Goal: Transaction & Acquisition: Purchase product/service

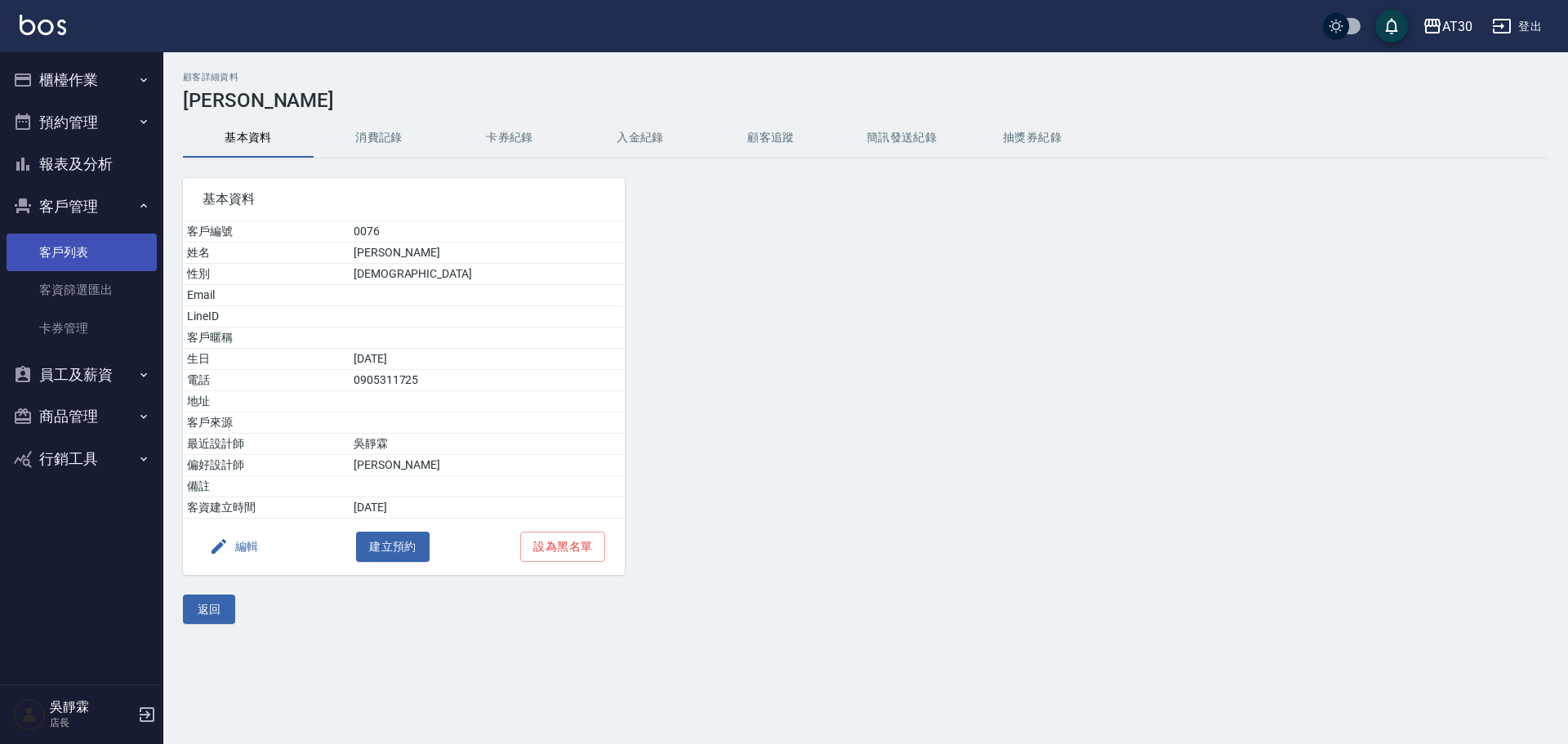
click at [82, 249] on link "客戶列表" at bounding box center [82, 252] width 151 height 37
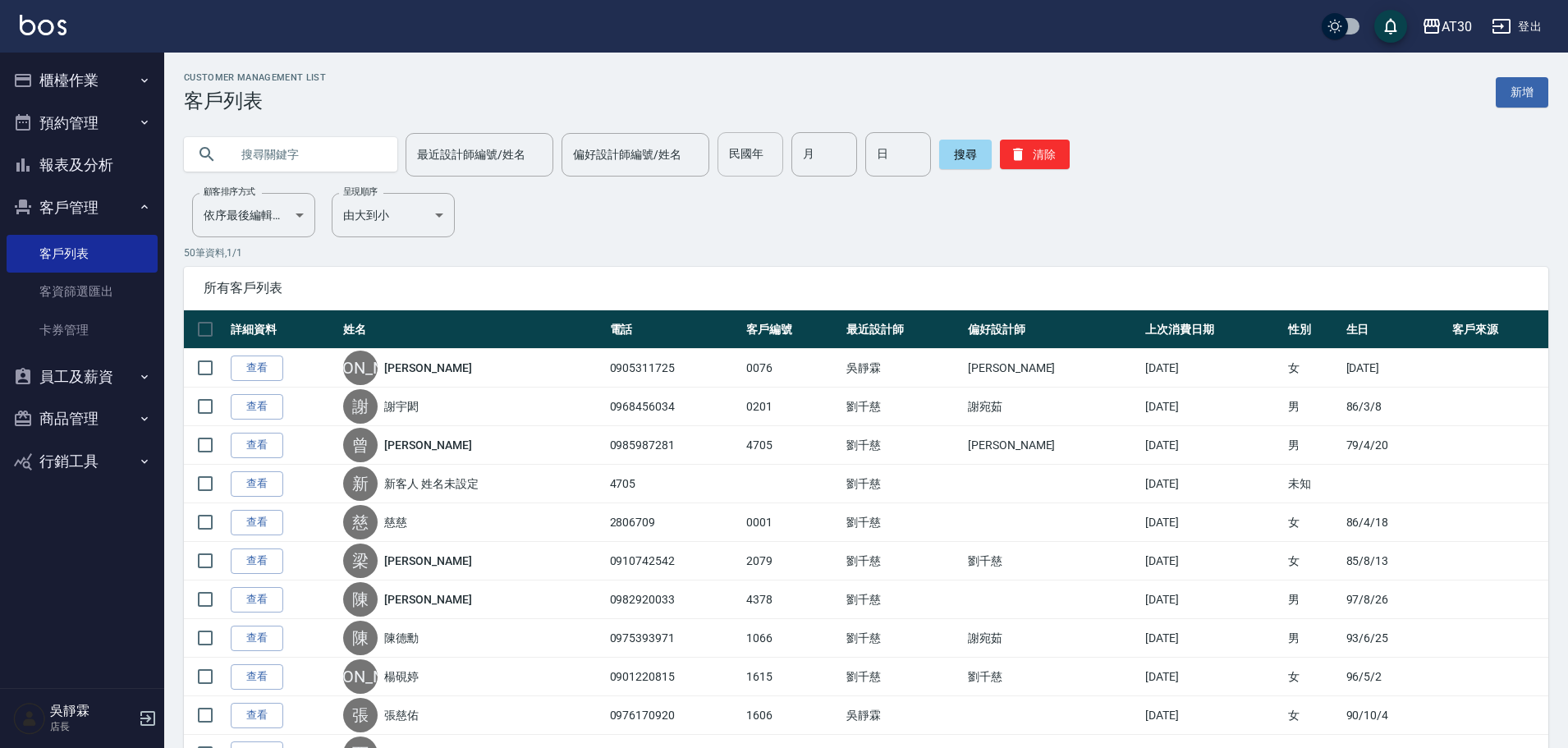
click at [751, 159] on input "民國年" at bounding box center [750, 154] width 65 height 44
type input "89"
click at [816, 163] on input "月" at bounding box center [824, 154] width 65 height 44
type input "10"
click at [898, 172] on input "日" at bounding box center [898, 154] width 65 height 44
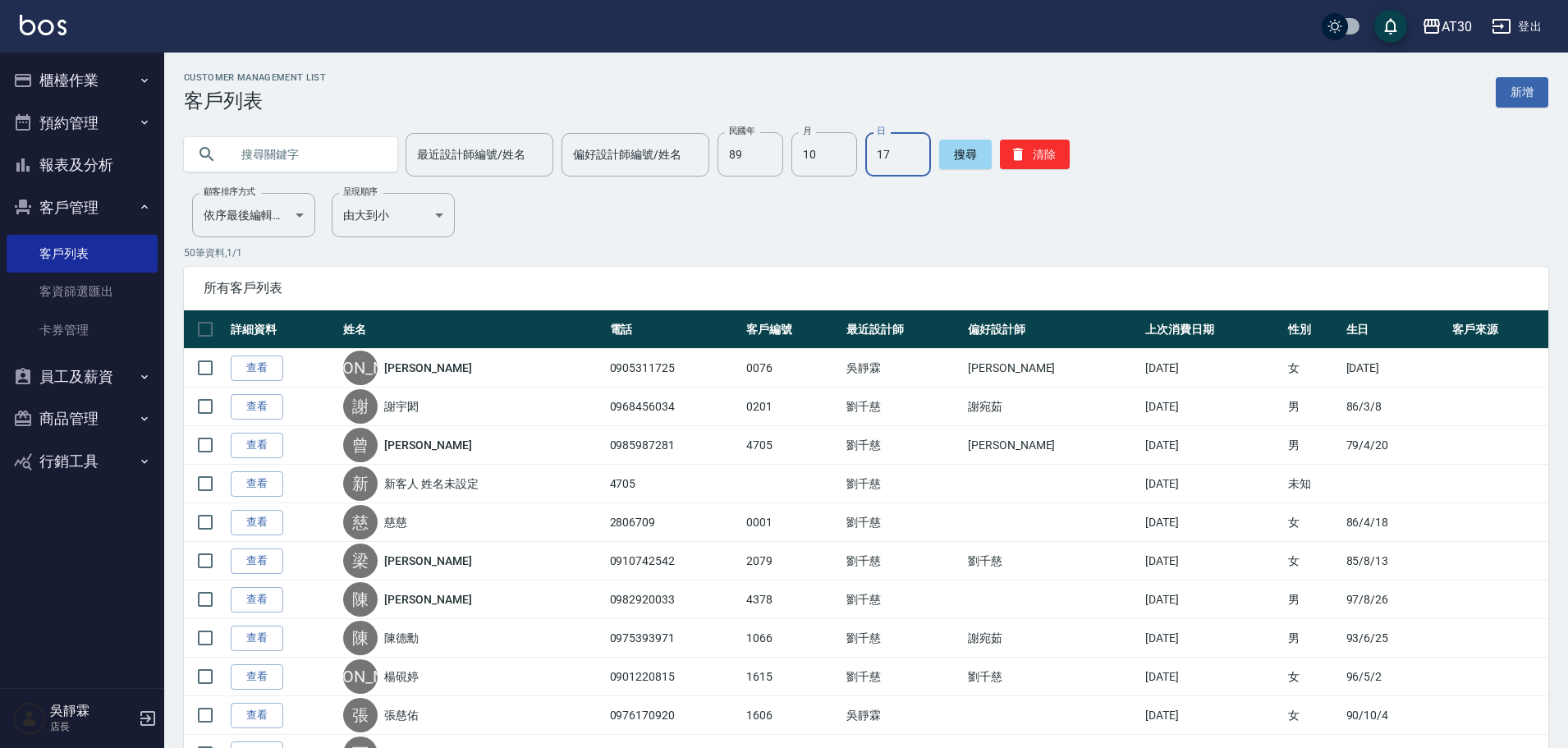
type input "17"
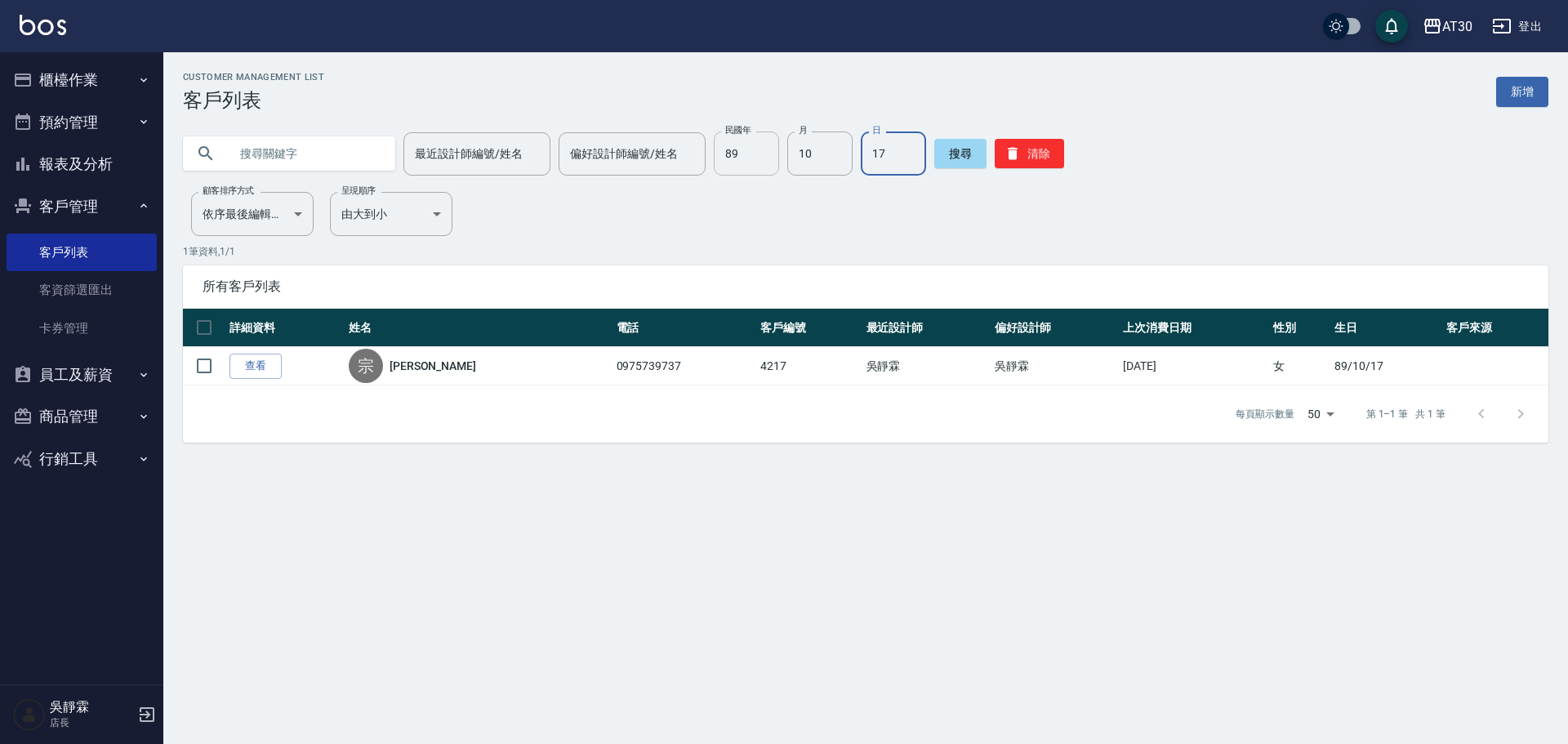
click at [742, 154] on input "89" at bounding box center [746, 153] width 65 height 44
type input "71"
type input "9"
type input "20"
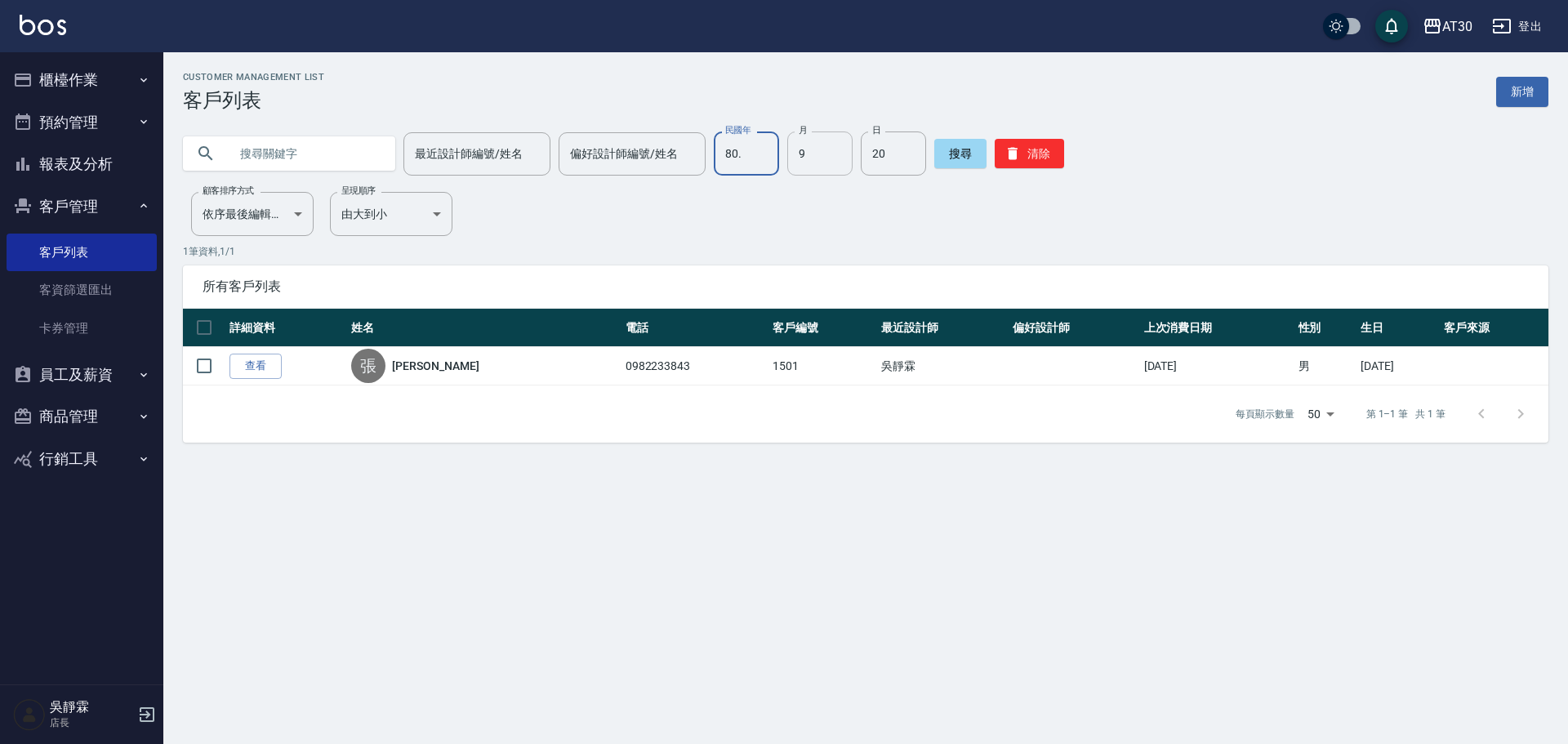
type input "80."
type input "6"
type input "21"
click at [754, 152] on input "80." at bounding box center [746, 153] width 65 height 44
type input "78"
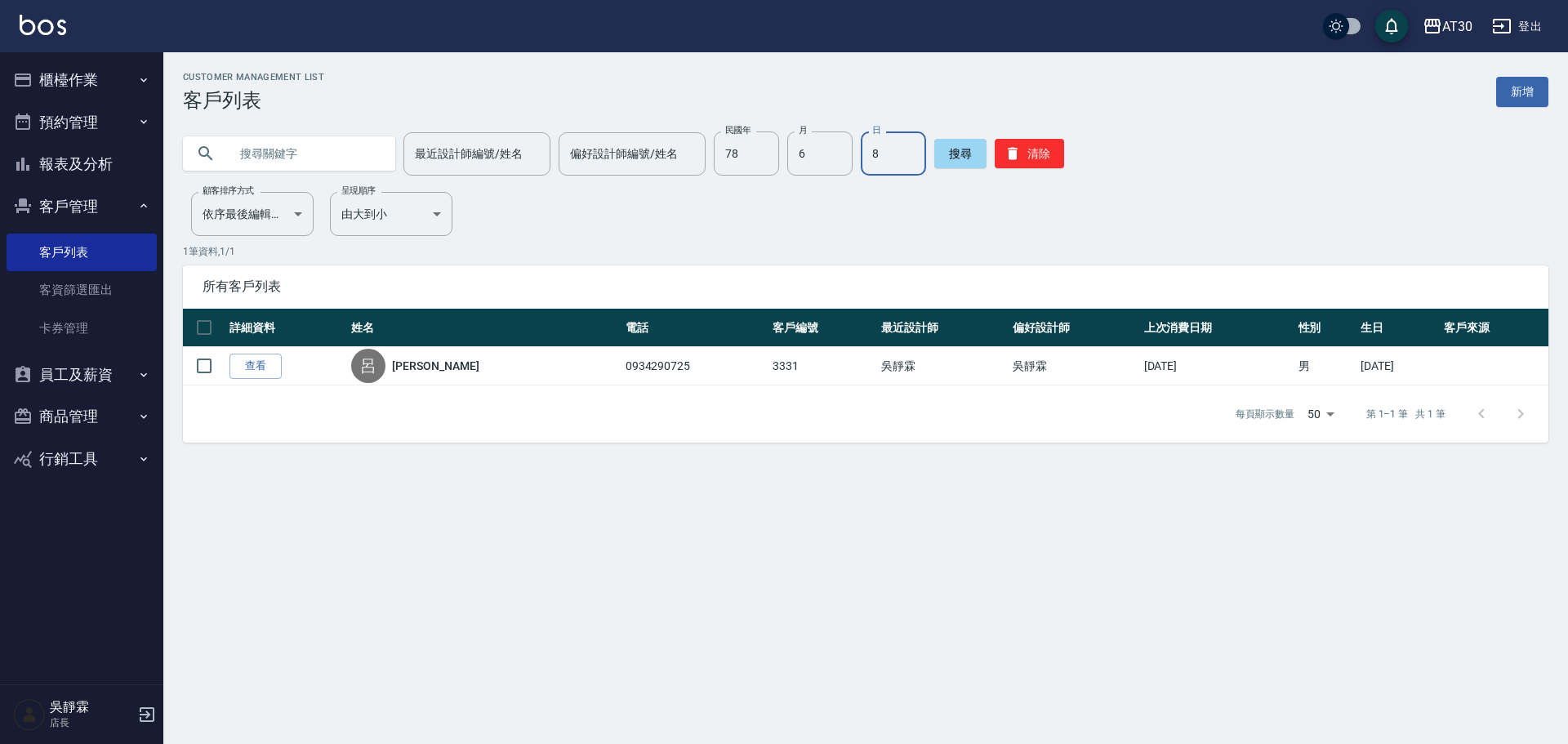
type input "8"
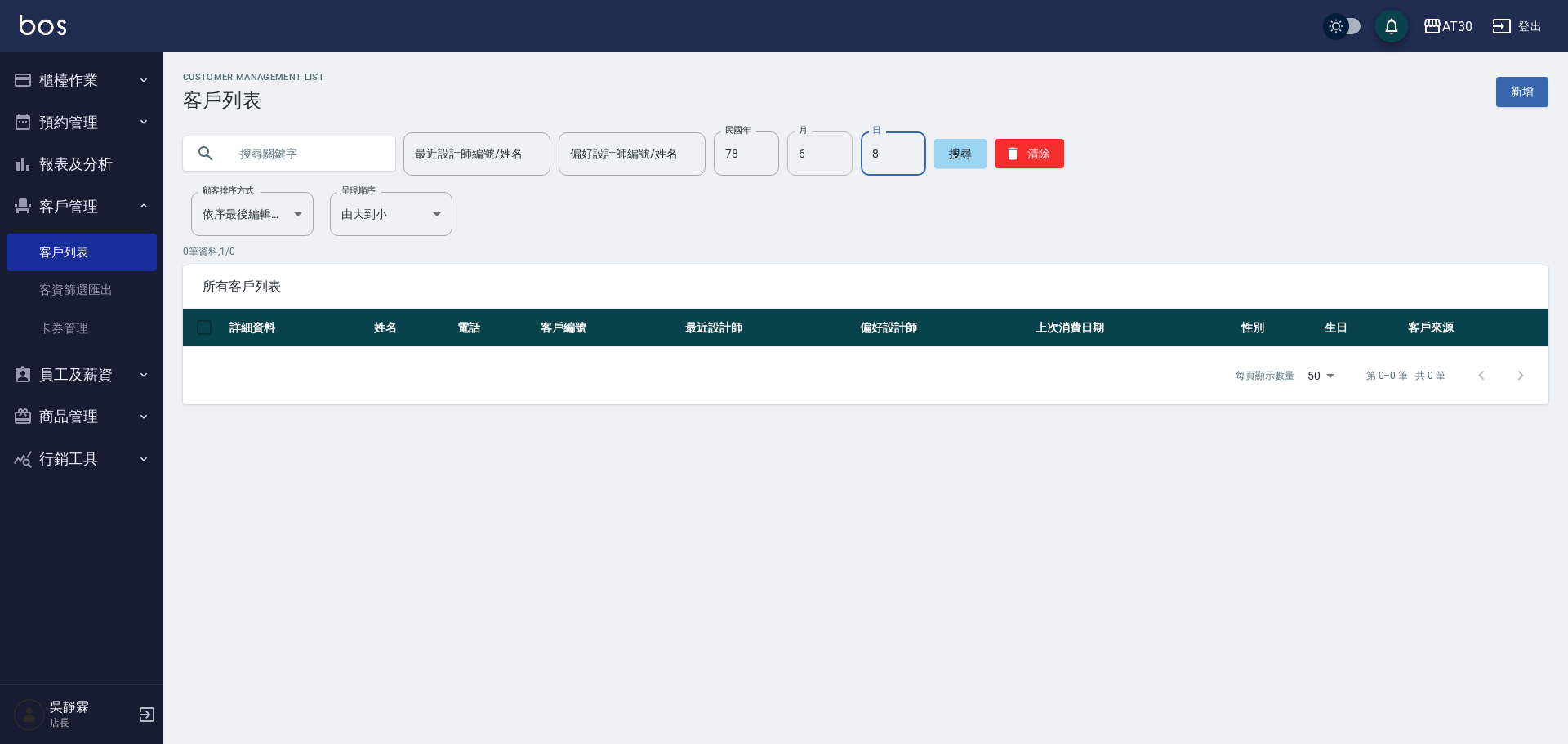
click at [825, 166] on input "6" at bounding box center [819, 153] width 65 height 44
type input "8"
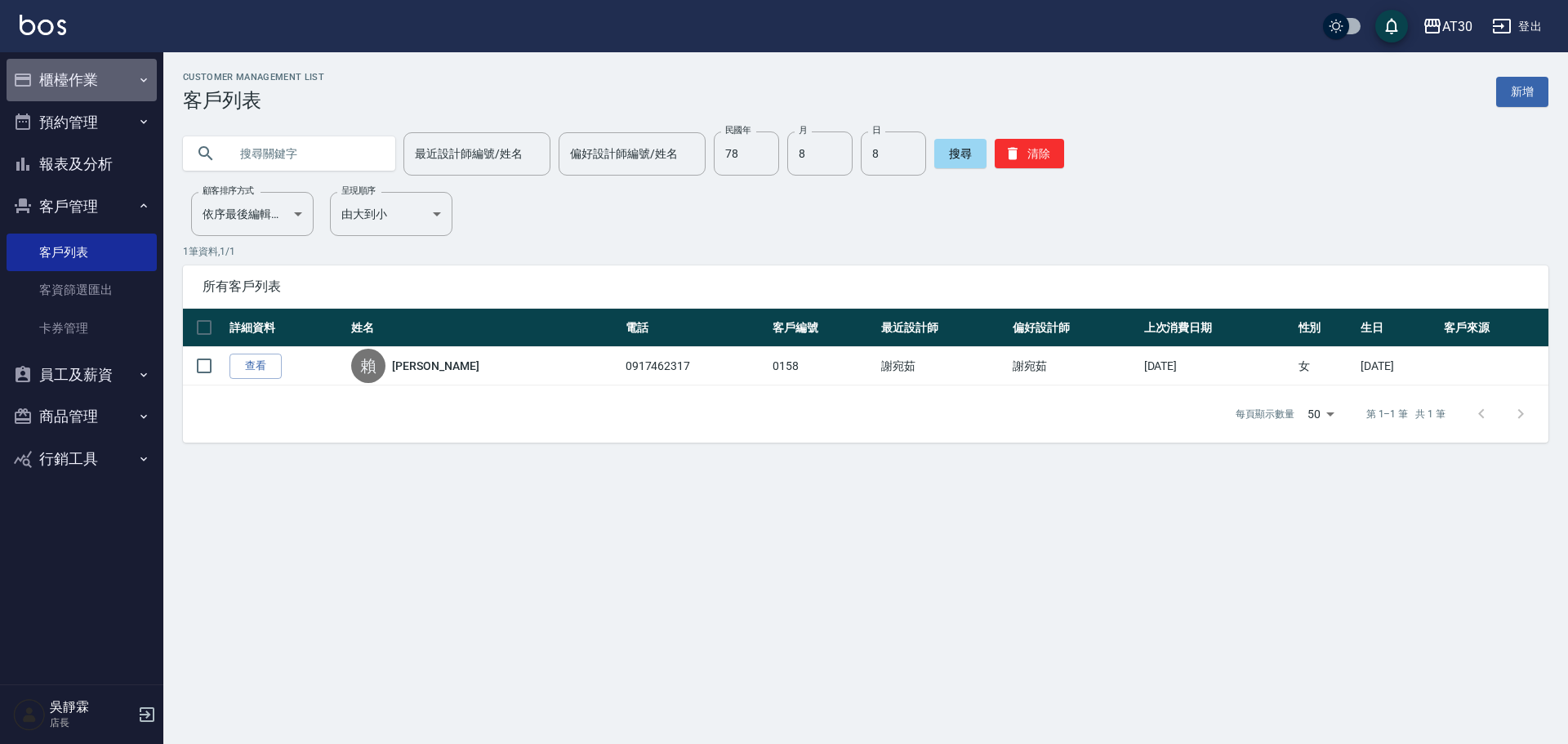
click at [107, 80] on button "櫃檯作業" at bounding box center [82, 80] width 151 height 42
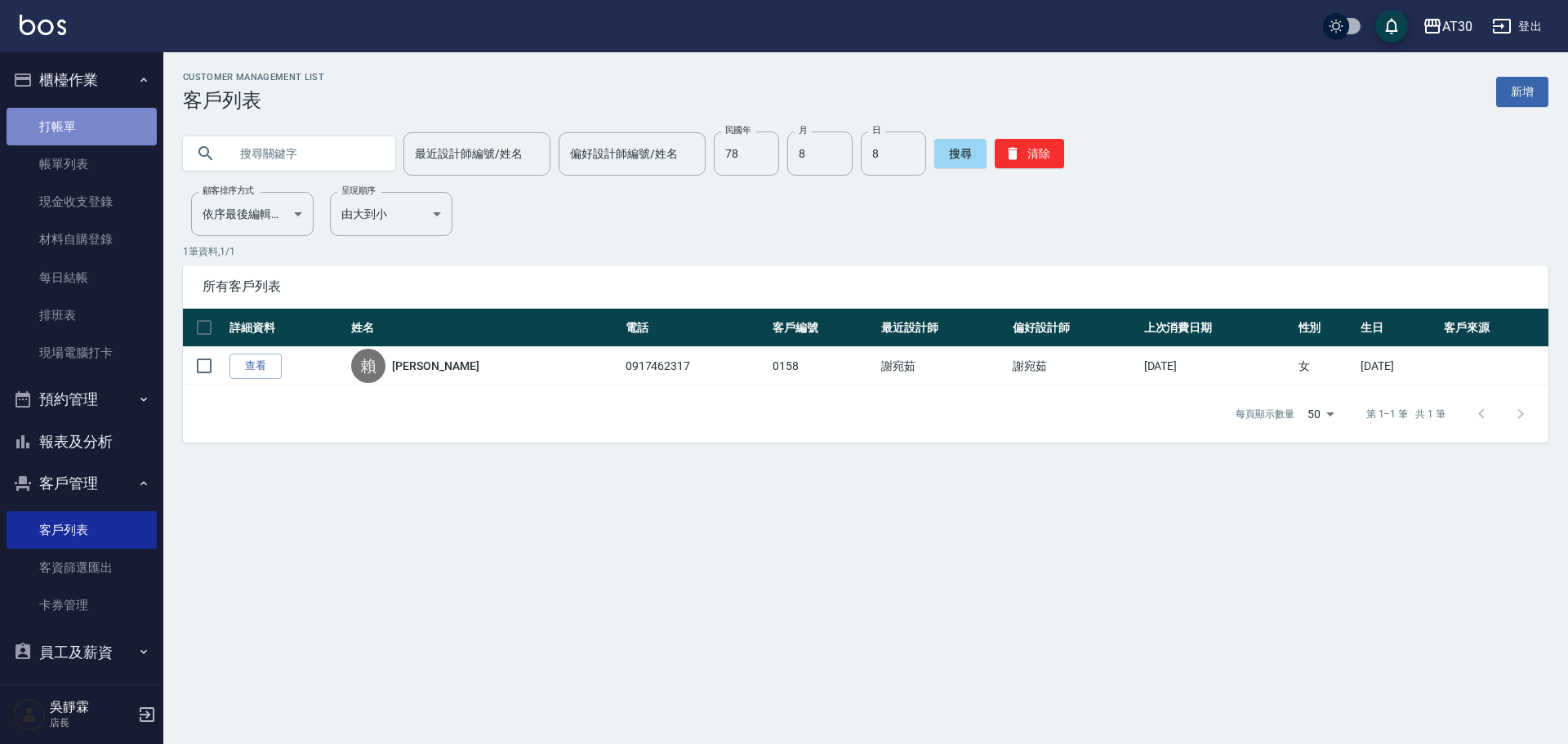
click at [94, 117] on link "打帳單" at bounding box center [82, 126] width 151 height 37
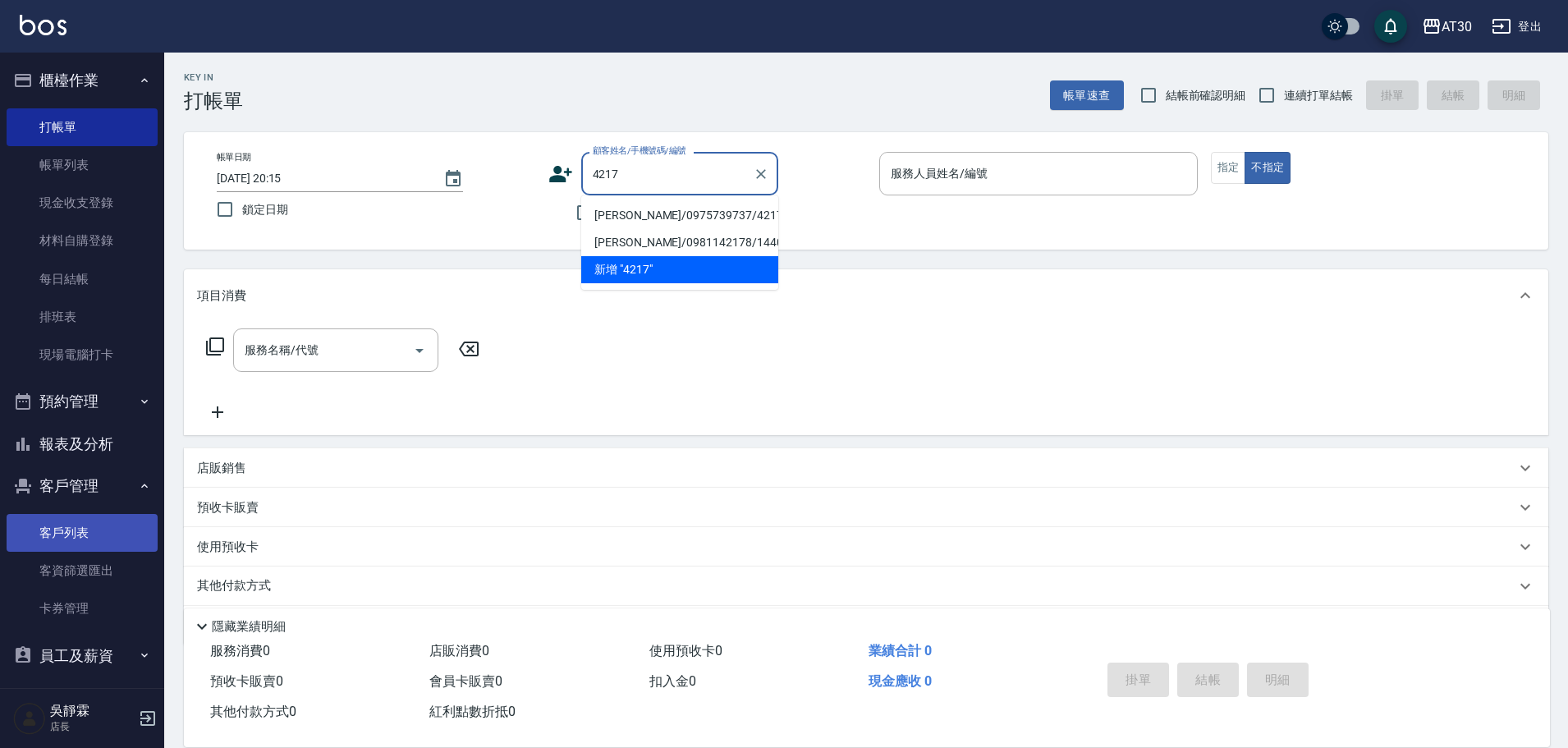
type input "4217"
click at [61, 536] on link "客戶列表" at bounding box center [83, 532] width 151 height 37
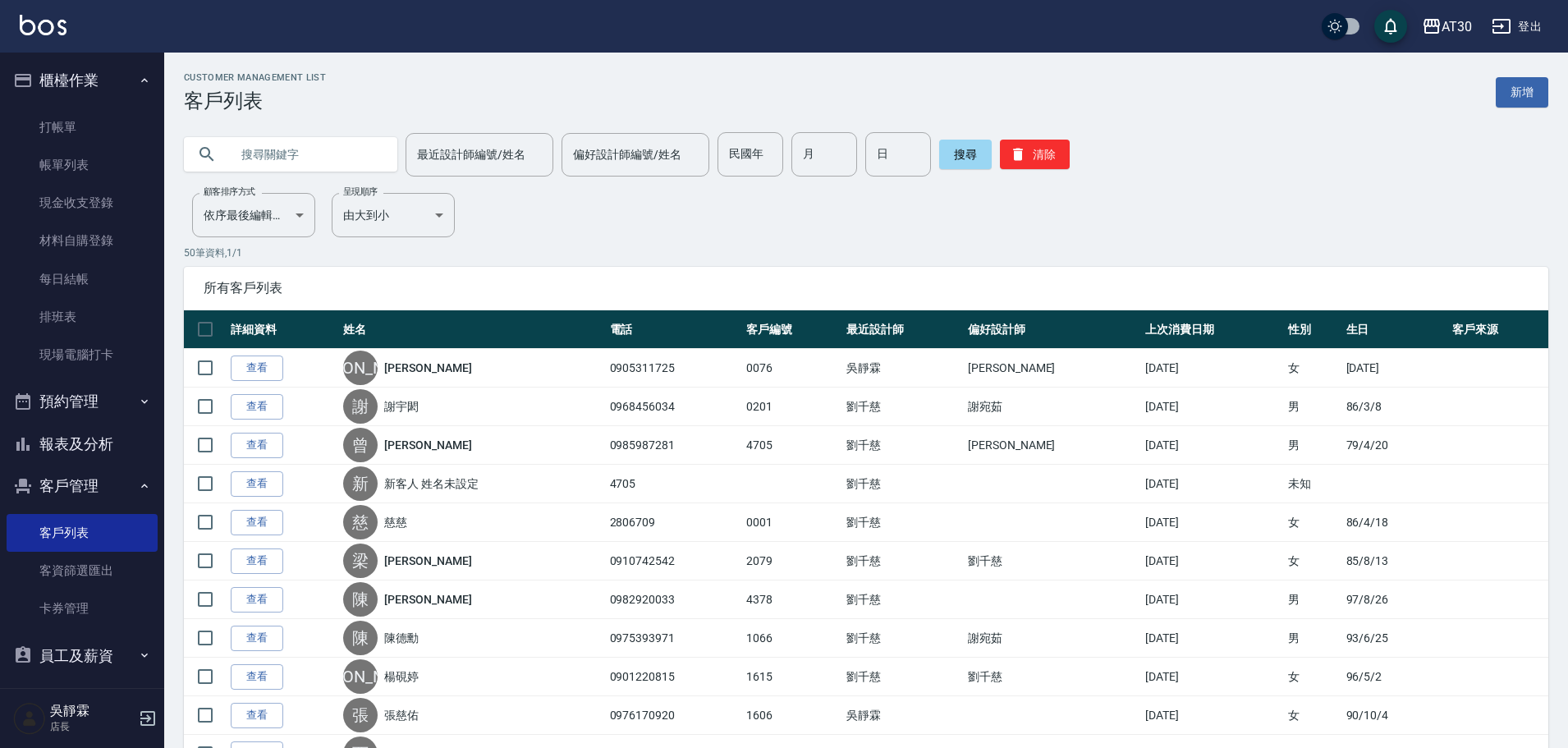
click at [253, 164] on input "text" at bounding box center [306, 154] width 154 height 44
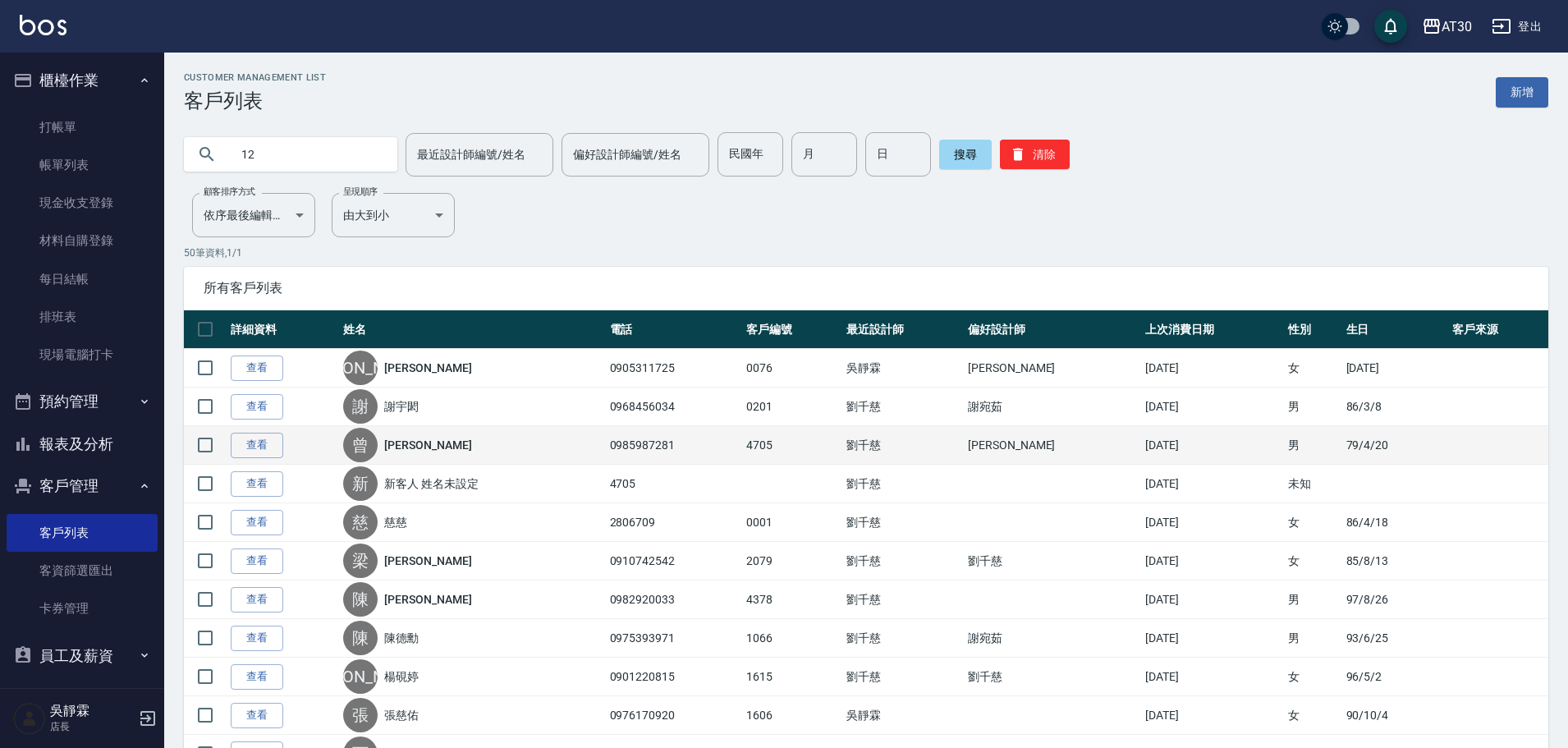
type input "1"
type input "4217"
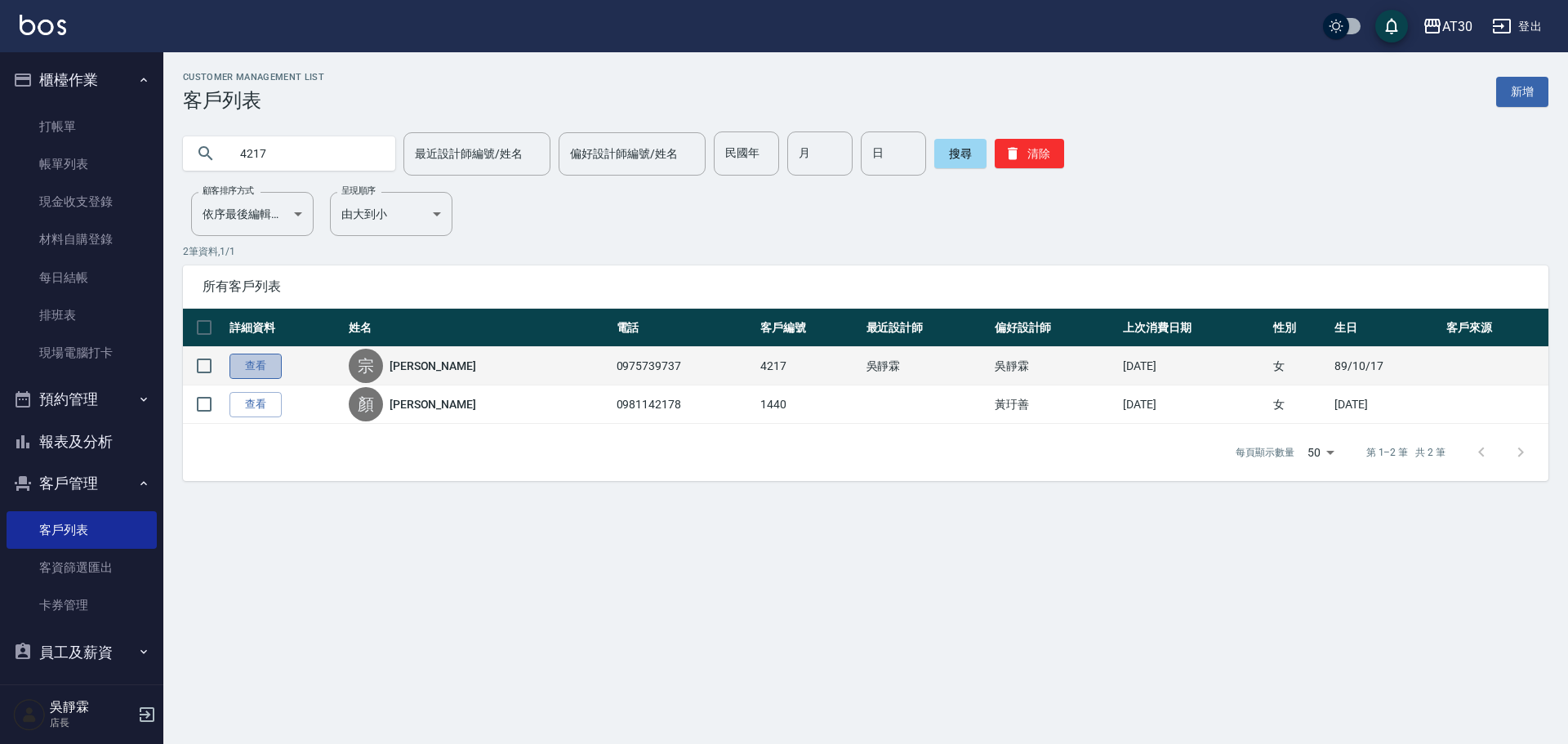
click at [267, 362] on link "查看" at bounding box center [255, 366] width 52 height 25
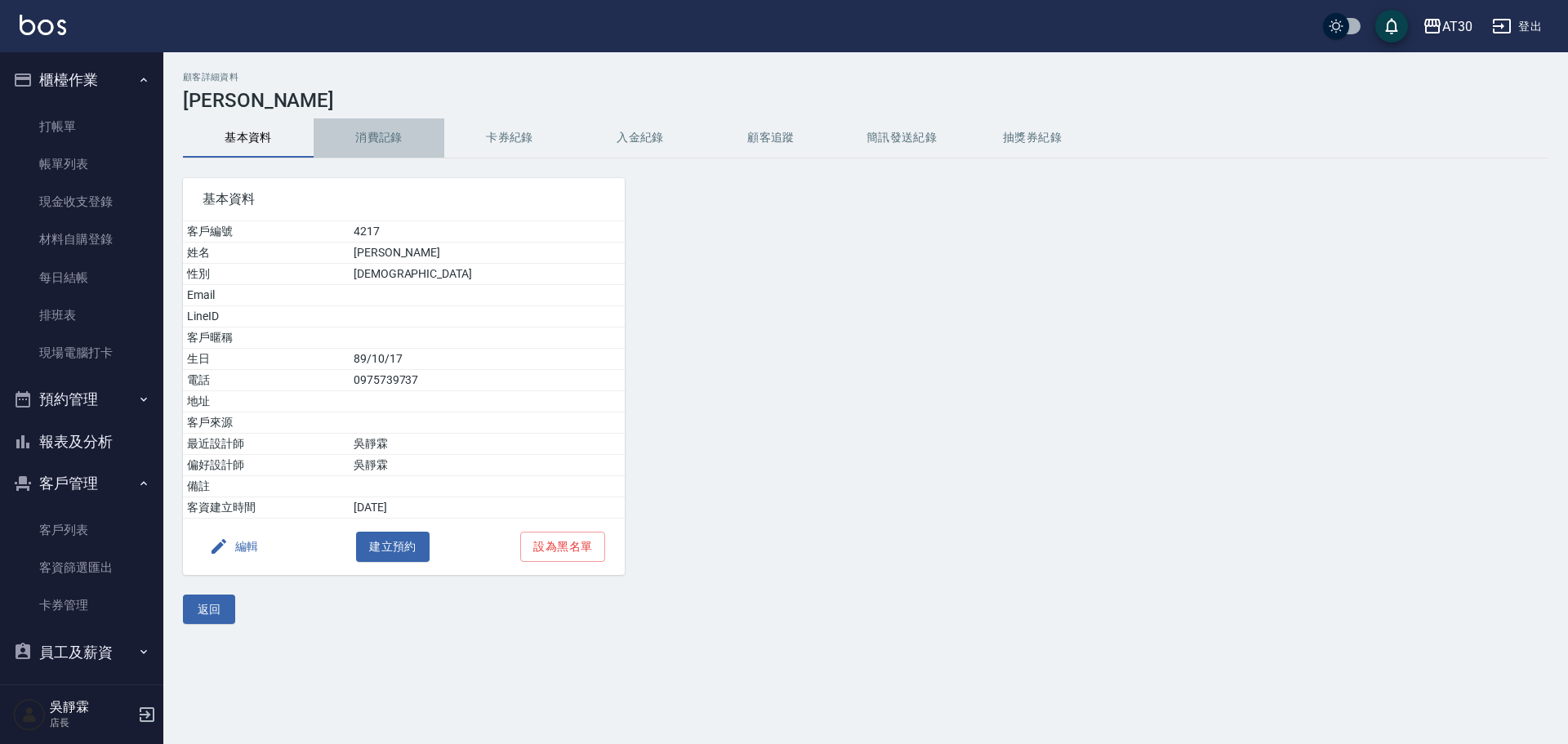
click at [384, 134] on button "消費記錄" at bounding box center [378, 138] width 131 height 39
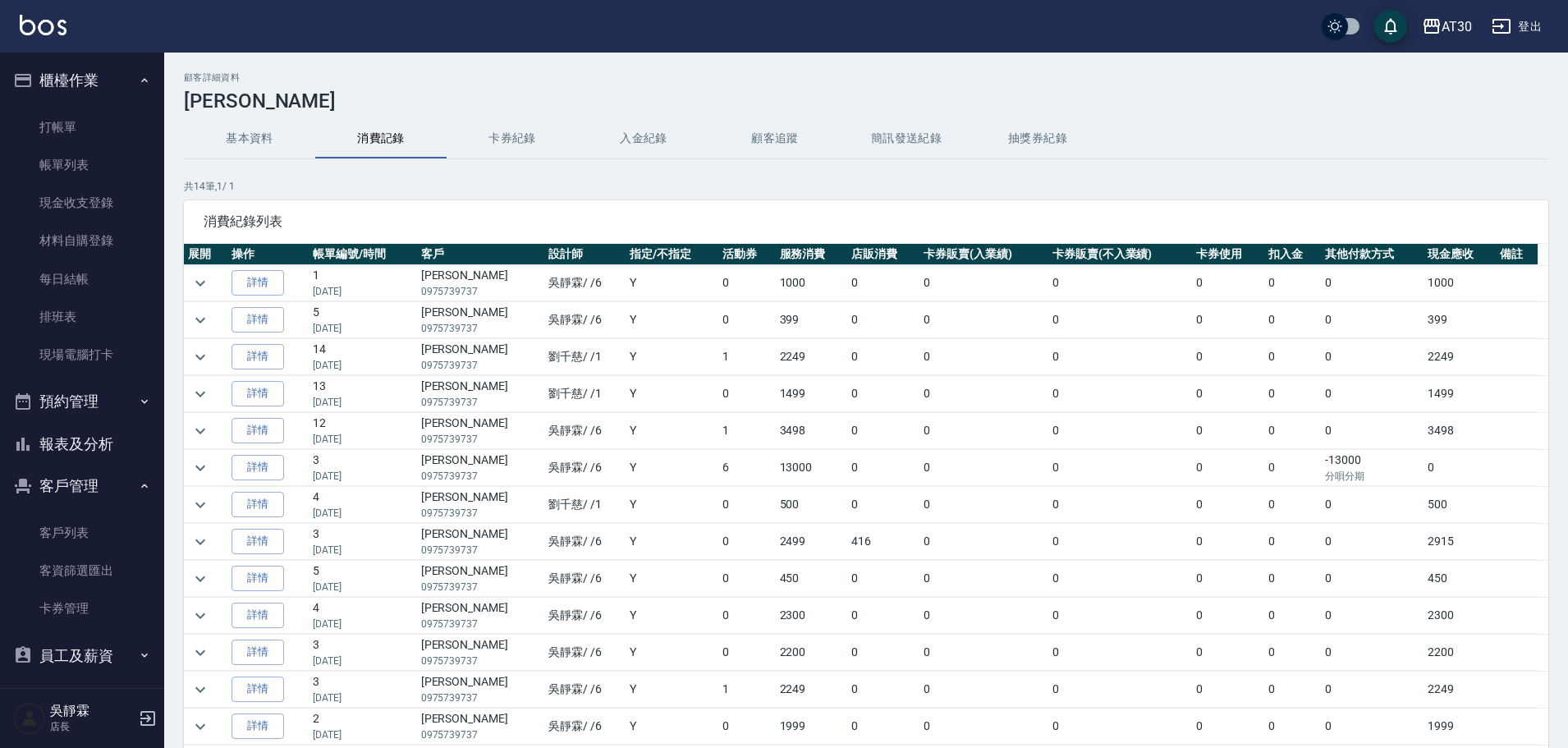
click at [719, 472] on td "6" at bounding box center [747, 468] width 57 height 37
click at [274, 459] on link "詳情" at bounding box center [258, 467] width 52 height 25
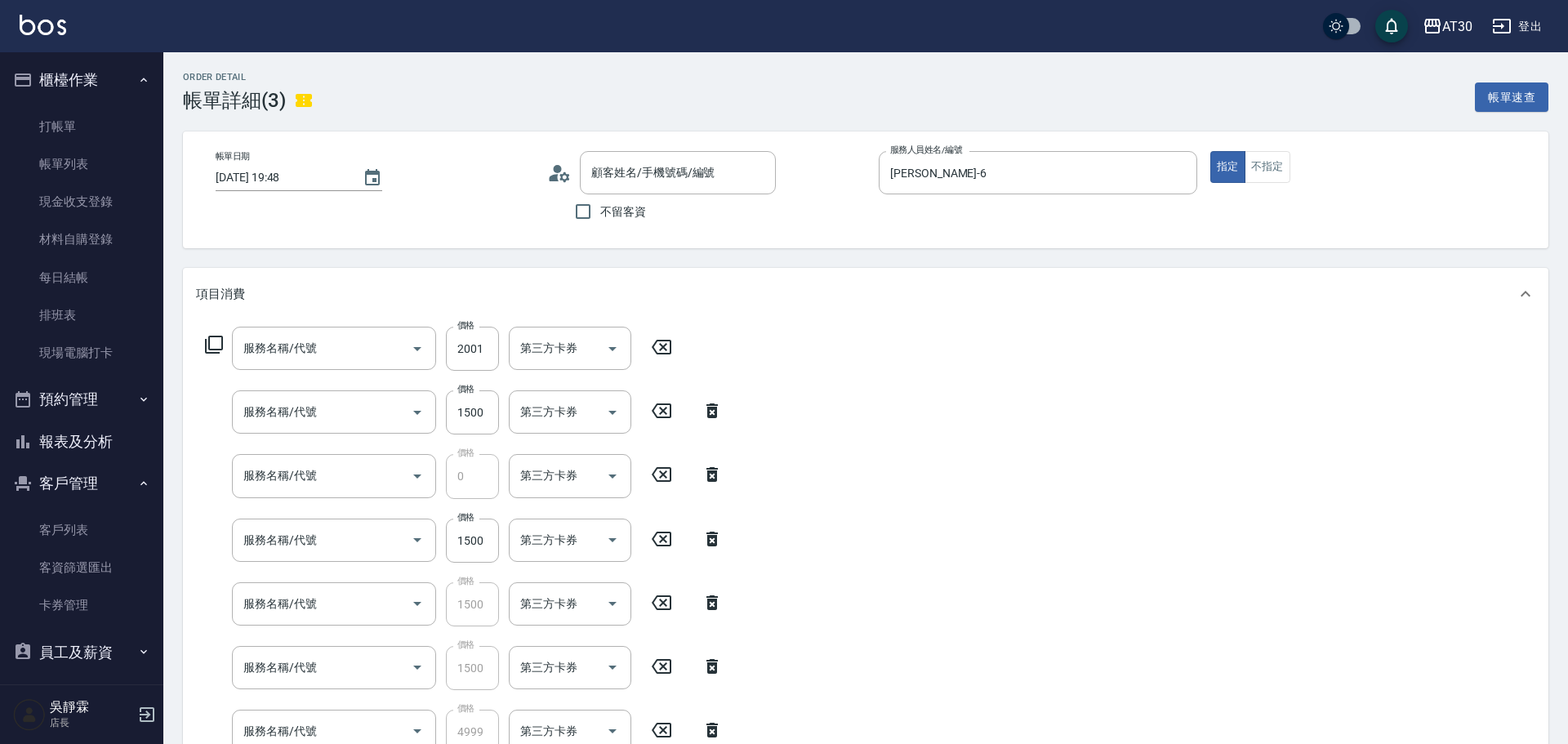
type input "[DATE] 19:48"
type input "[PERSON_NAME]-6"
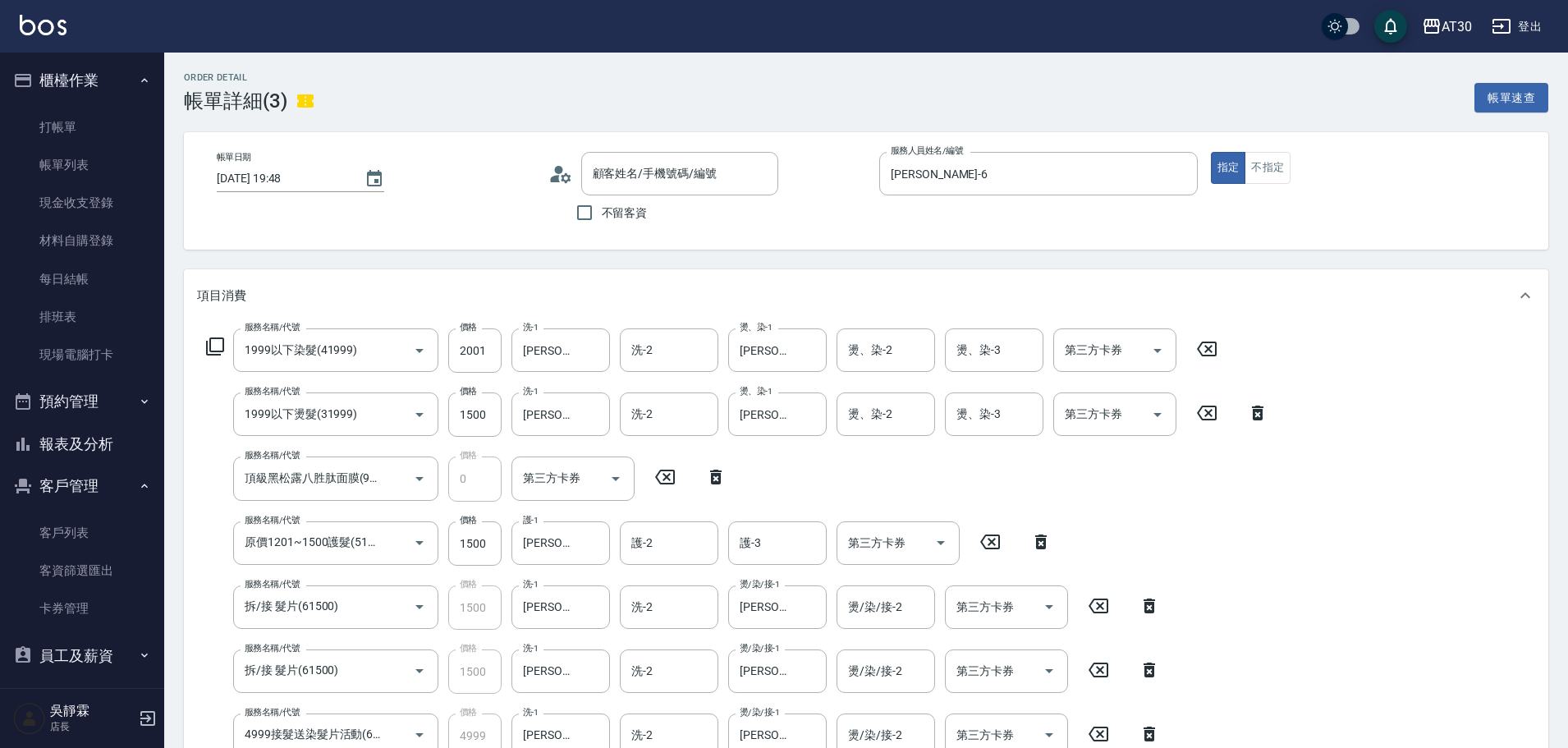
type input "1999以下染髮(41999)"
type input "1999以下燙髮(31999)"
type input "頂級黑松露八胜肽面膜(9050)"
type input "原價1201~1500護髮(51500)"
type input "拆/接 髮片(61500)"
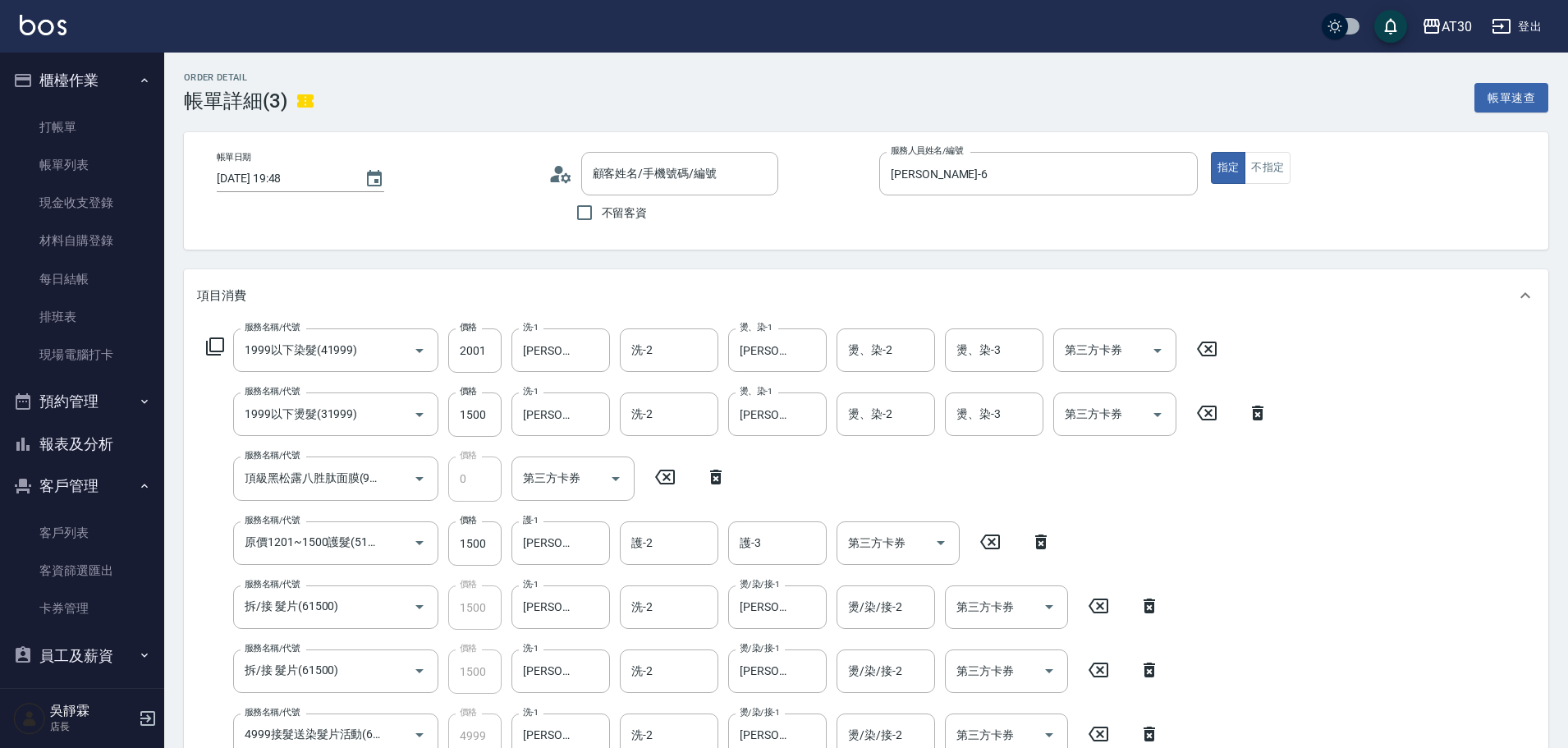
type input "拆/接 髮片(61500)"
type input "4999接髮送染髮片活動(64999)"
type input "[PERSON_NAME]/0975739737/4217"
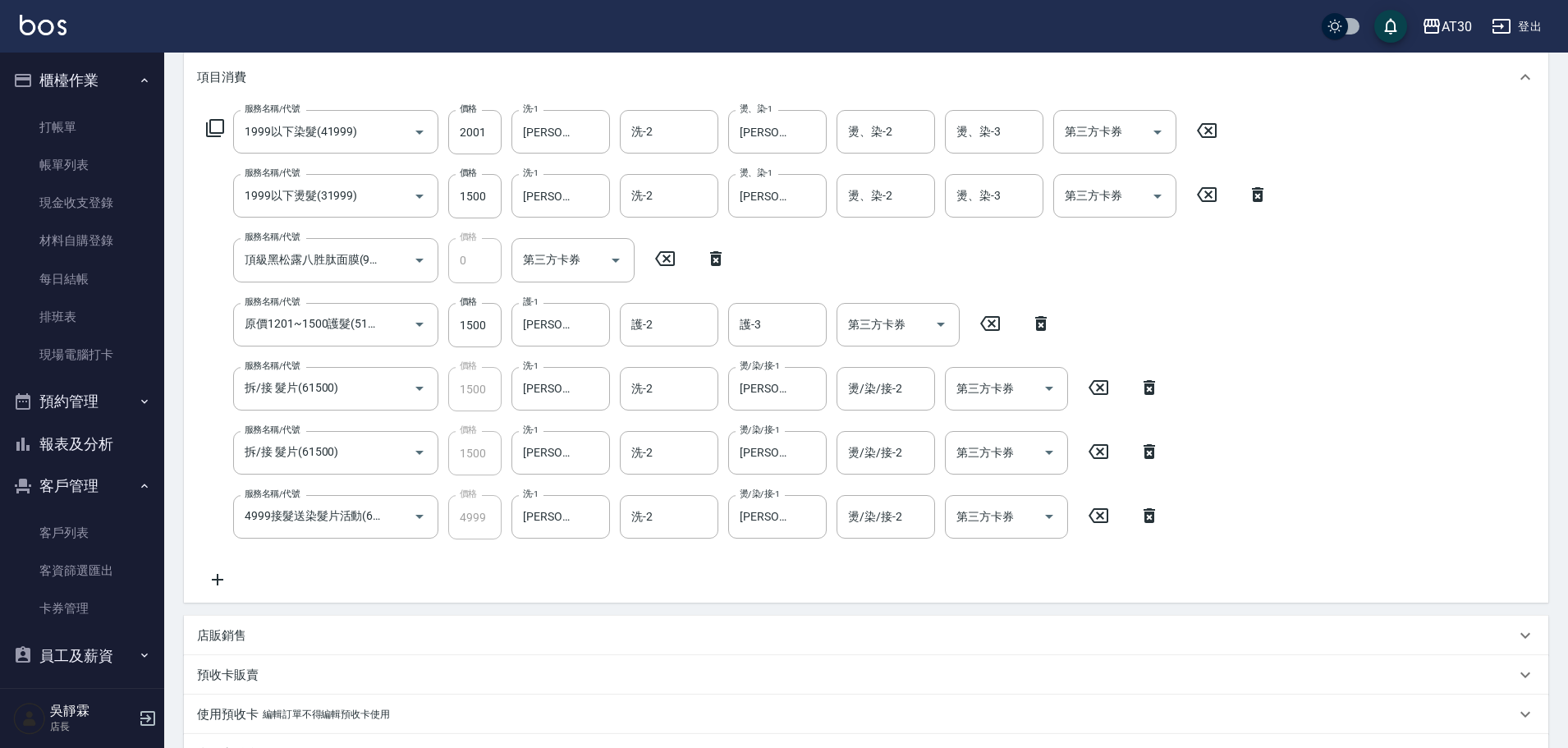
scroll to position [239, 0]
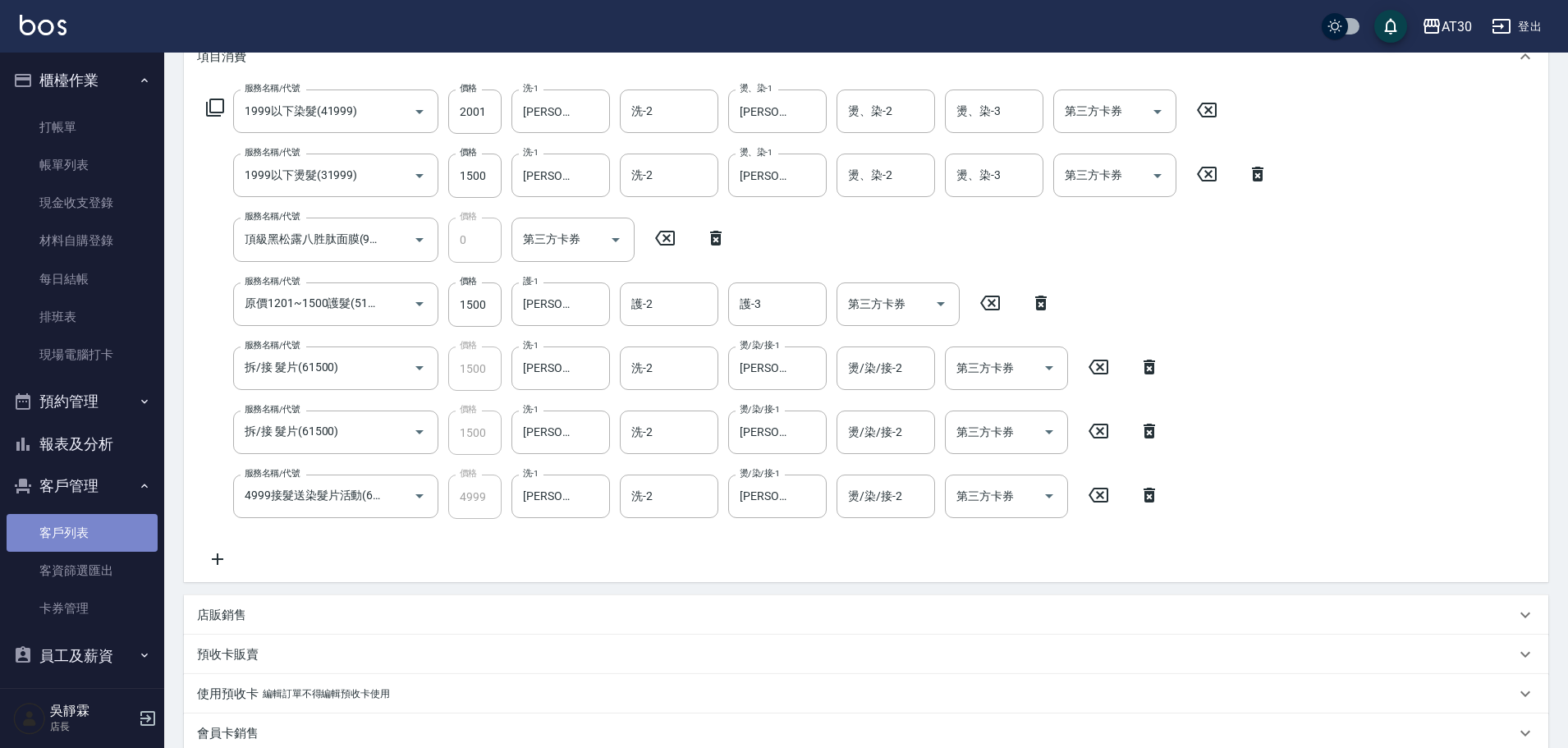
click at [99, 538] on link "客戶列表" at bounding box center [83, 532] width 151 height 37
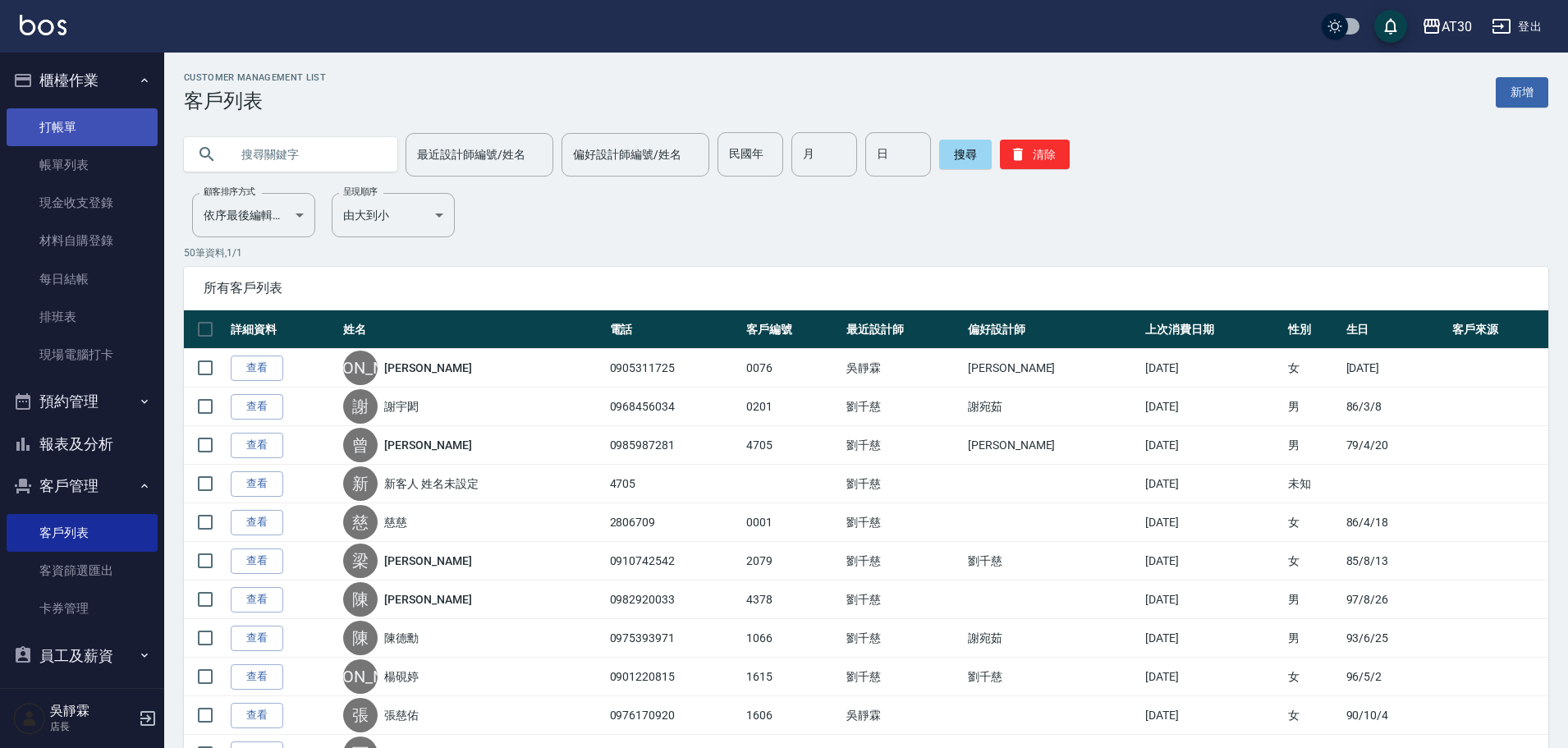
click at [59, 121] on link "打帳單" at bounding box center [83, 127] width 151 height 37
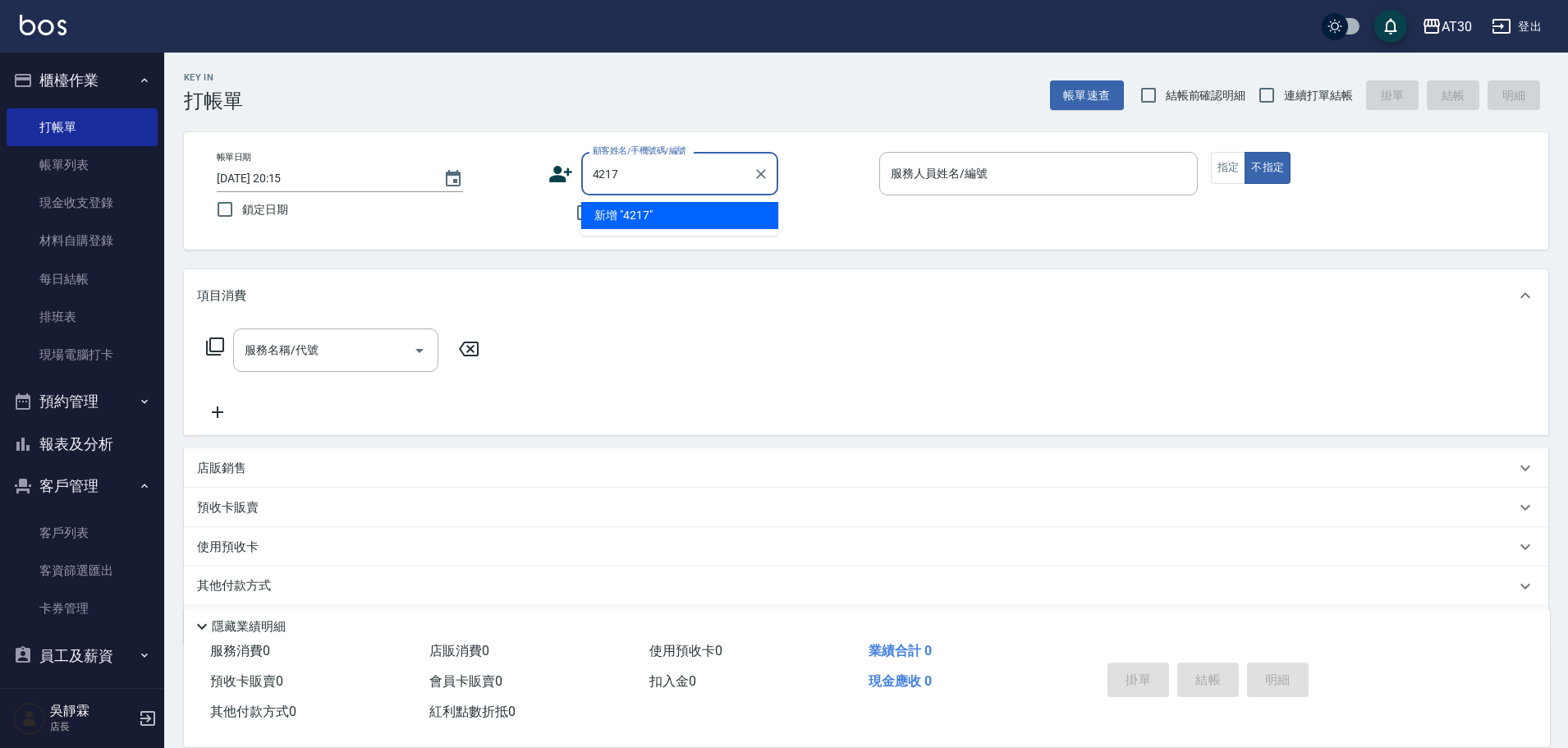
type input "4217"
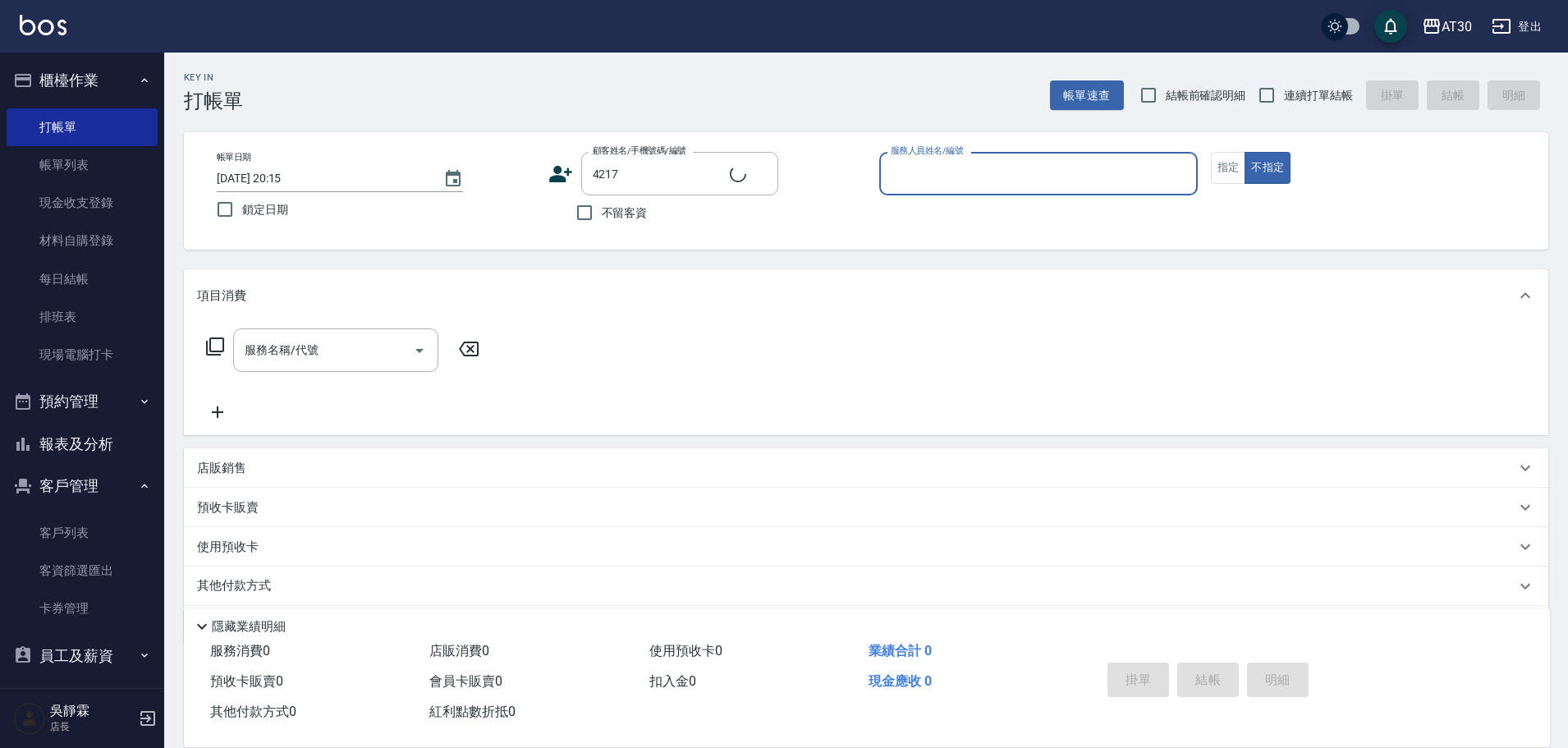
type input "6"
type input "[PERSON_NAME]/0975739737/4217"
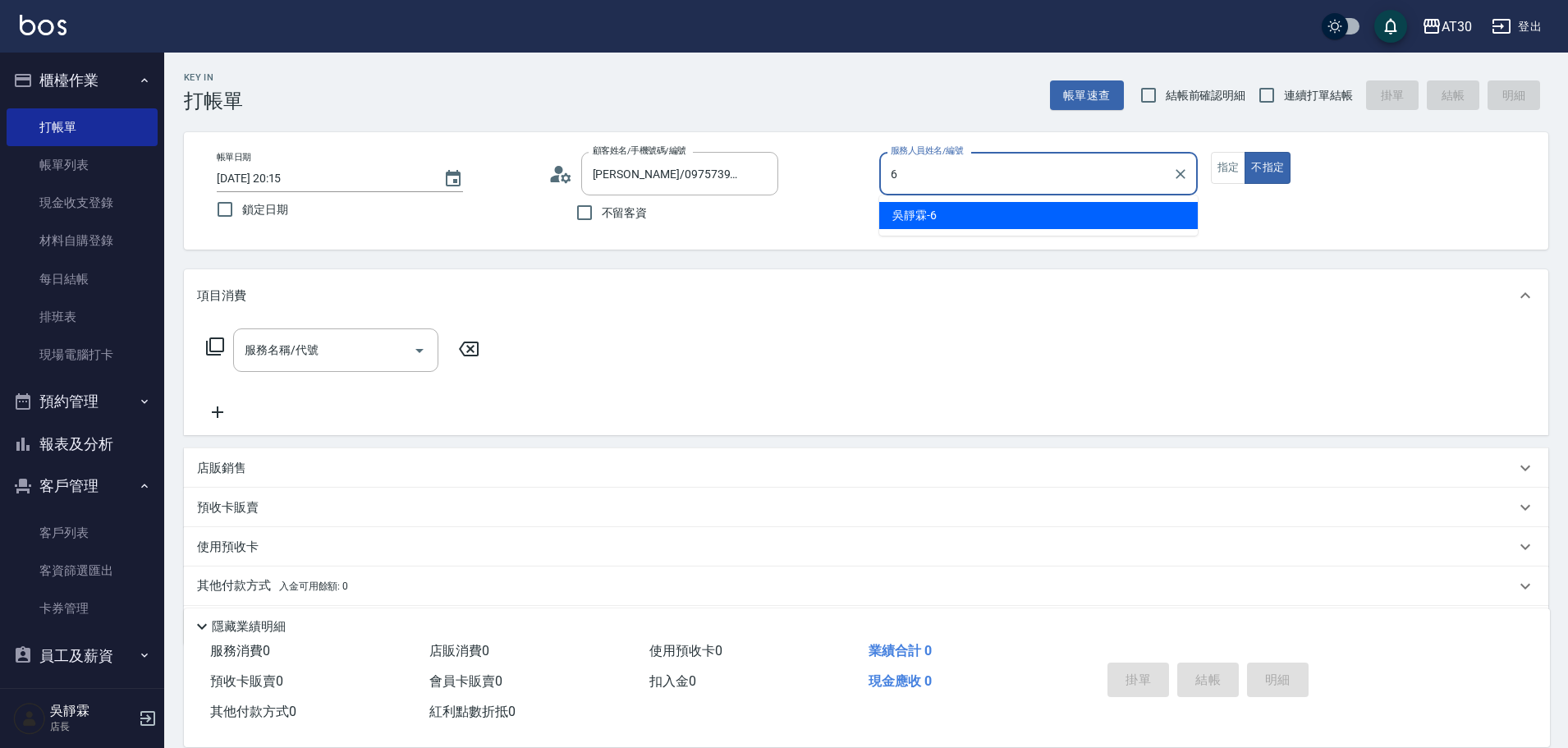
type input "[PERSON_NAME]-6"
type button "false"
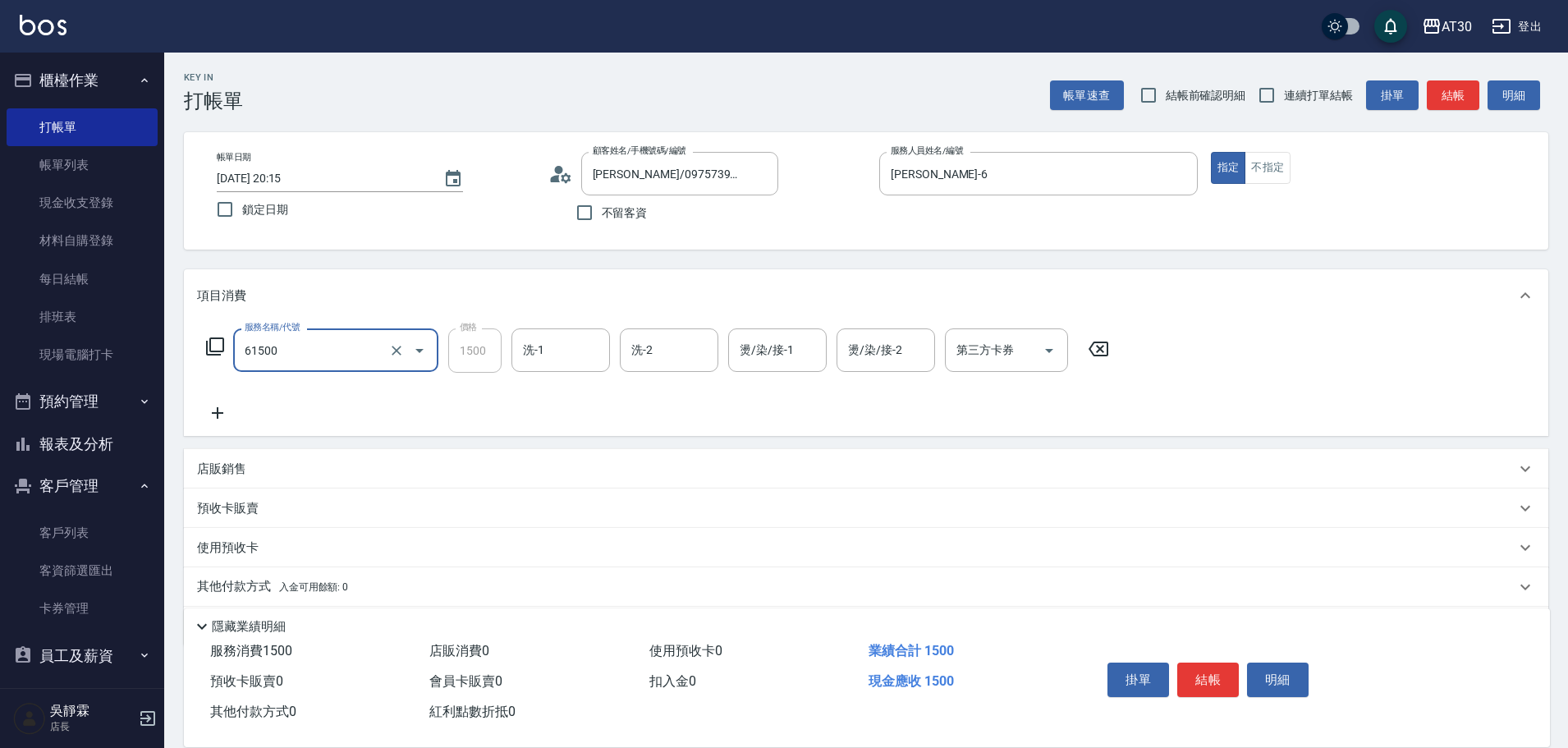
type input "拆/接 髮片(61500)"
type input "[PERSON_NAME]-6"
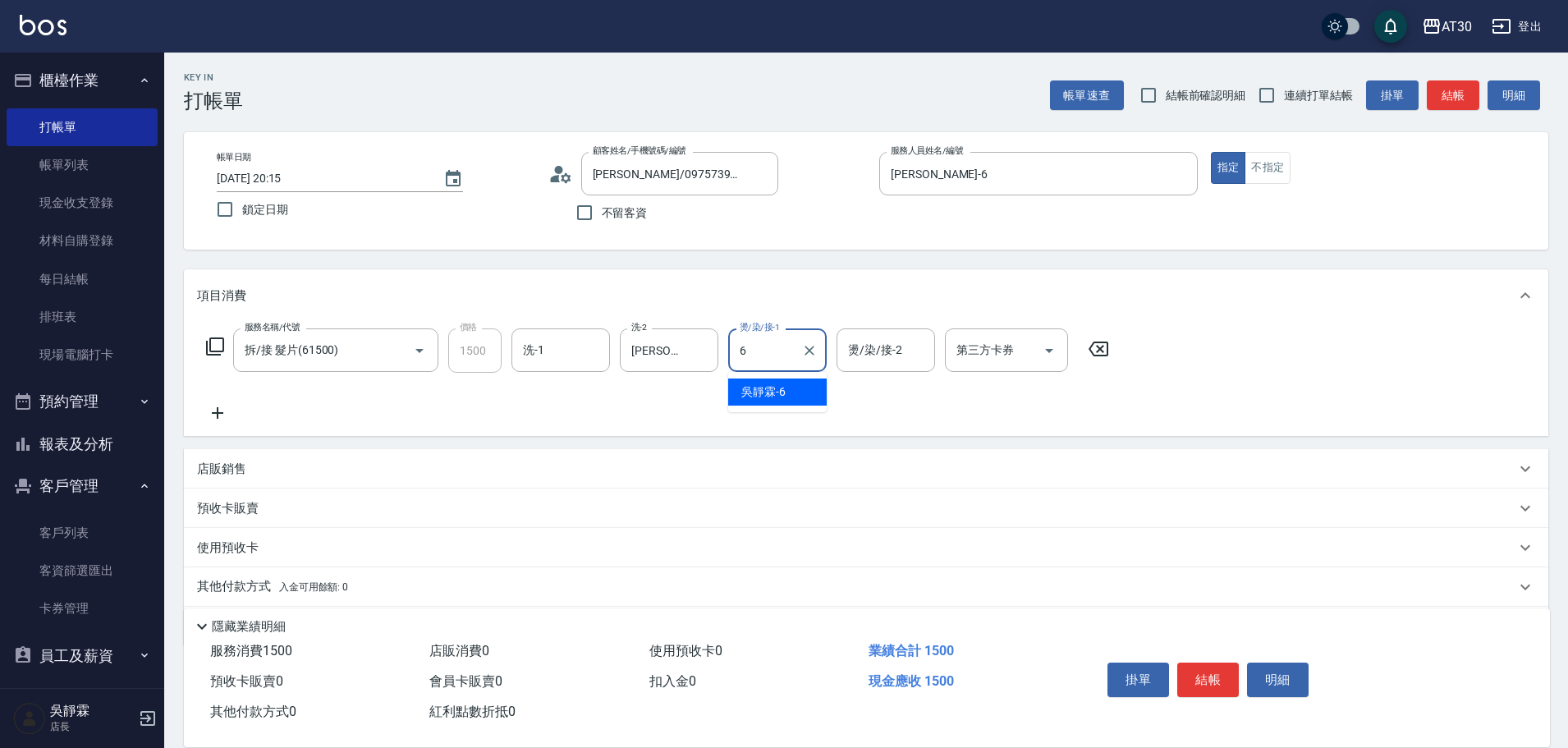
type input "[PERSON_NAME]-6"
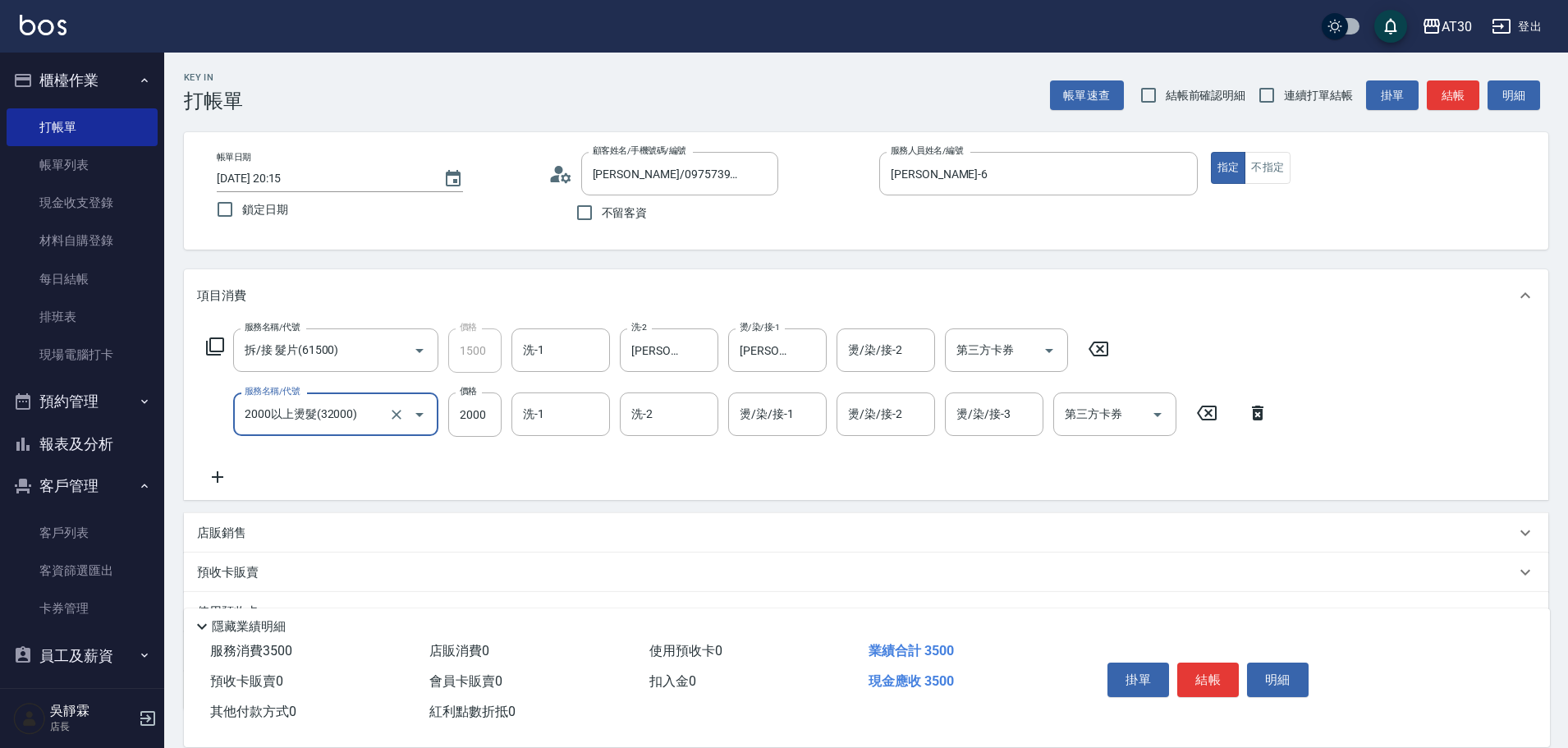
type input "2000以上燙髮(32000)"
type input "公司-99"
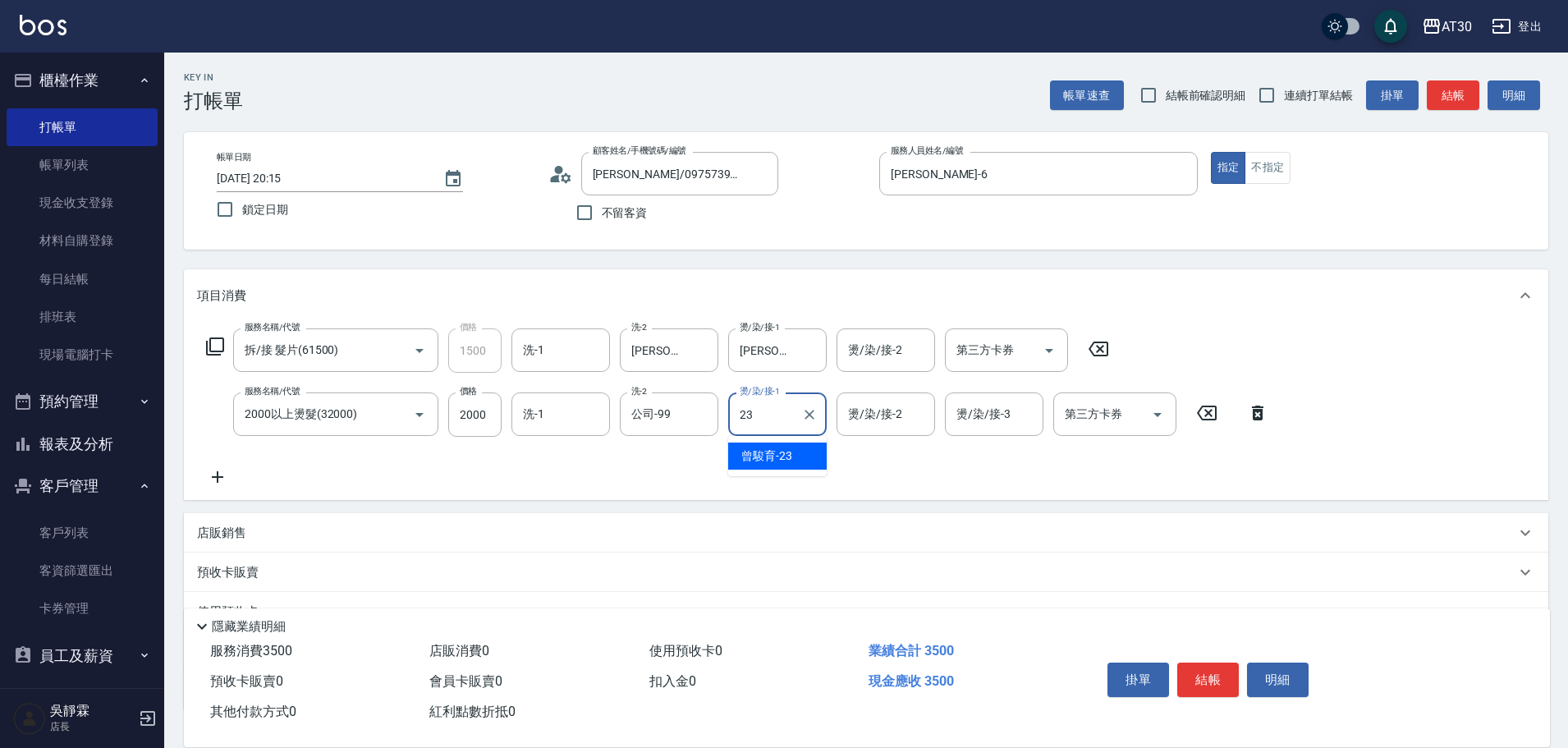
type input "[PERSON_NAME]育-23"
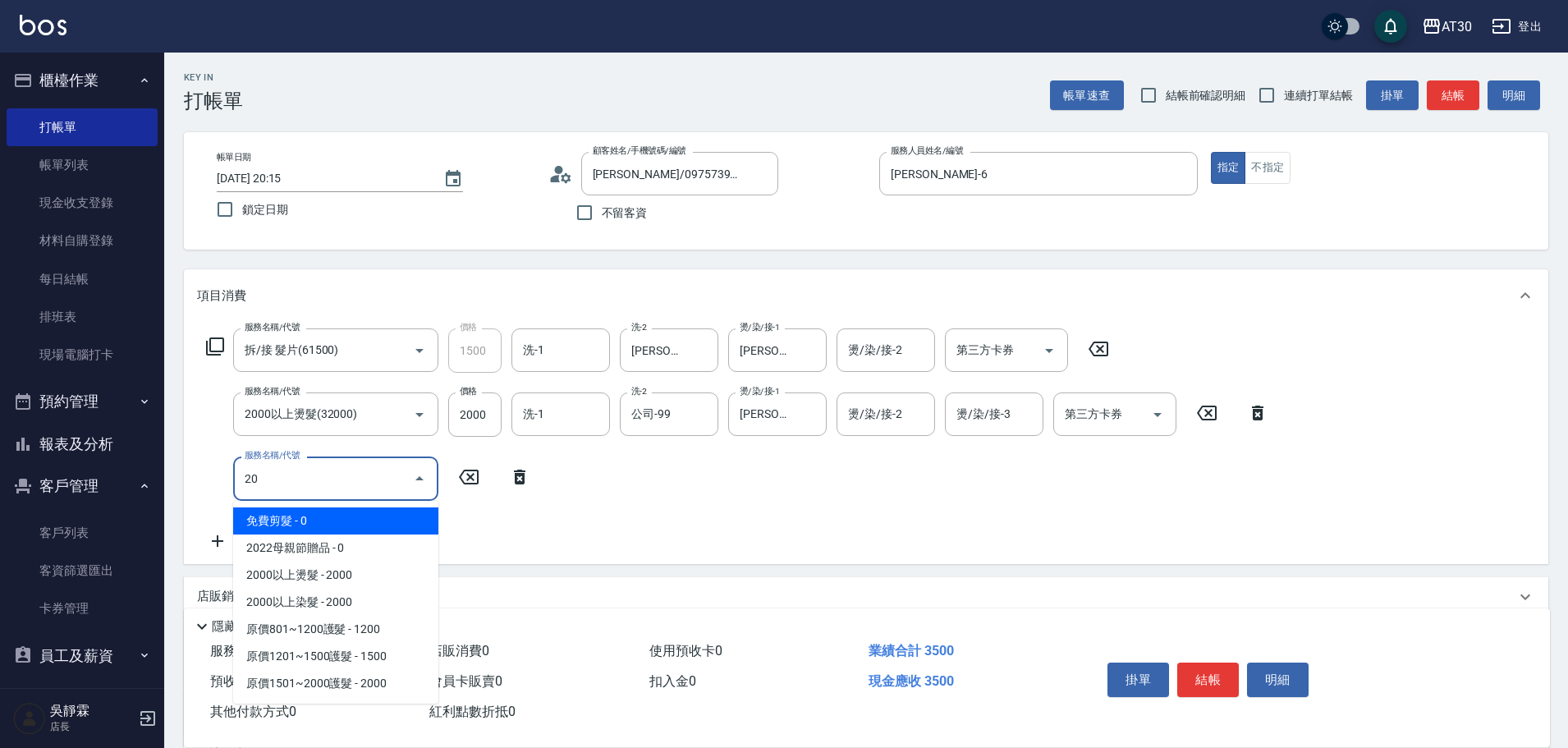
type input "2"
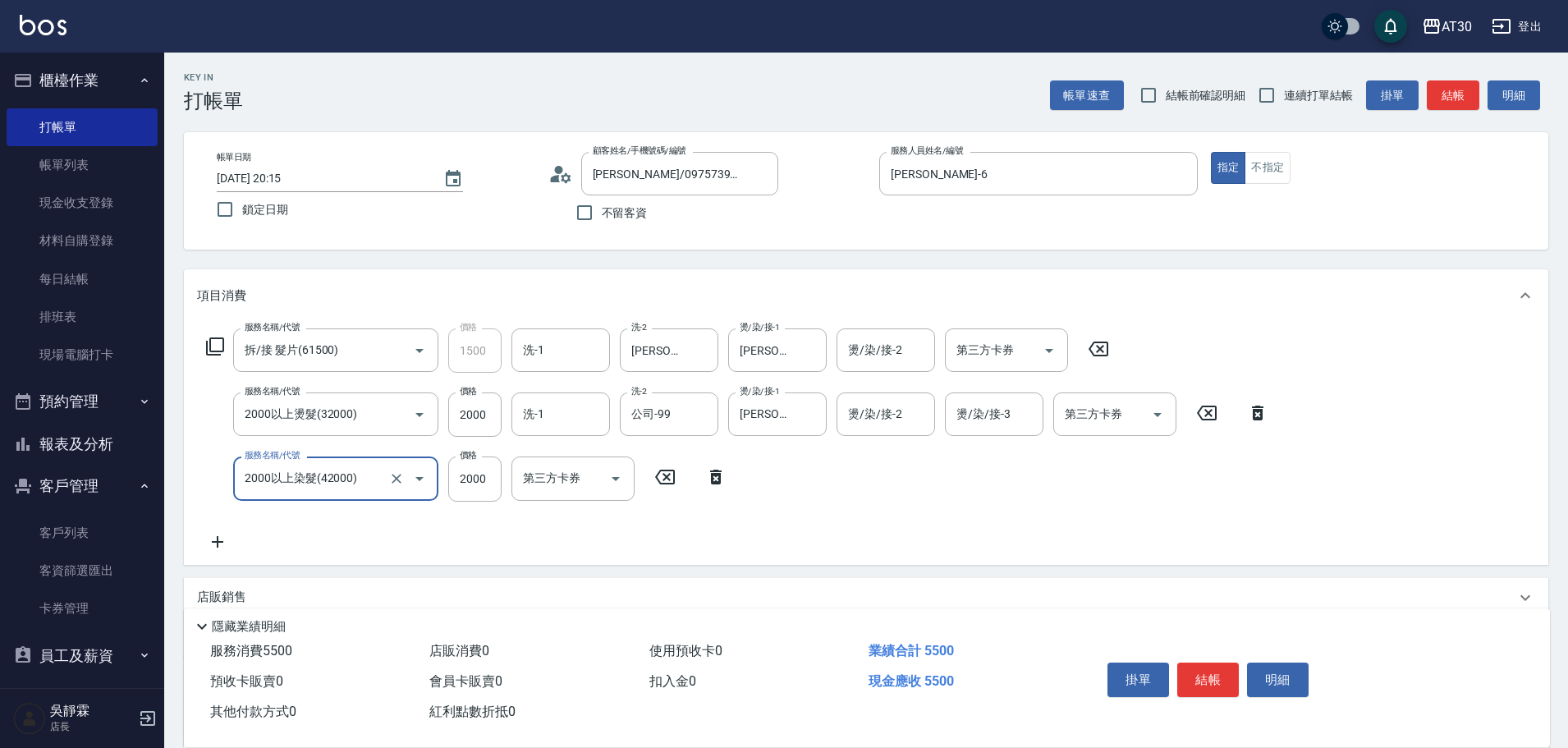
type input "2000以上染髮(42000)"
click at [494, 487] on input "2000" at bounding box center [474, 478] width 53 height 44
click at [480, 471] on input "250" at bounding box center [474, 478] width 53 height 44
type input "2500"
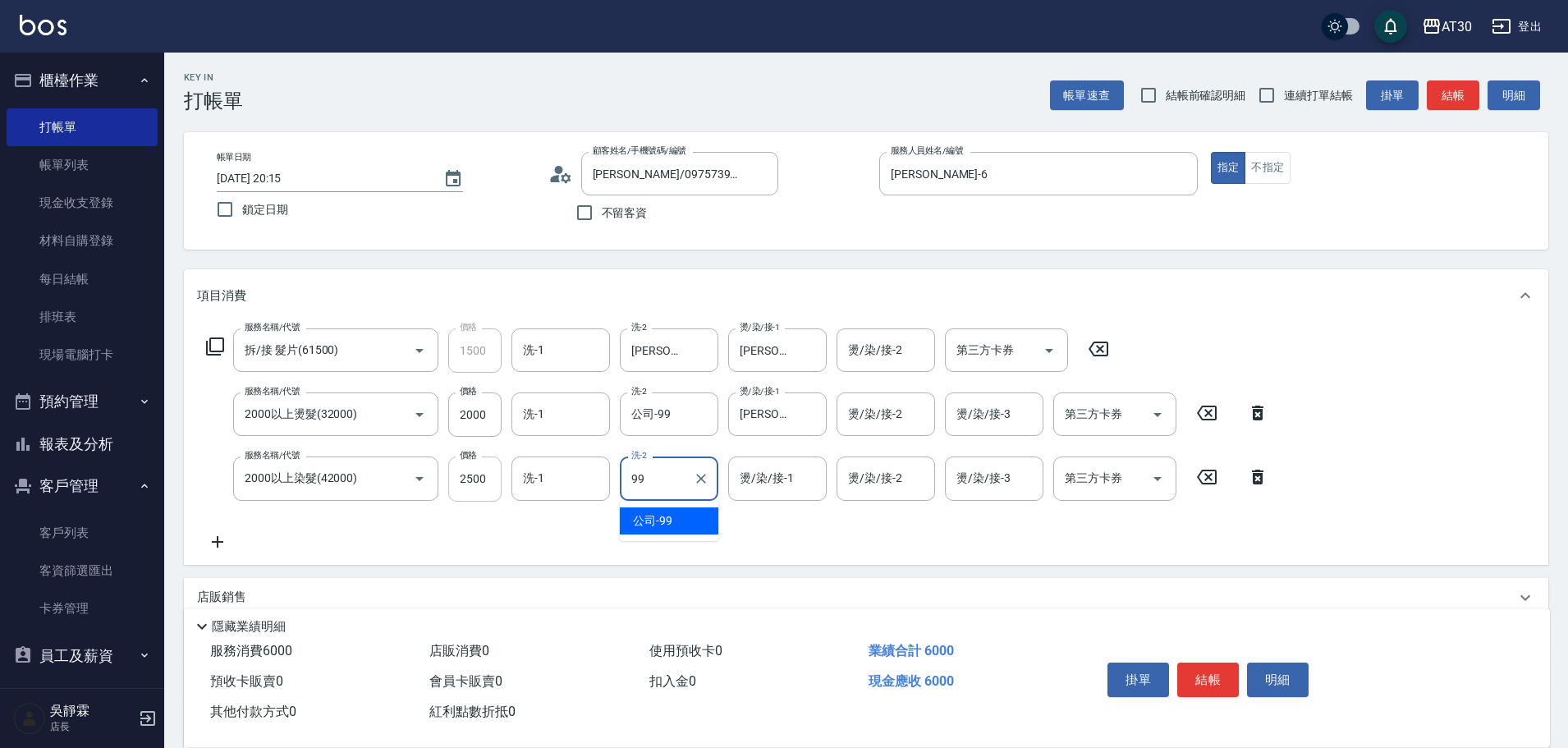
type input "公司-99"
click at [805, 470] on input "燙/染/接-1" at bounding box center [777, 478] width 84 height 29
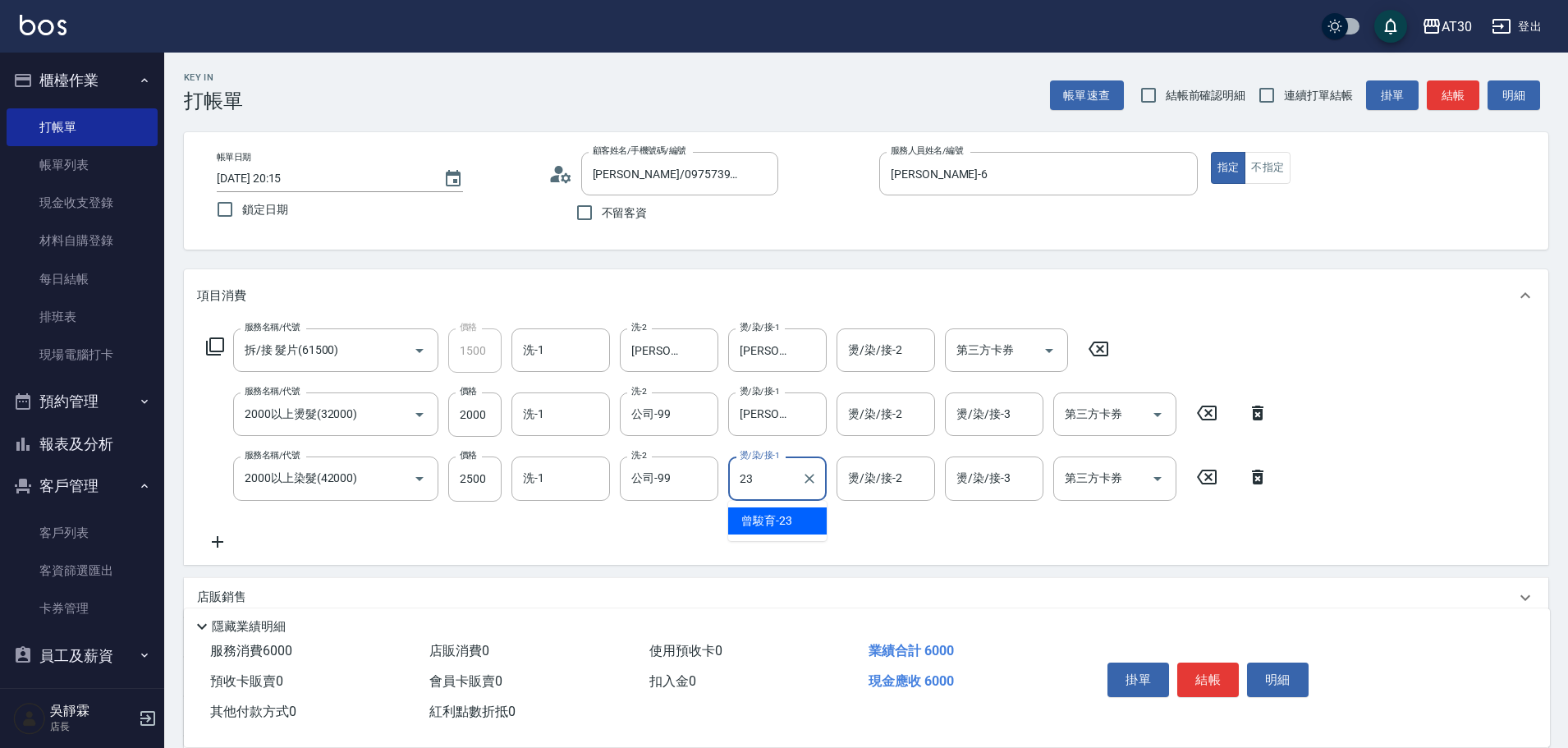
type input "[PERSON_NAME]育-23"
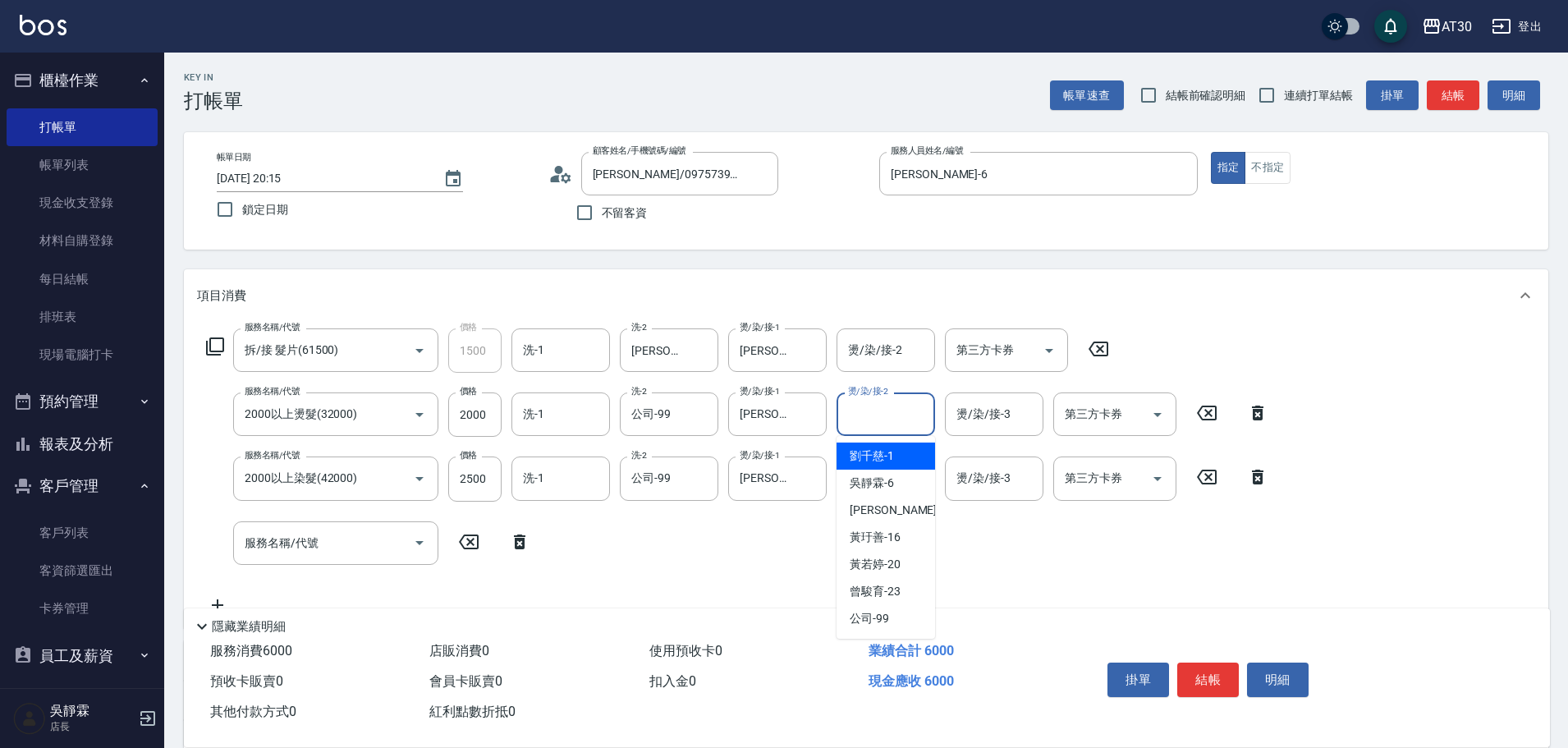
click at [879, 424] on input "燙/染/接-2" at bounding box center [886, 414] width 84 height 29
click at [1131, 460] on div "第三方卡券" at bounding box center [1116, 478] width 124 height 43
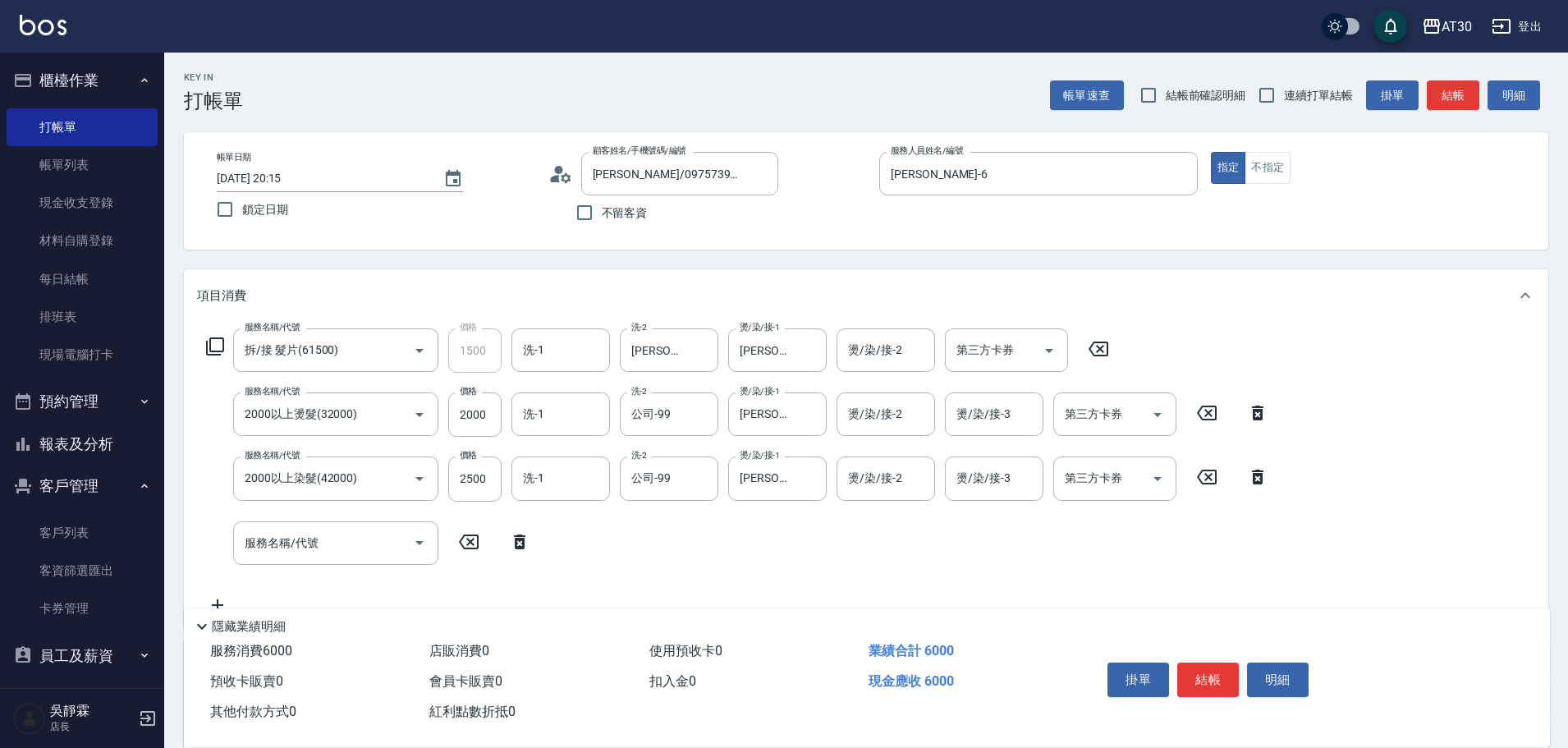
click at [803, 538] on div "服務名稱/代號 拆/接 髮片(61500) 服務名稱/代號 價格 1500 價格 洗-1 洗-1 洗-2 [PERSON_NAME]-6 洗-2 燙/染/接-…" at bounding box center [737, 471] width 1082 height 286
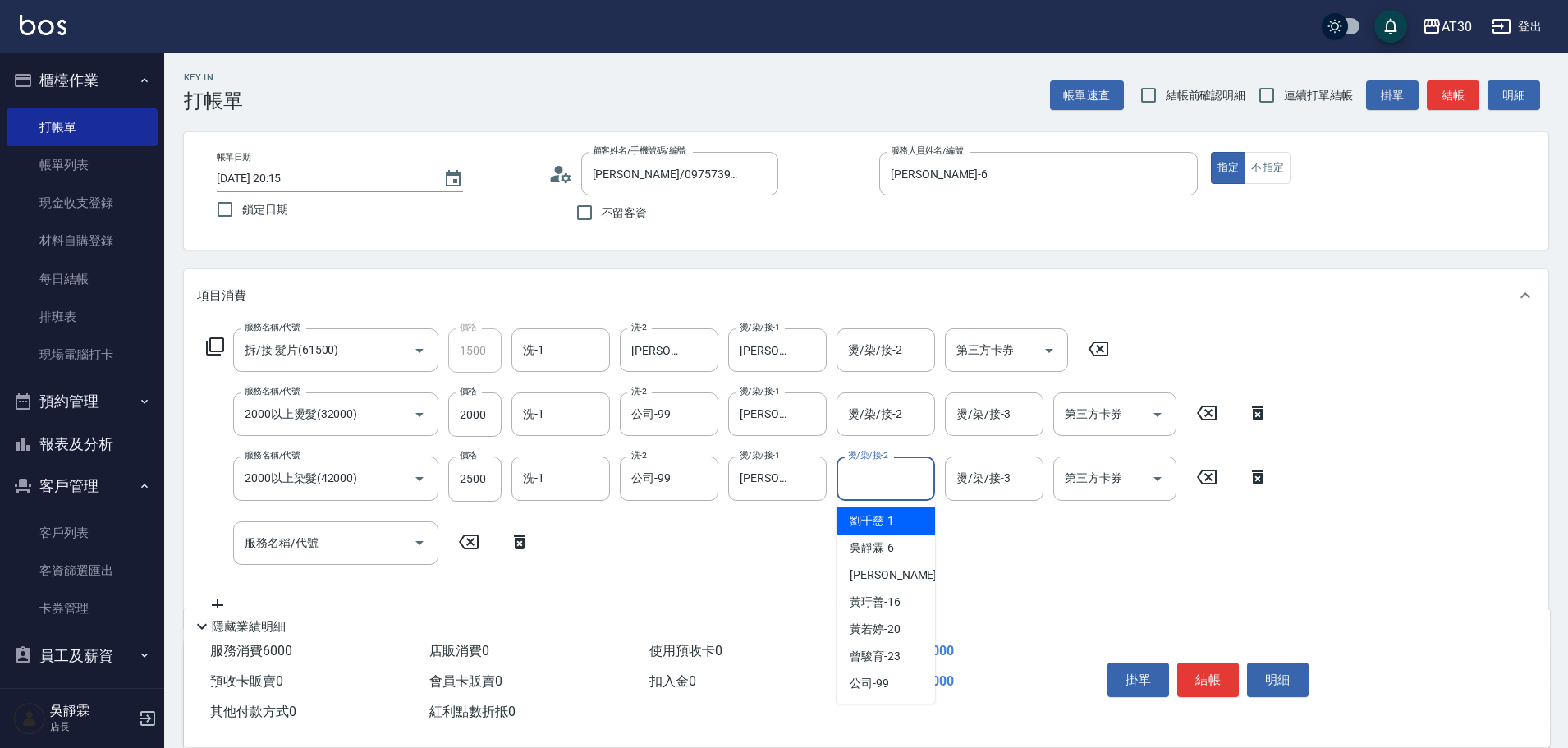
click at [887, 490] on input "燙/染/接-2" at bounding box center [886, 478] width 84 height 29
click at [903, 546] on div "[PERSON_NAME]-6" at bounding box center [886, 547] width 98 height 27
type input "[PERSON_NAME]-6"
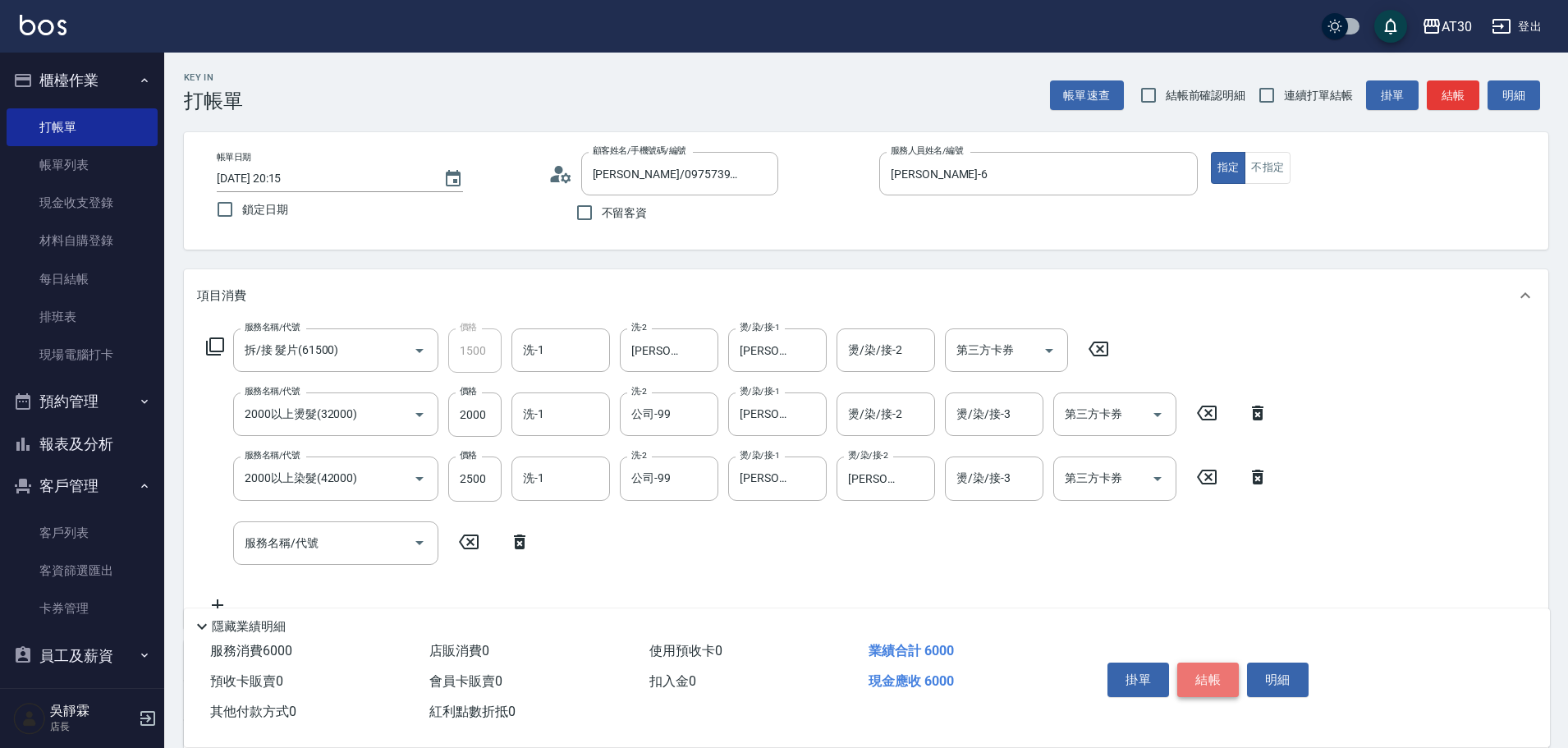
click at [1216, 669] on button "結帳" at bounding box center [1208, 679] width 62 height 35
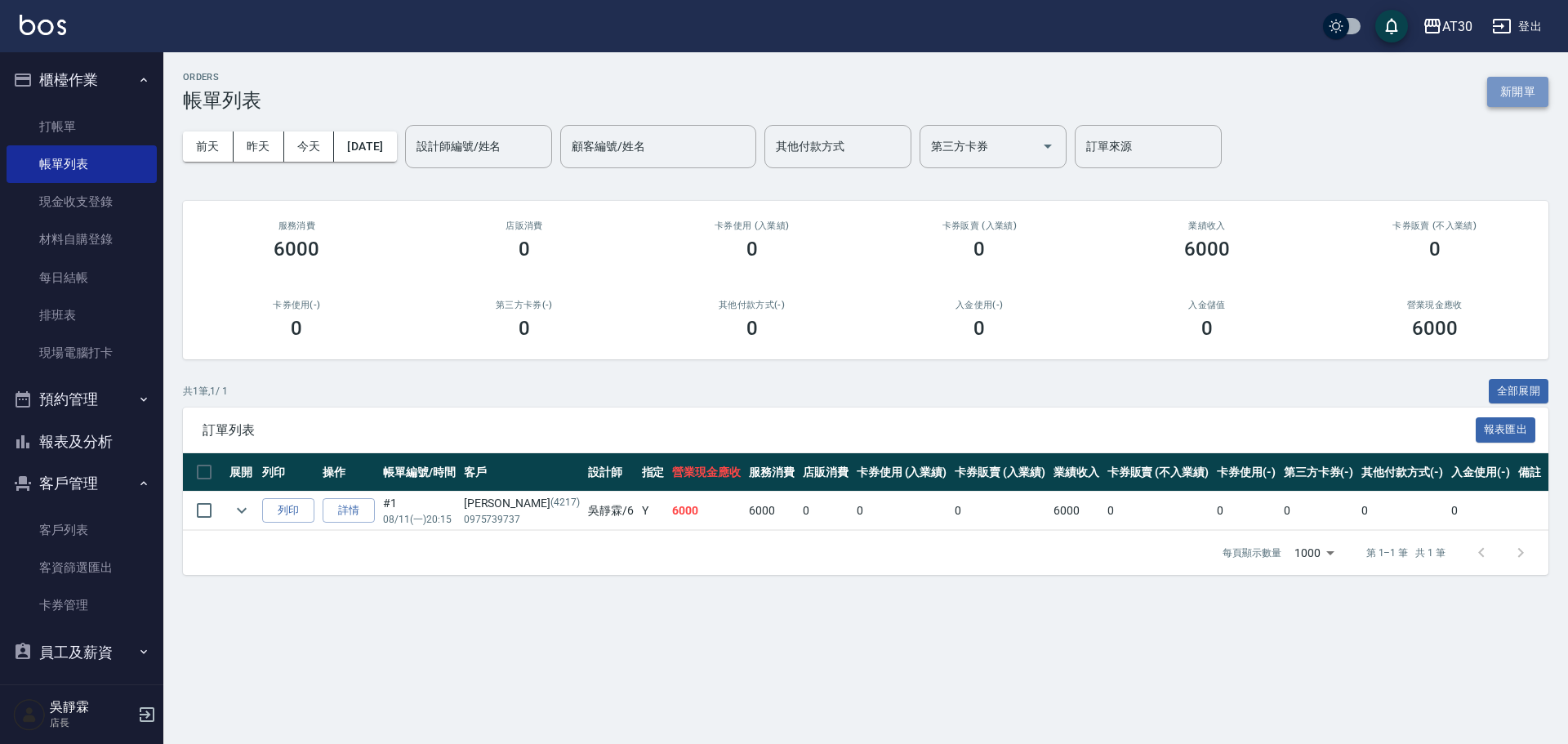
click at [1532, 93] on button "新開單" at bounding box center [1517, 92] width 61 height 30
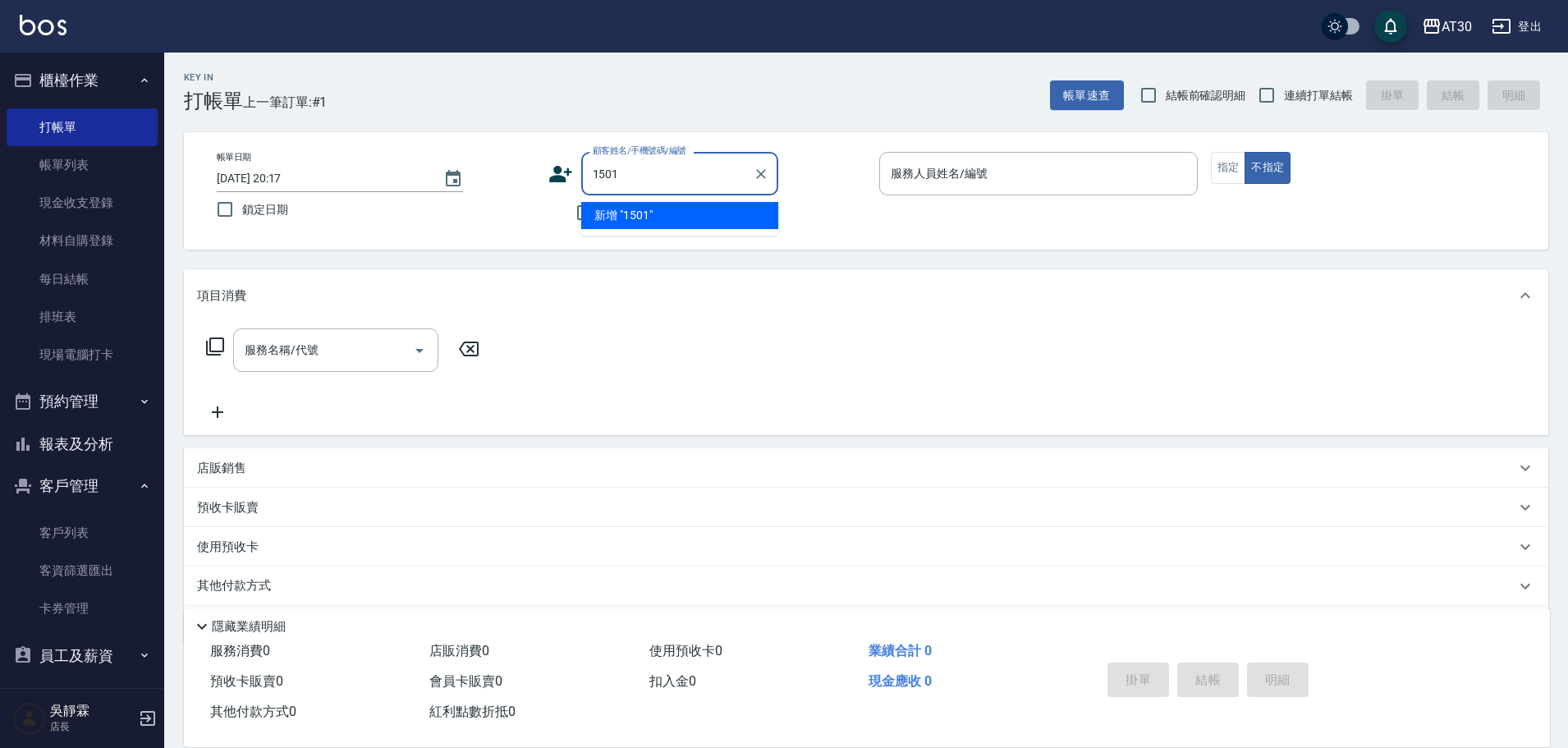
type input "1501"
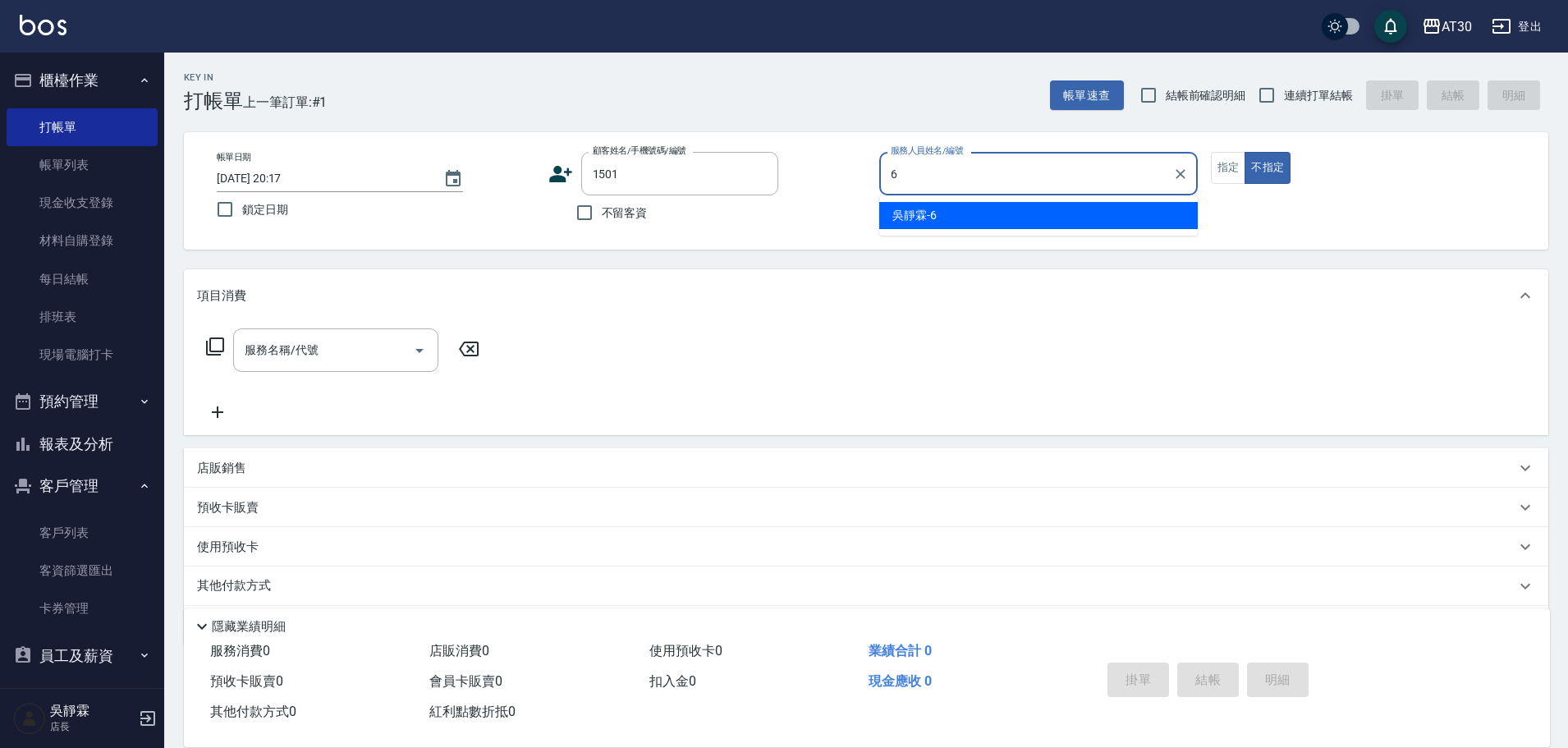
type input "[PERSON_NAME]-6"
type button "false"
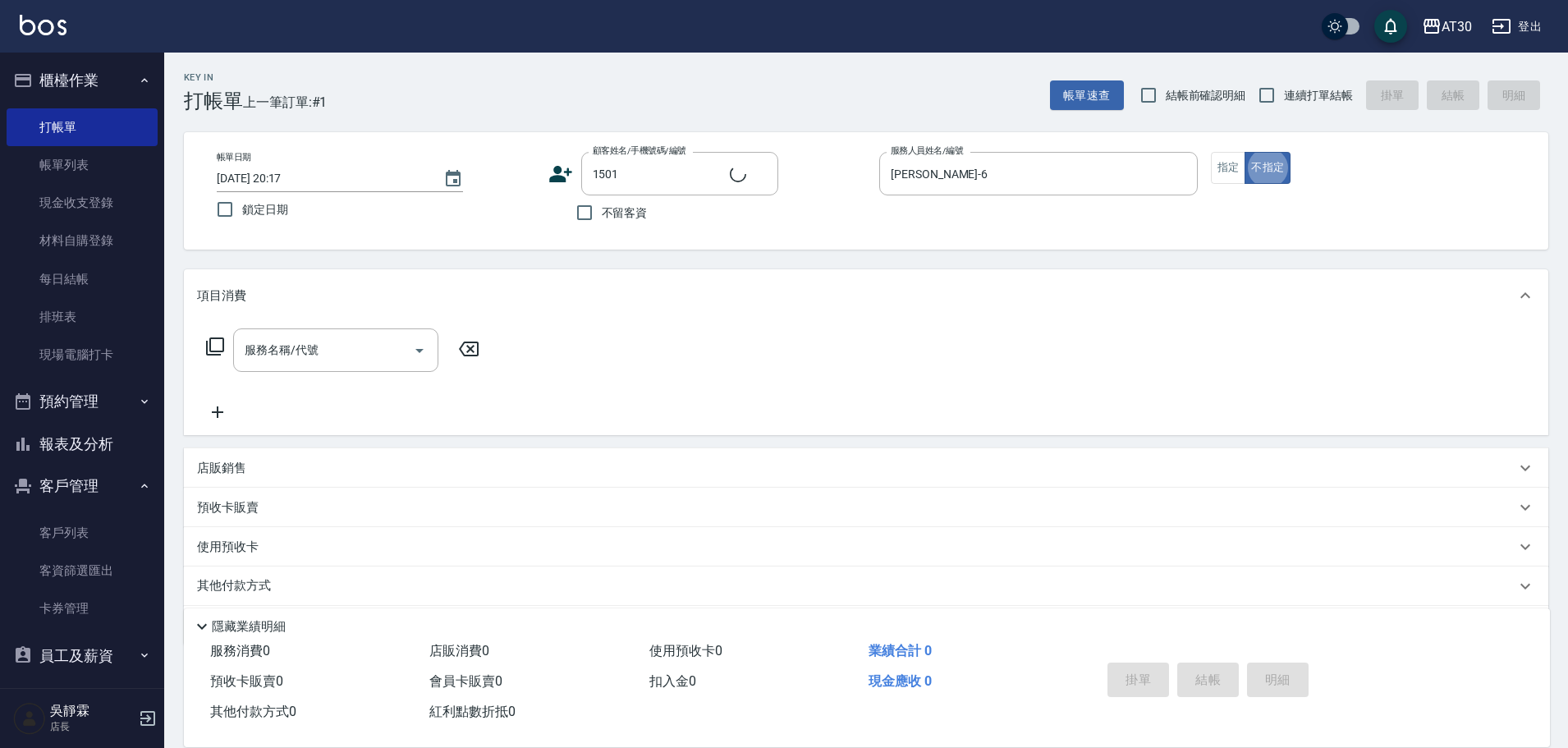
type input "[PERSON_NAME]悻/0982233843/1501"
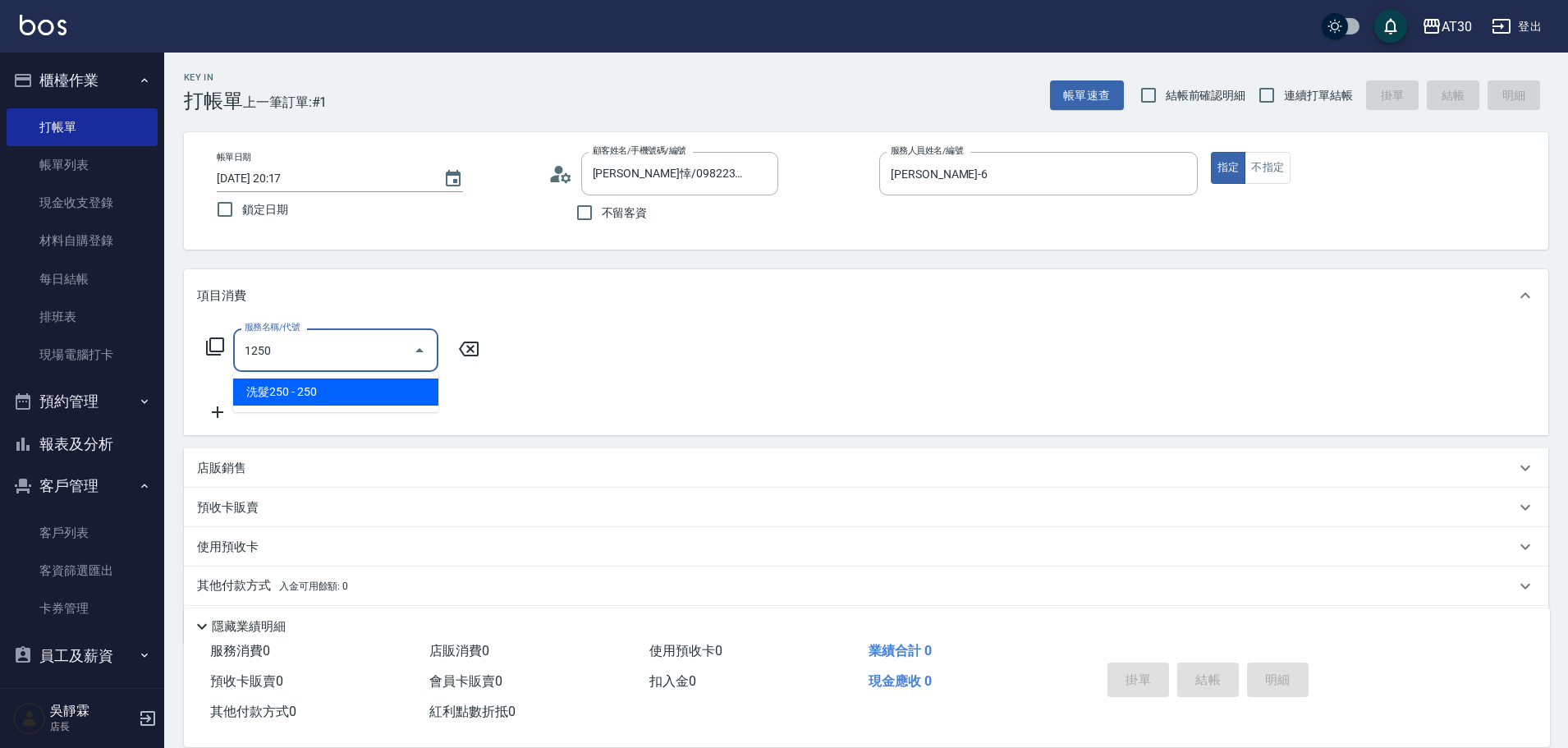
type input "洗髮250(1250)"
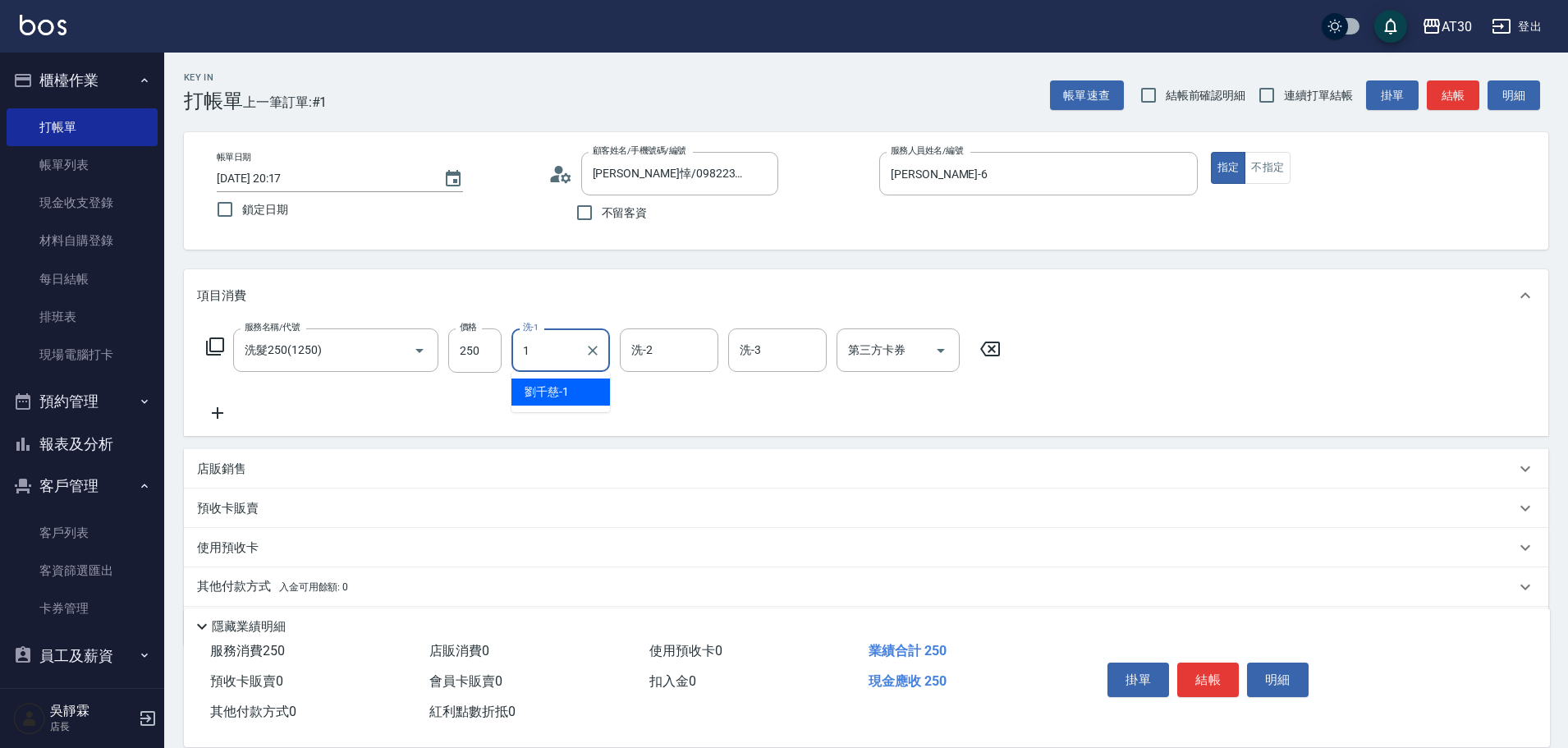
type input "[PERSON_NAME]1"
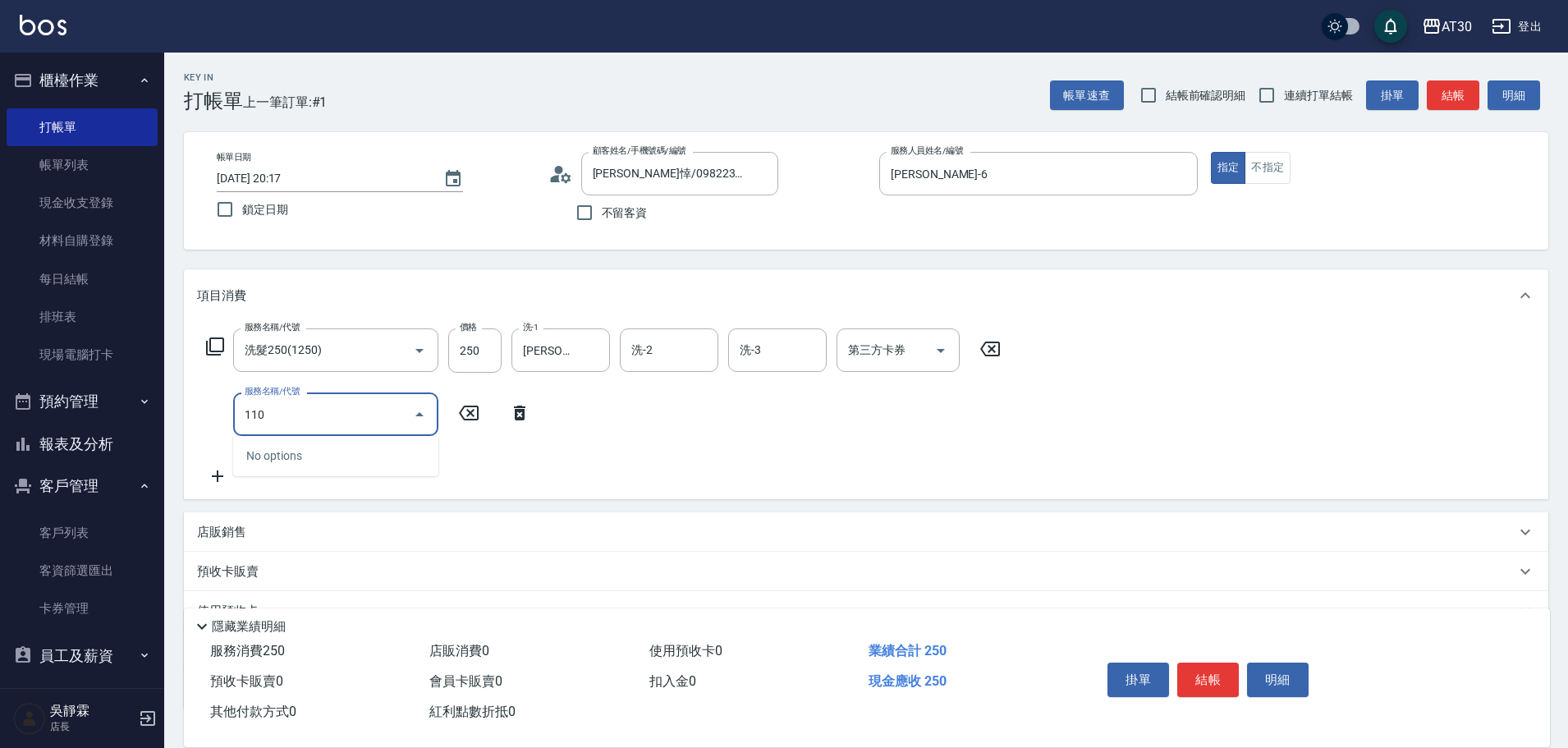
type input "1100"
type input "補色洗(1100)"
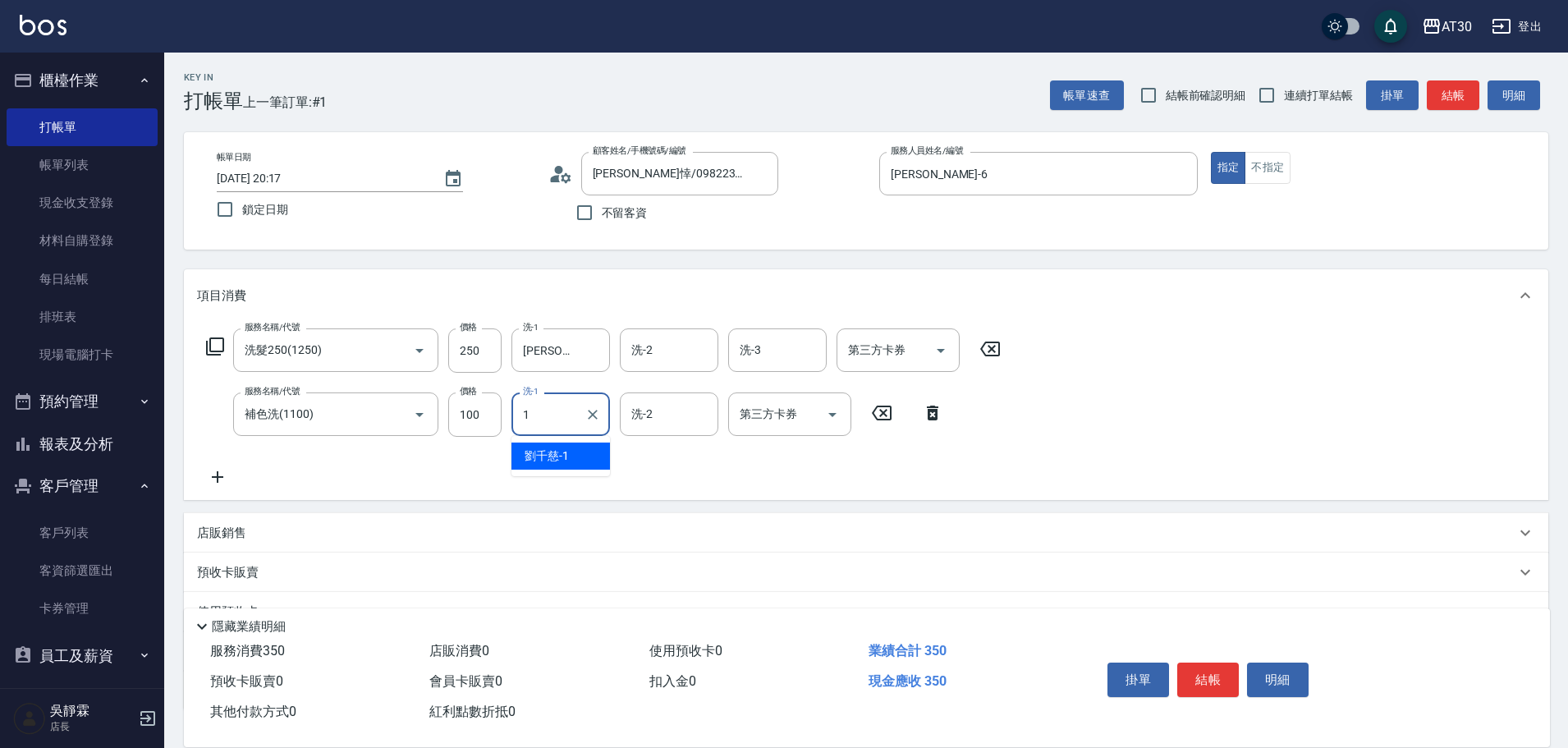
type input "[PERSON_NAME]1"
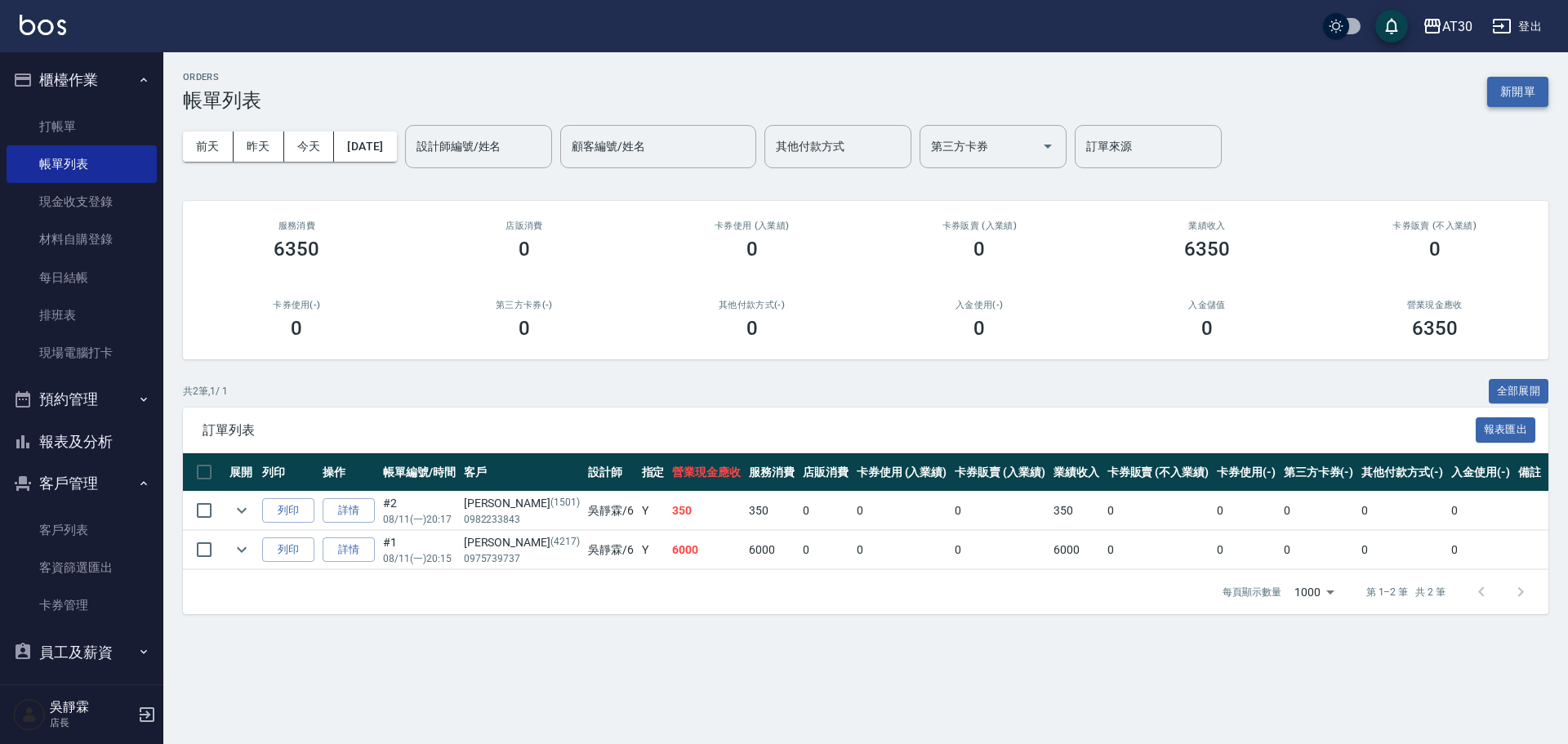
click at [1504, 104] on button "新開單" at bounding box center [1517, 92] width 61 height 30
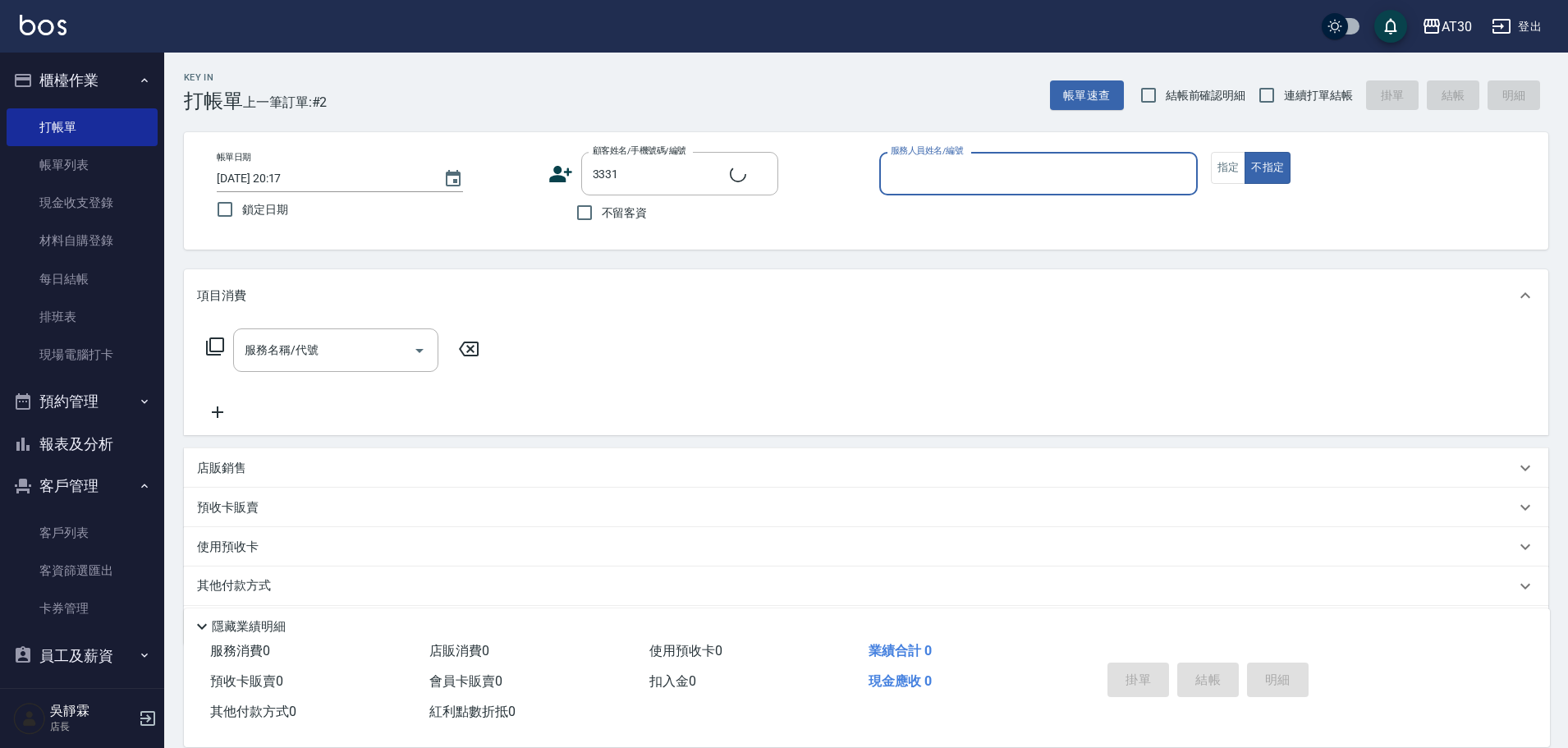
type input "[PERSON_NAME]/0934290725/3331"
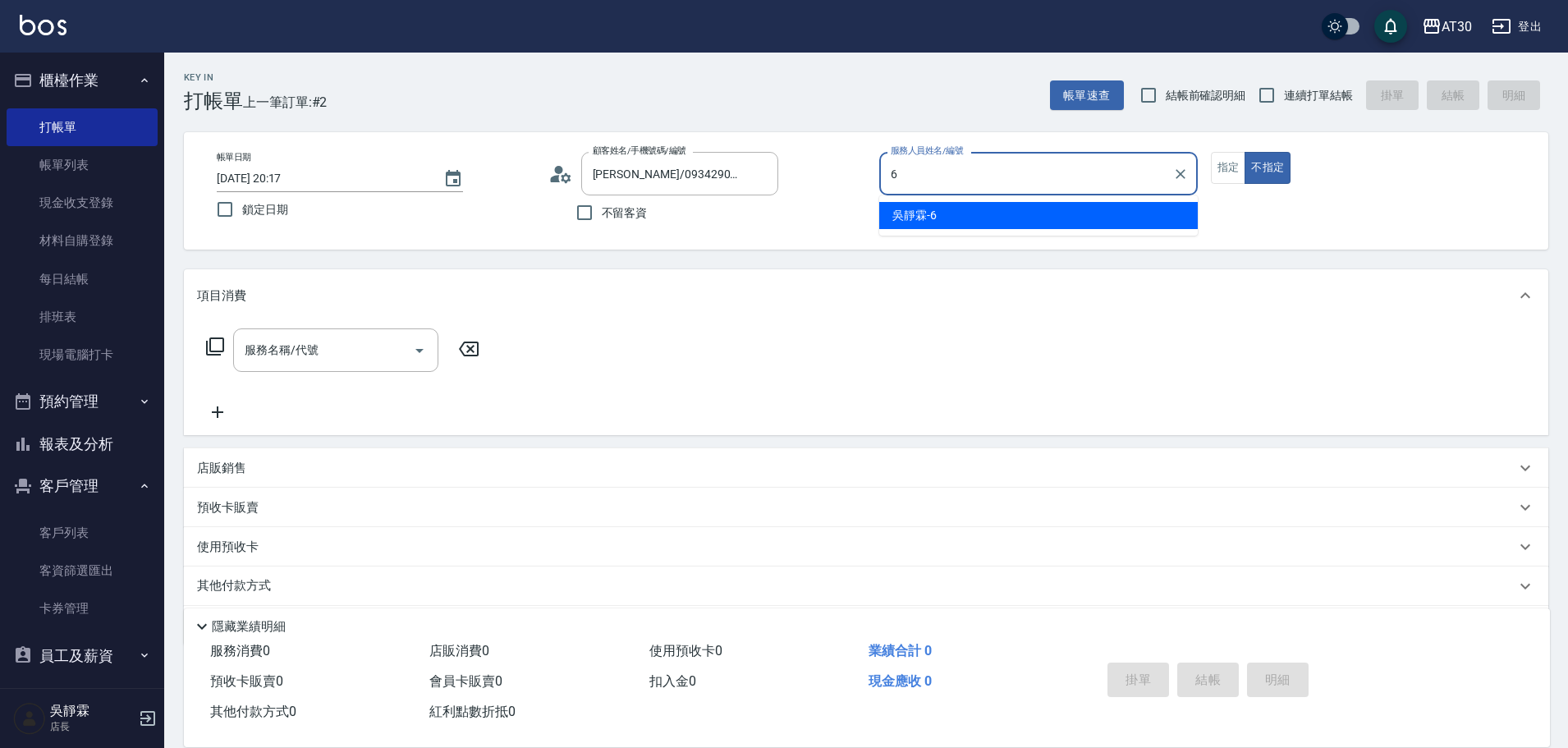
type input "[PERSON_NAME]-6"
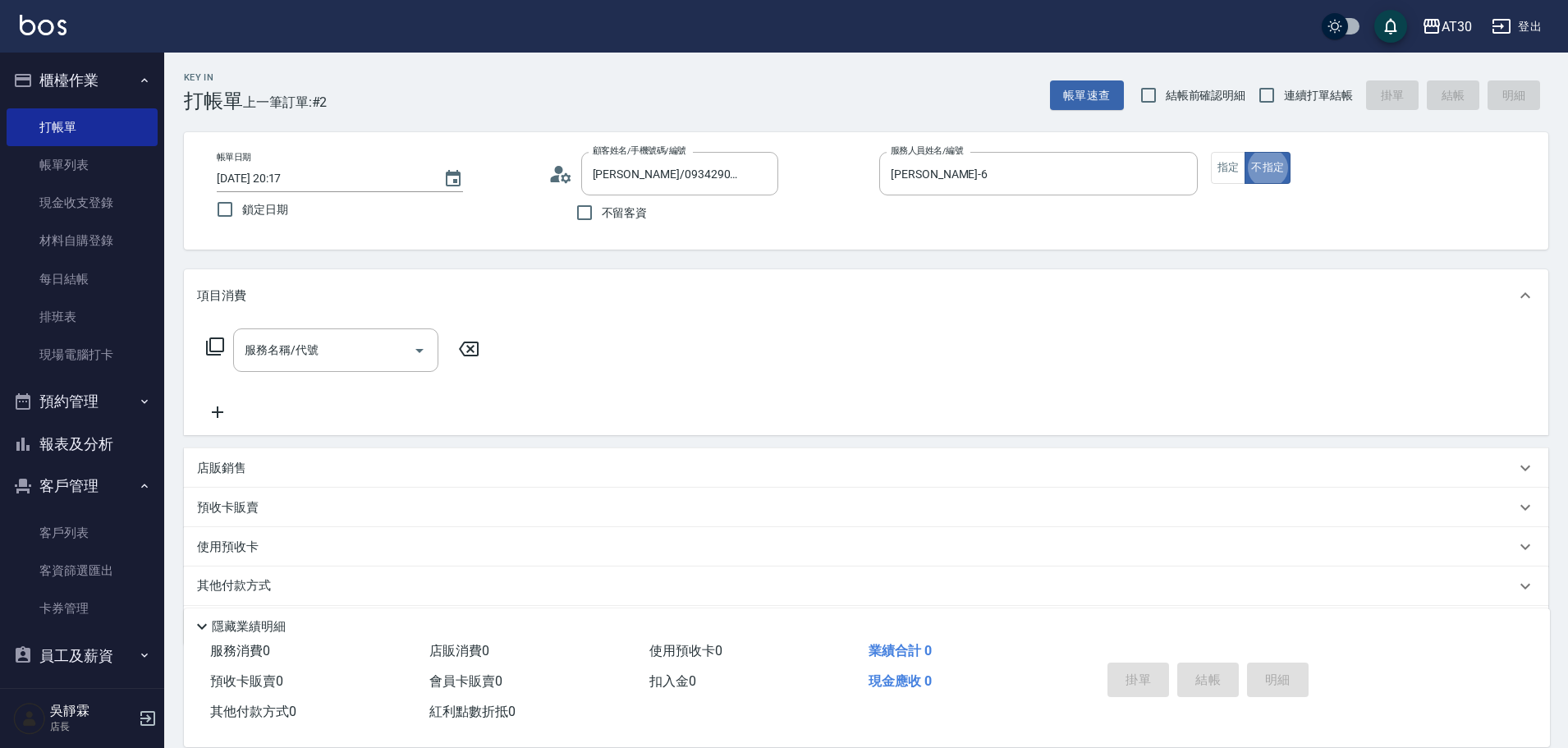
type button "false"
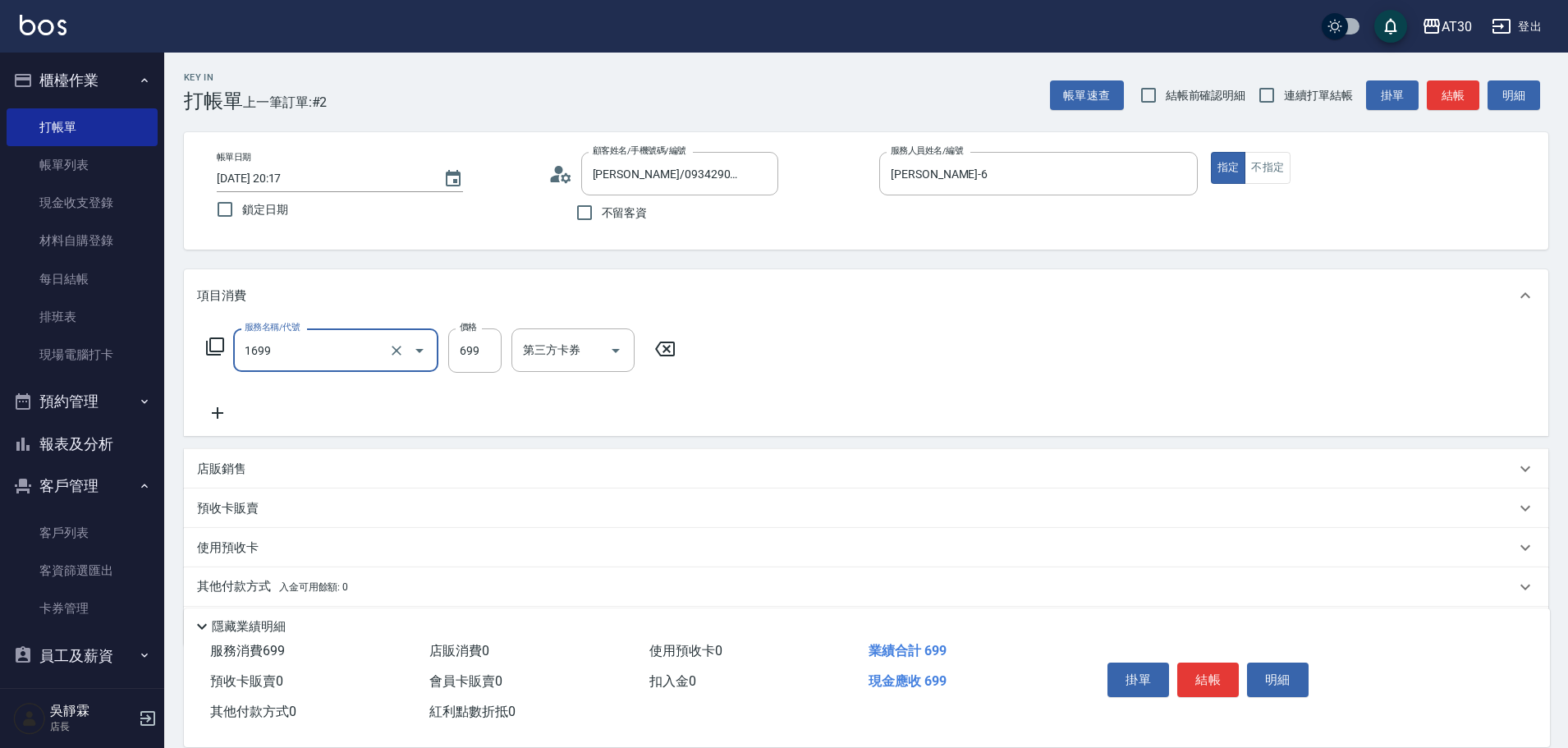
type input "冰鎮洗髮699(1699)"
type input "[PERSON_NAME]育-23"
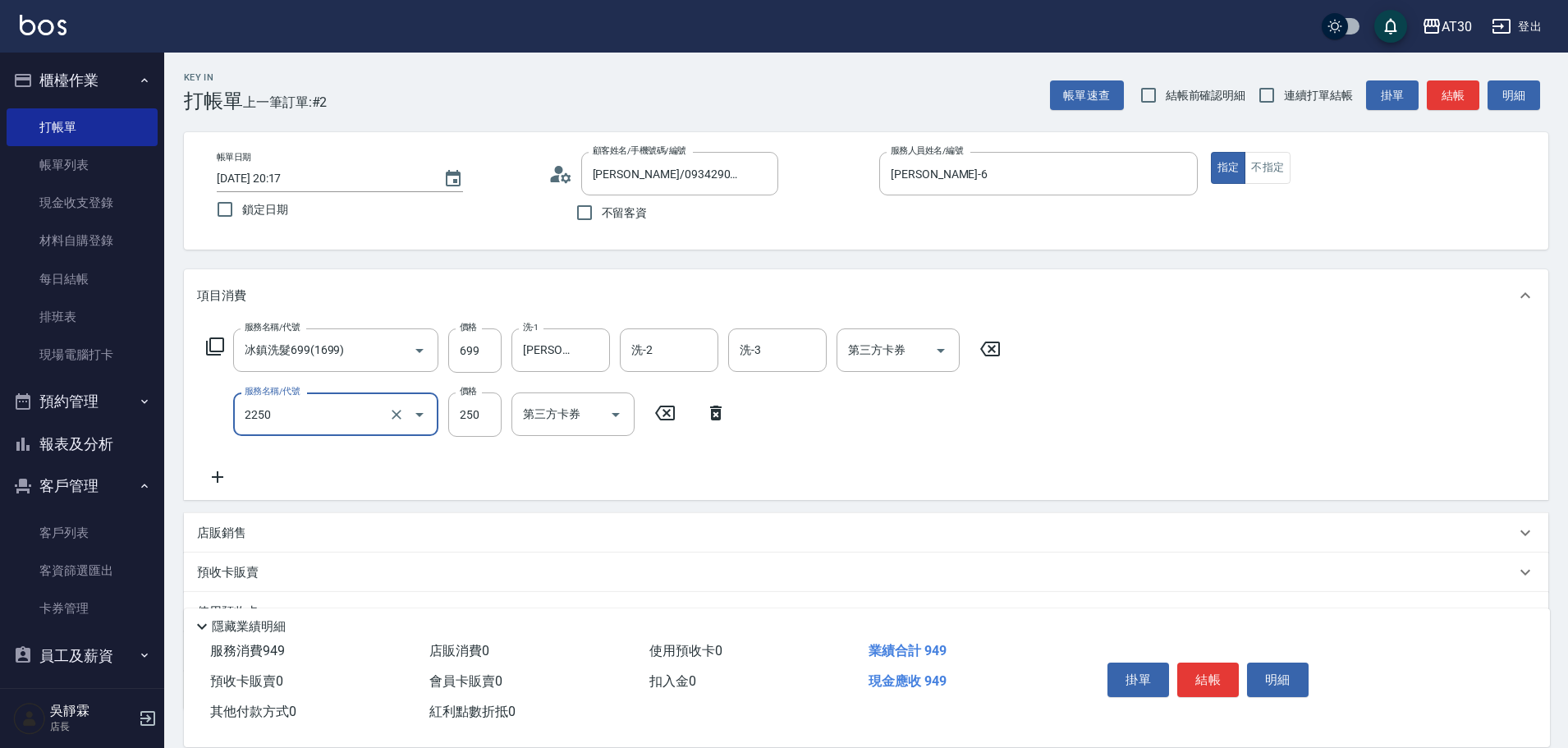
type input "剪髮(2250)"
type input "300"
click at [1271, 373] on div "服務名稱/代號 冰鎮洗髮699(1699) 服務名稱/代號 價格 699 價格 洗-1 [PERSON_NAME]育-23 洗-1 洗-2 洗-2 洗-3 洗…" at bounding box center [866, 411] width 1364 height 178
click at [1203, 669] on button "結帳" at bounding box center [1208, 679] width 62 height 35
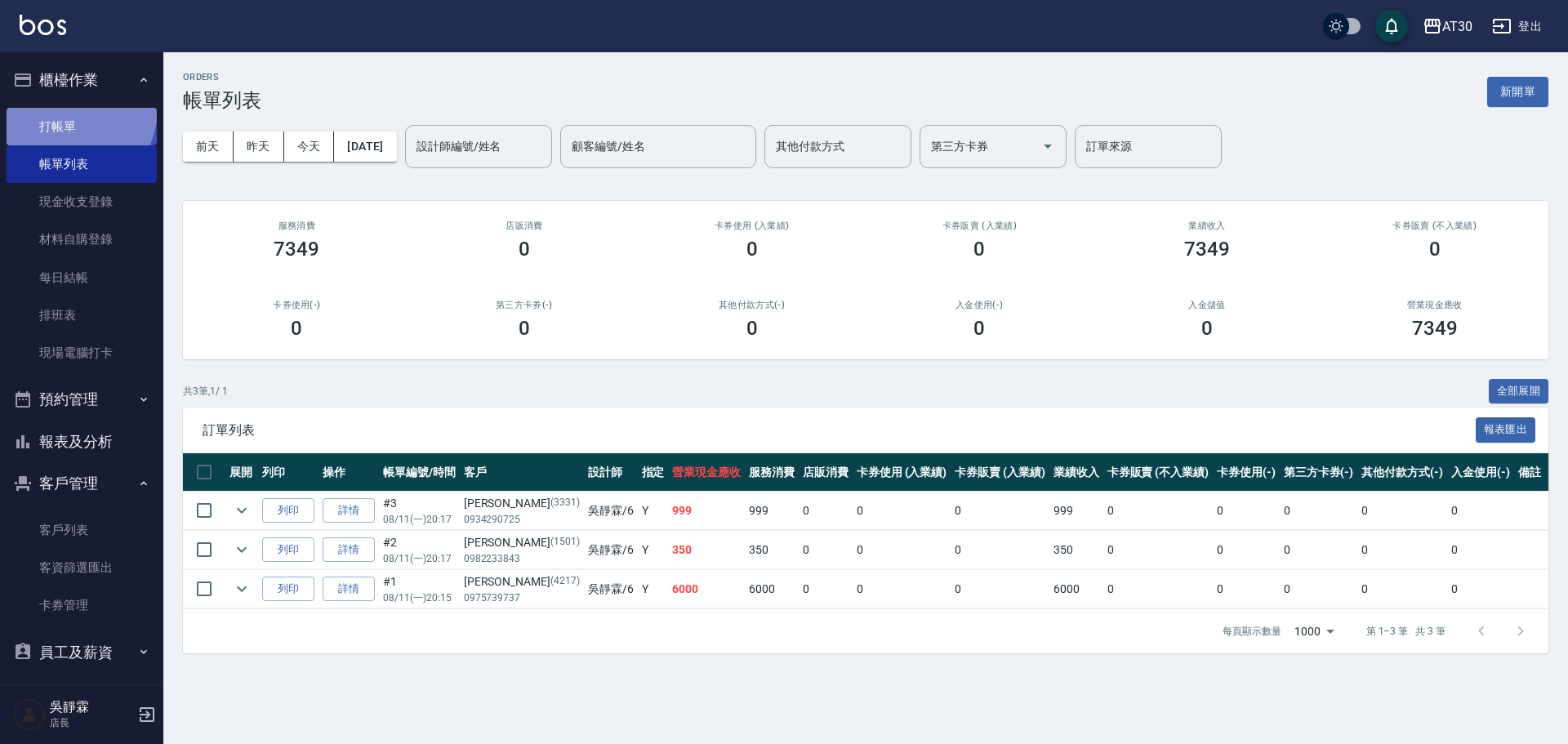
click at [63, 110] on link "打帳單" at bounding box center [82, 126] width 151 height 37
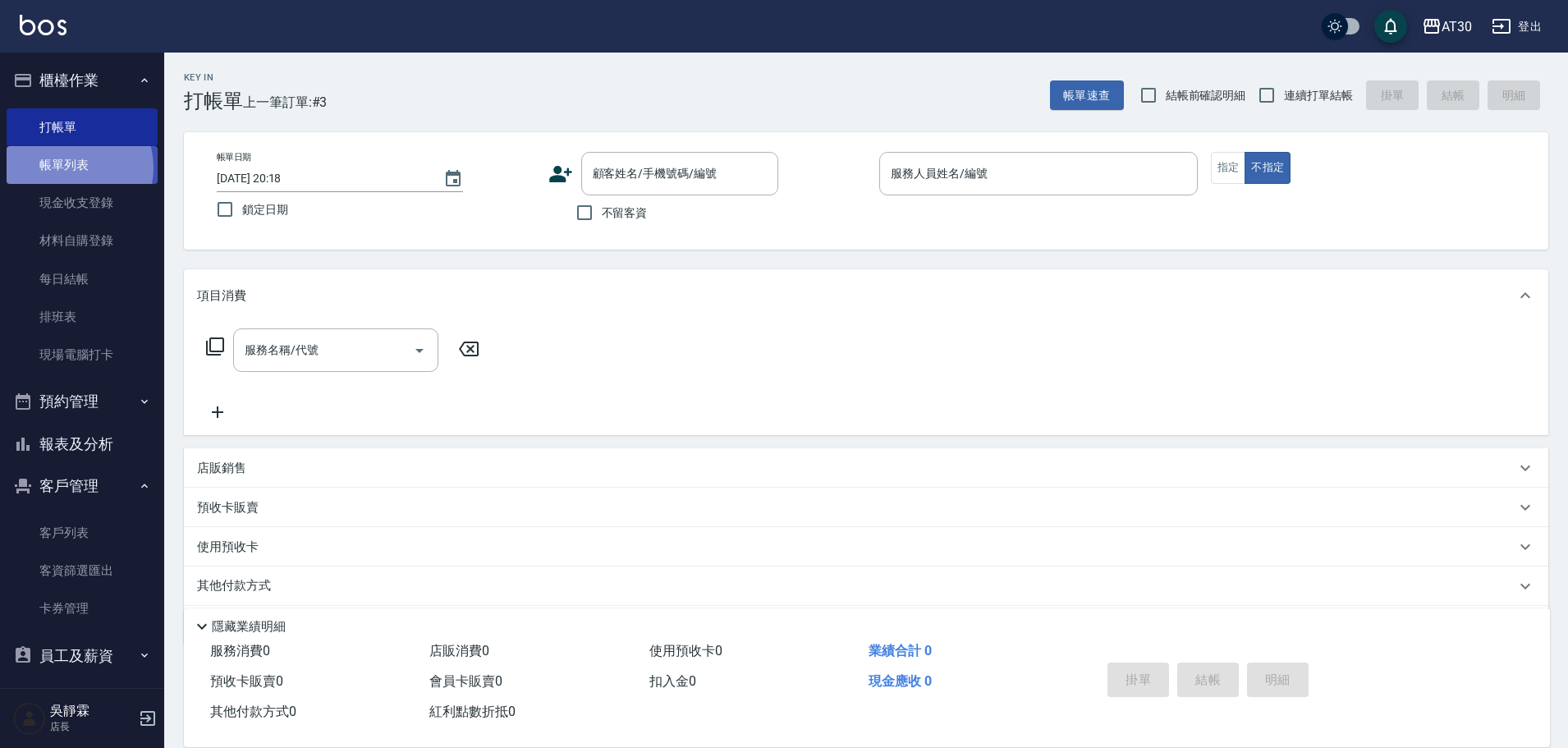
click at [65, 168] on link "帳單列表" at bounding box center [83, 164] width 151 height 37
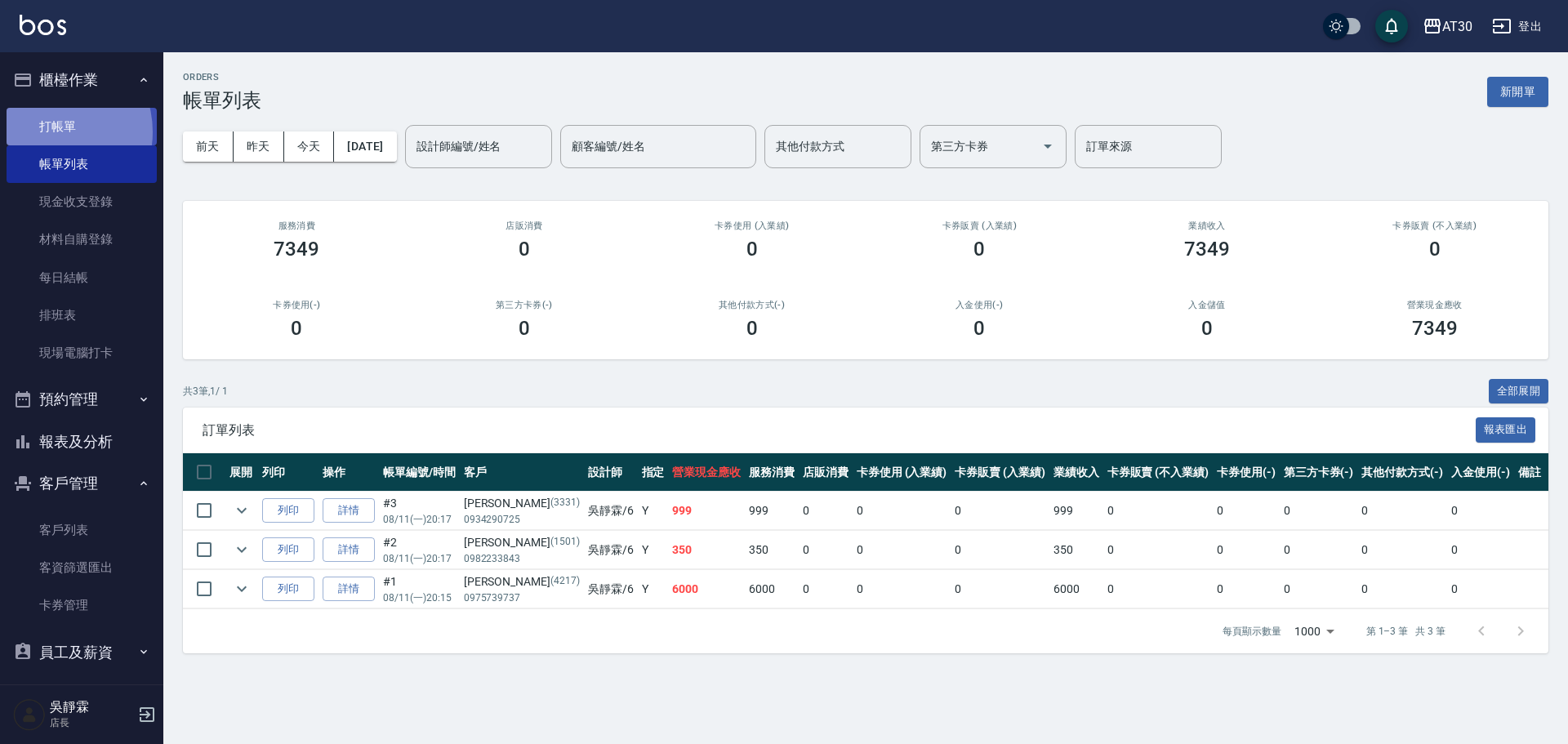
click at [46, 131] on link "打帳單" at bounding box center [82, 126] width 151 height 37
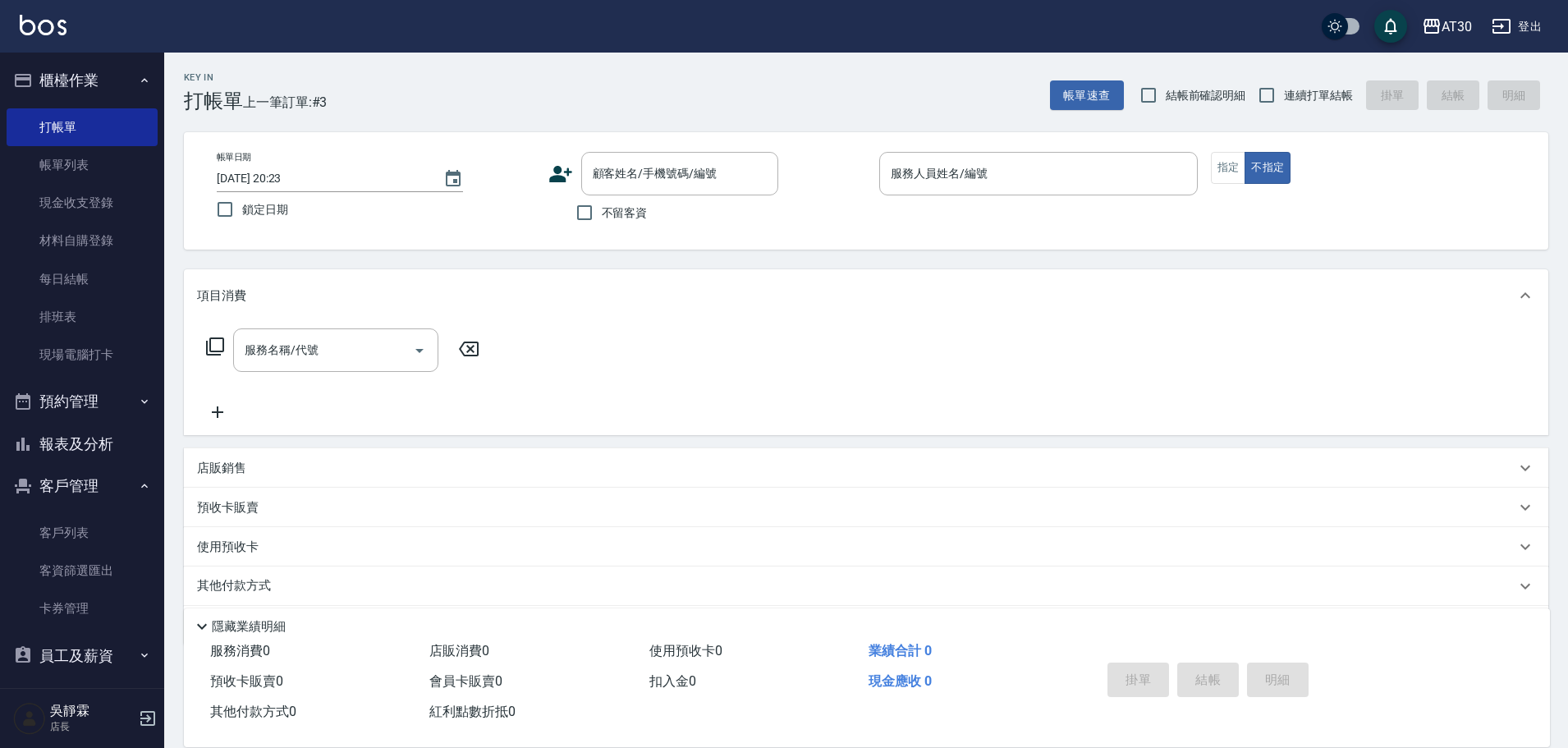
click at [551, 178] on icon at bounding box center [560, 174] width 23 height 17
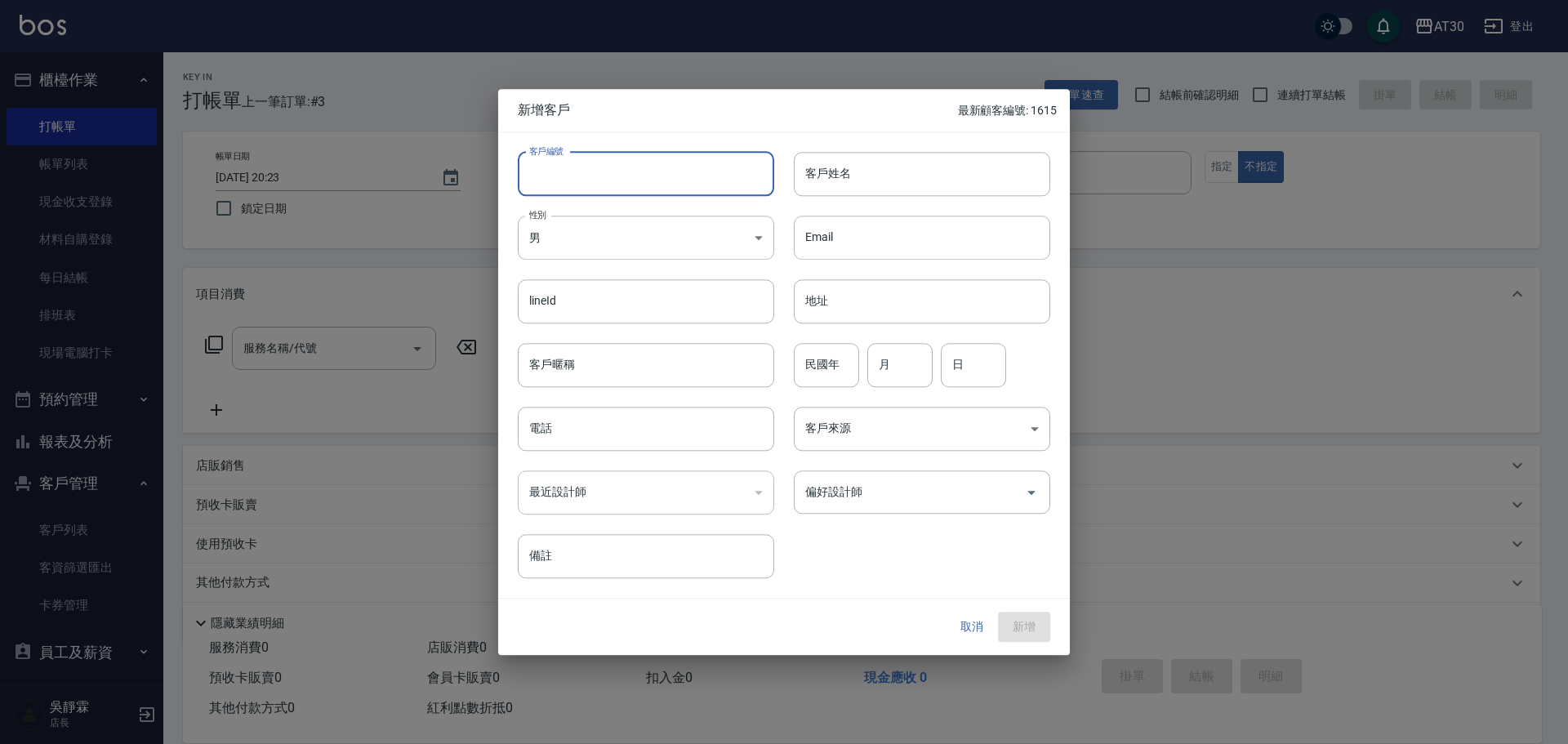
click at [550, 178] on input "客戶編號" at bounding box center [646, 174] width 256 height 44
type input "1607"
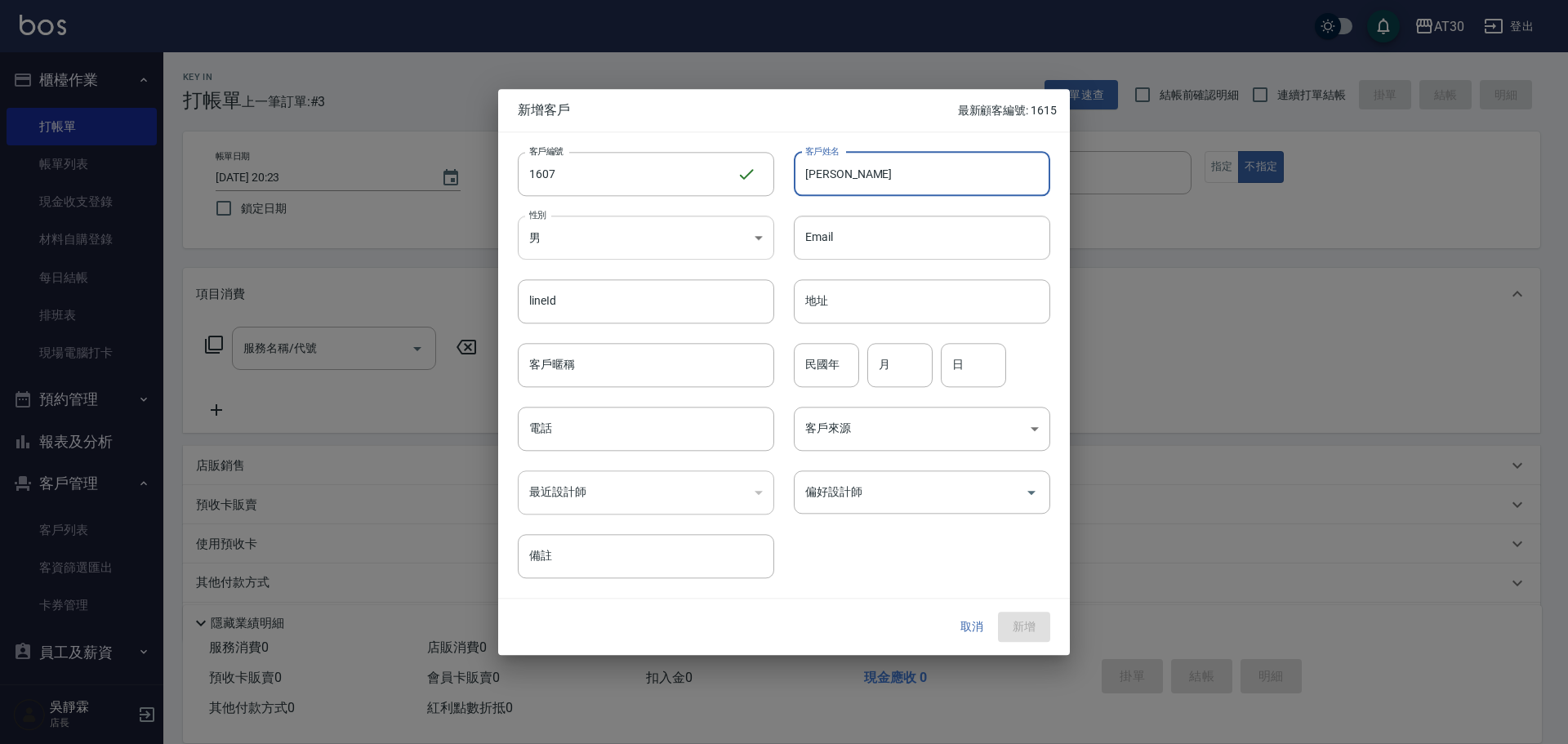
type input "[PERSON_NAME]"
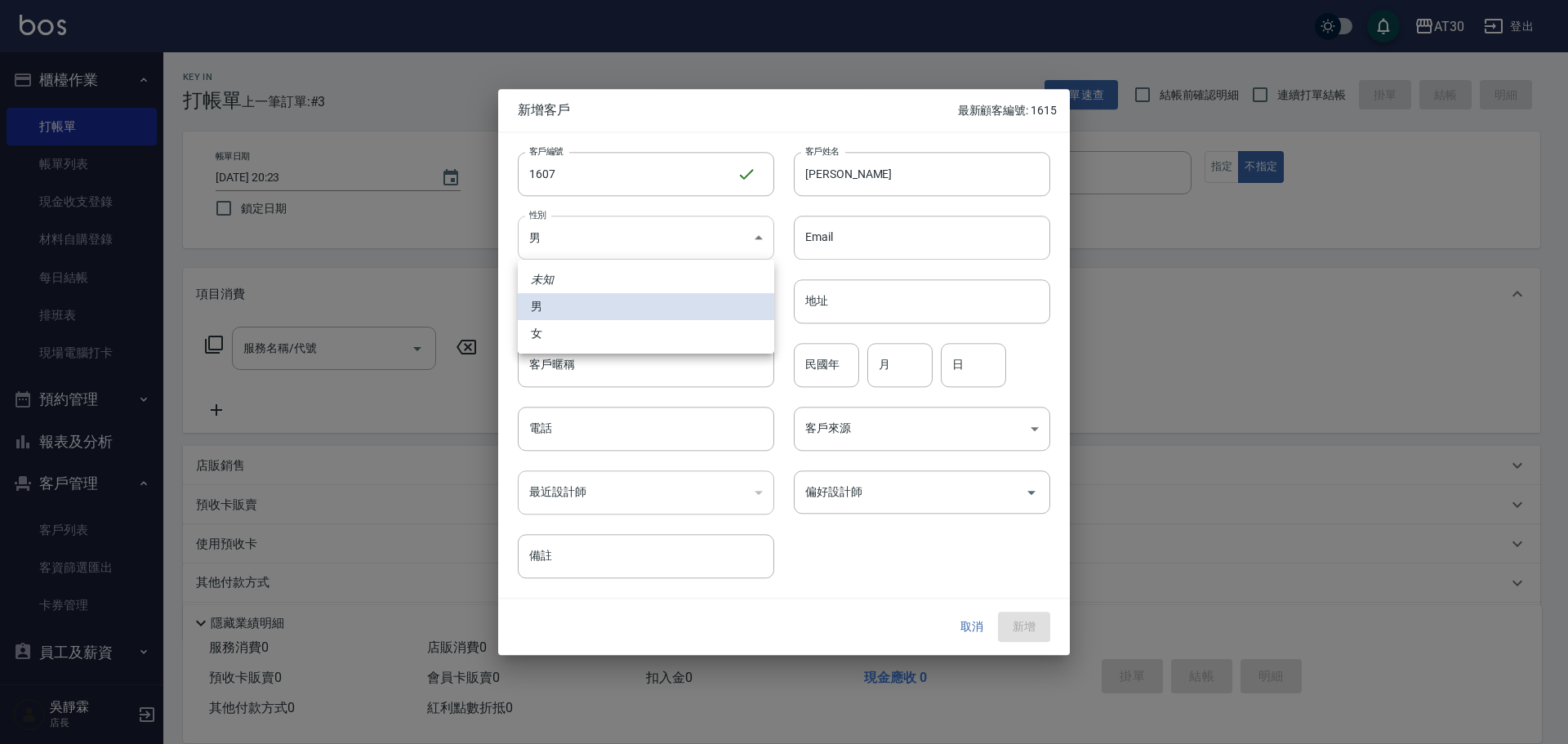
click at [725, 224] on body "AT30 登出 櫃檯作業 打帳單 帳單列表 現金收支登錄 材料自購登錄 每日結帳 排班表 現場電腦打卡 預約管理 預約管理 單日預約紀錄 單週預約紀錄 報表及…" at bounding box center [784, 399] width 1568 height 799
click at [649, 324] on li "女" at bounding box center [646, 333] width 256 height 27
type input "[DEMOGRAPHIC_DATA]"
click at [826, 379] on input "民國年" at bounding box center [826, 364] width 65 height 44
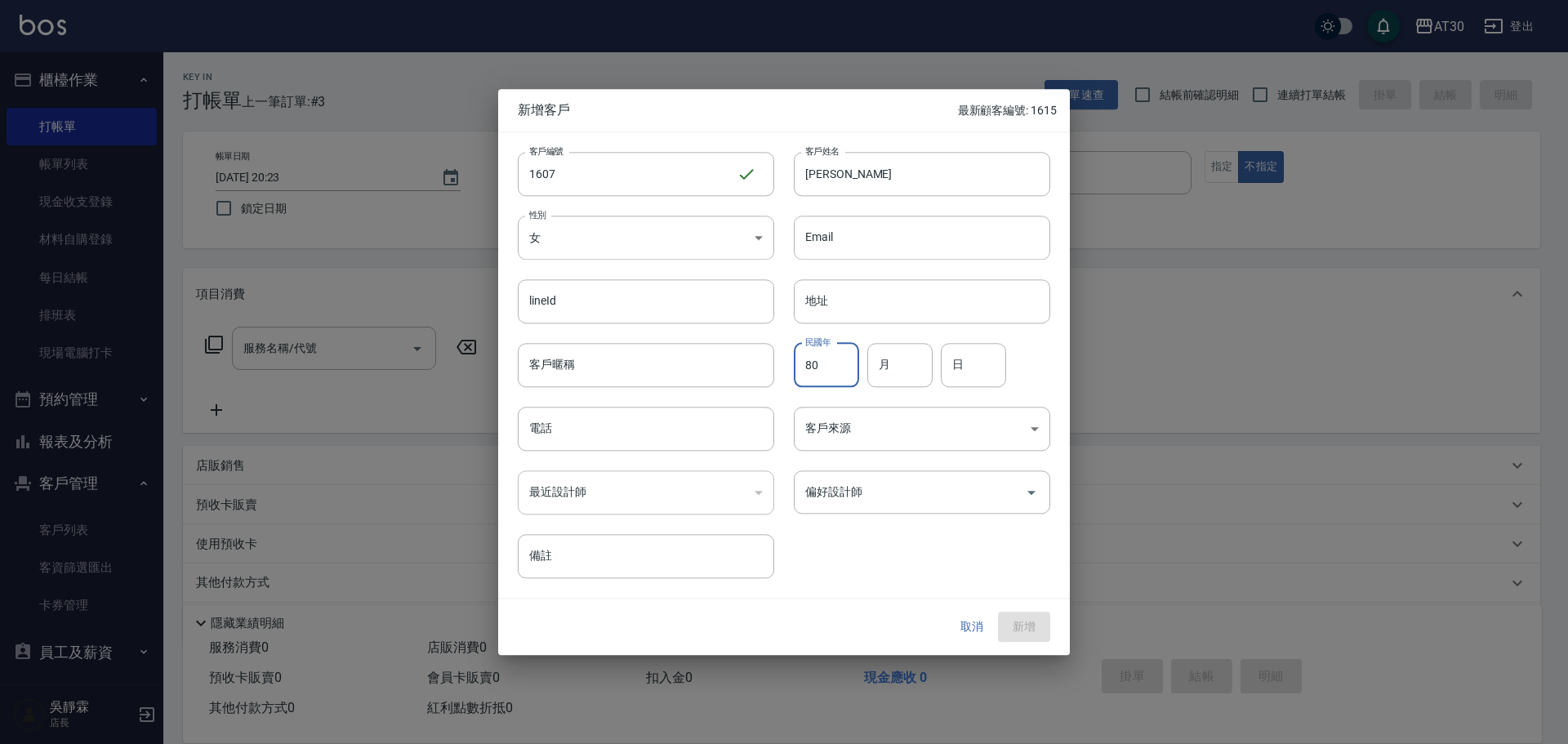
type input "80"
type input "02"
type input "06"
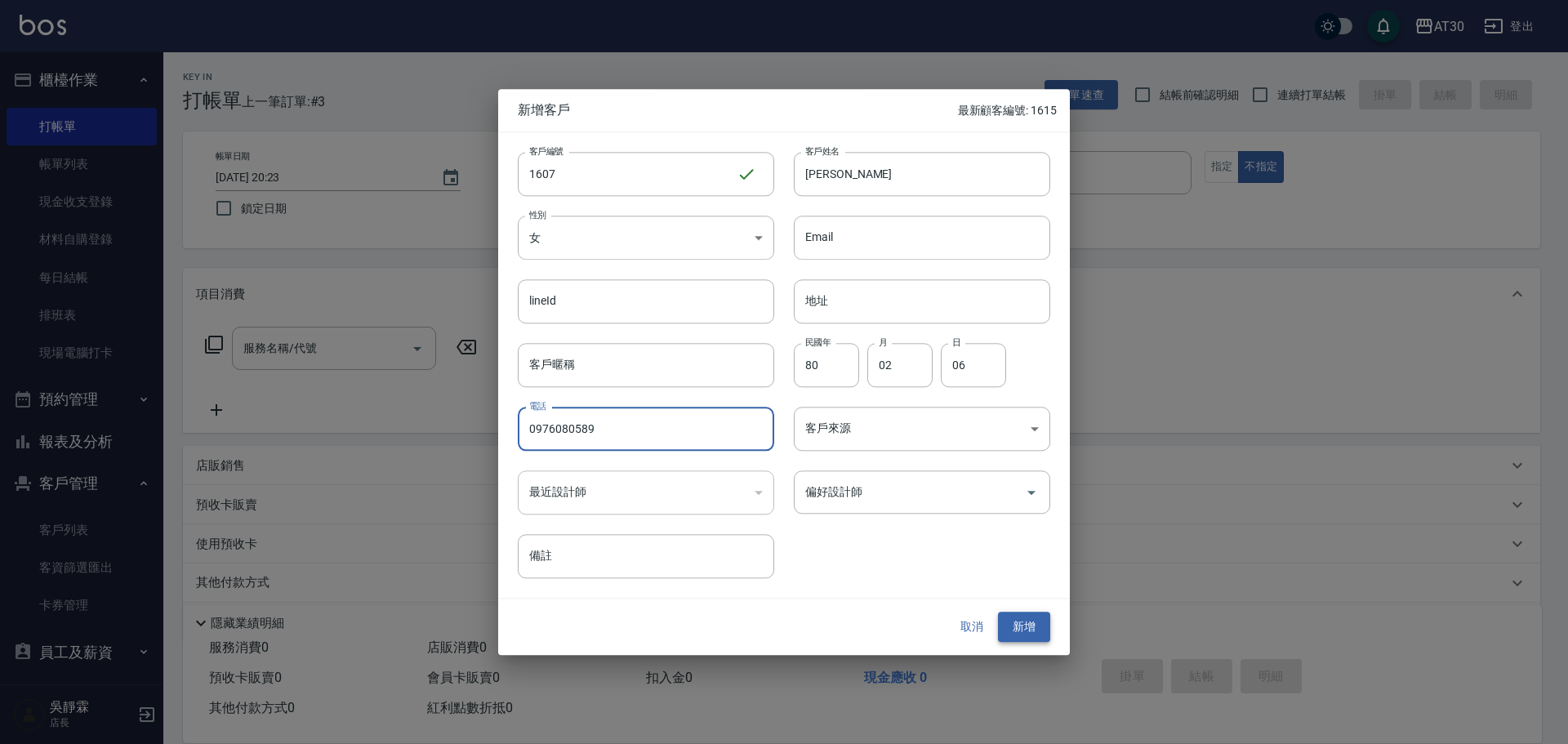
type input "0976080589"
click at [1019, 625] on button "新增" at bounding box center [1024, 627] width 52 height 30
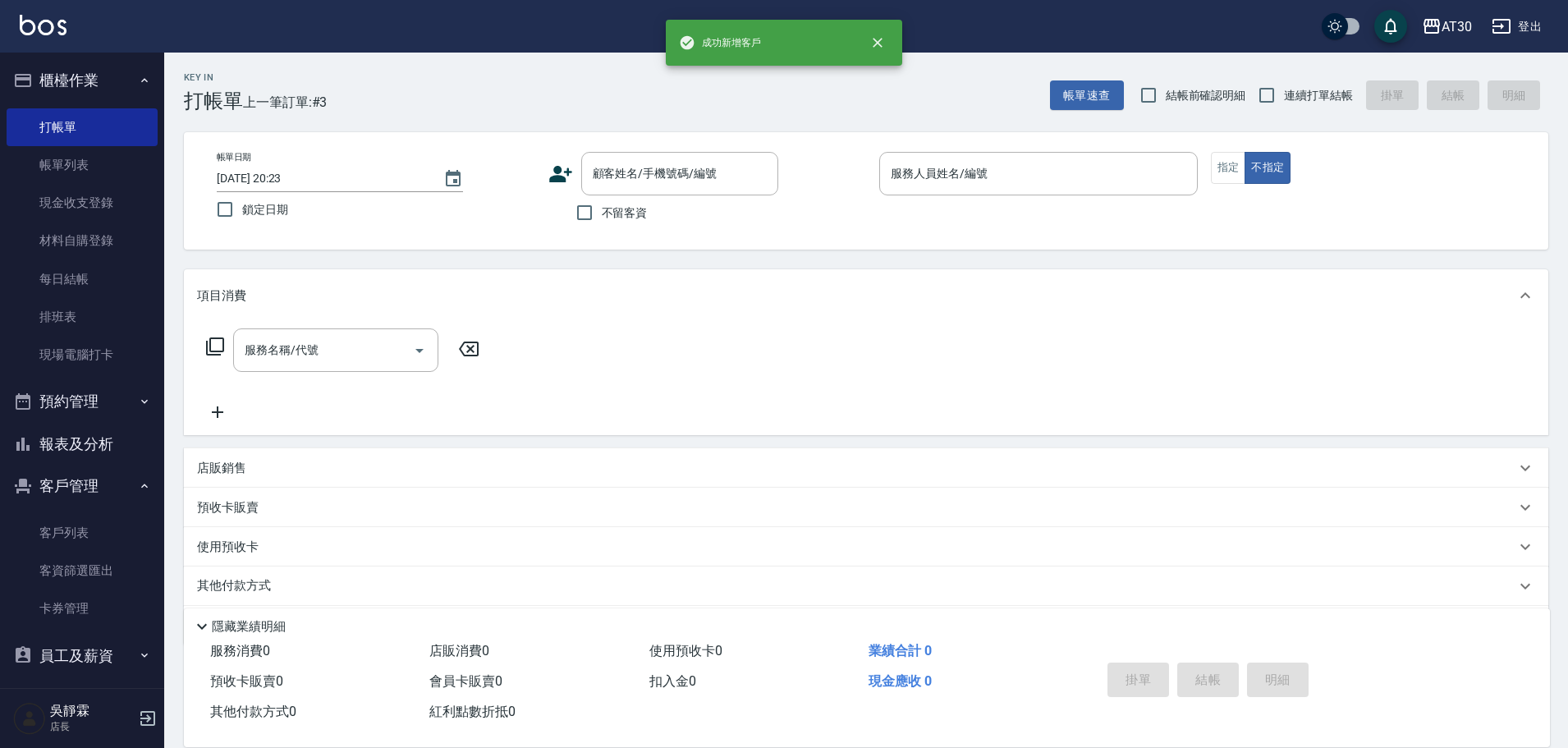
drag, startPoint x: 635, startPoint y: 185, endPoint x: 634, endPoint y: 198, distance: 13.0
click at [634, 191] on div "顧客姓名/手機號碼/編號" at bounding box center [680, 174] width 197 height 43
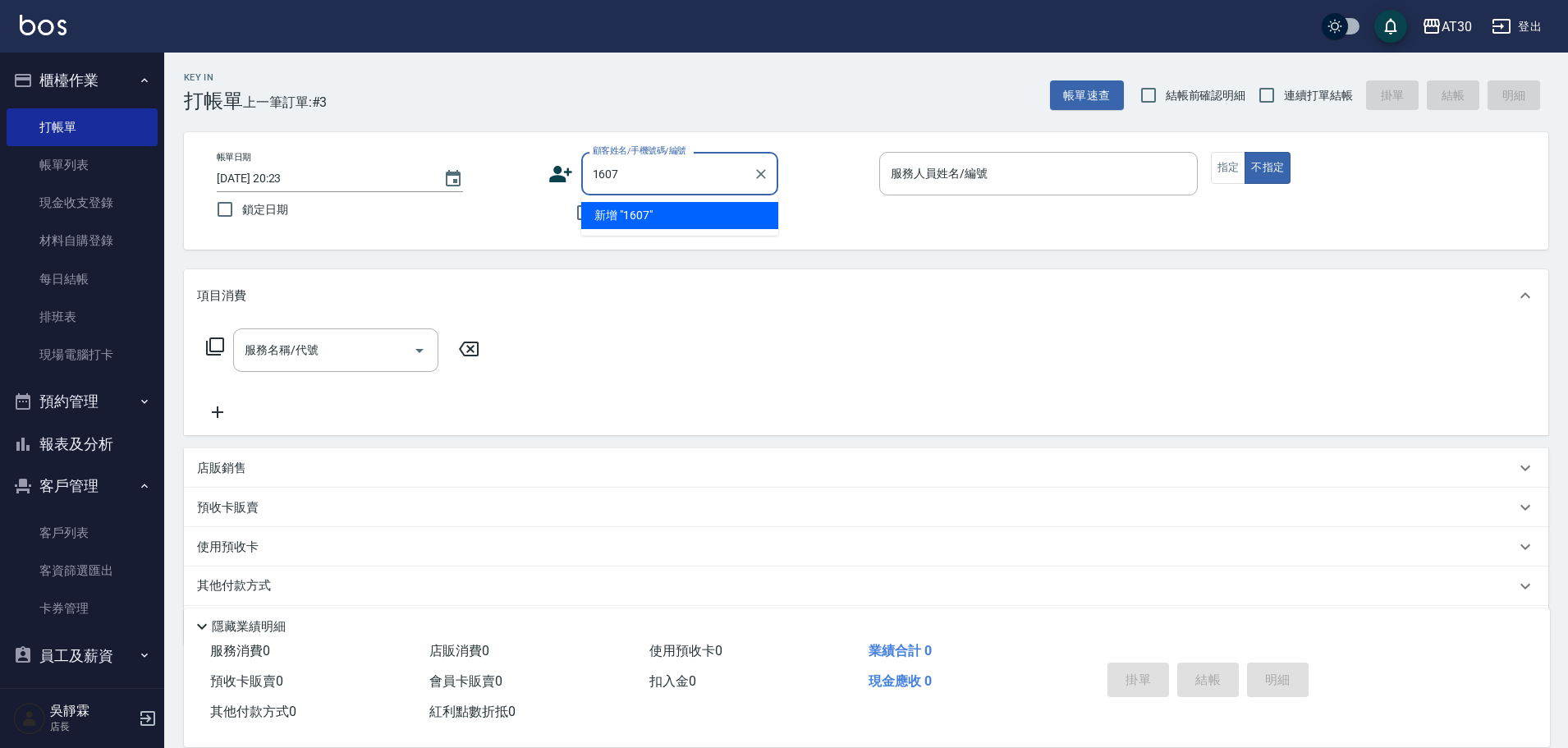
type input "1607"
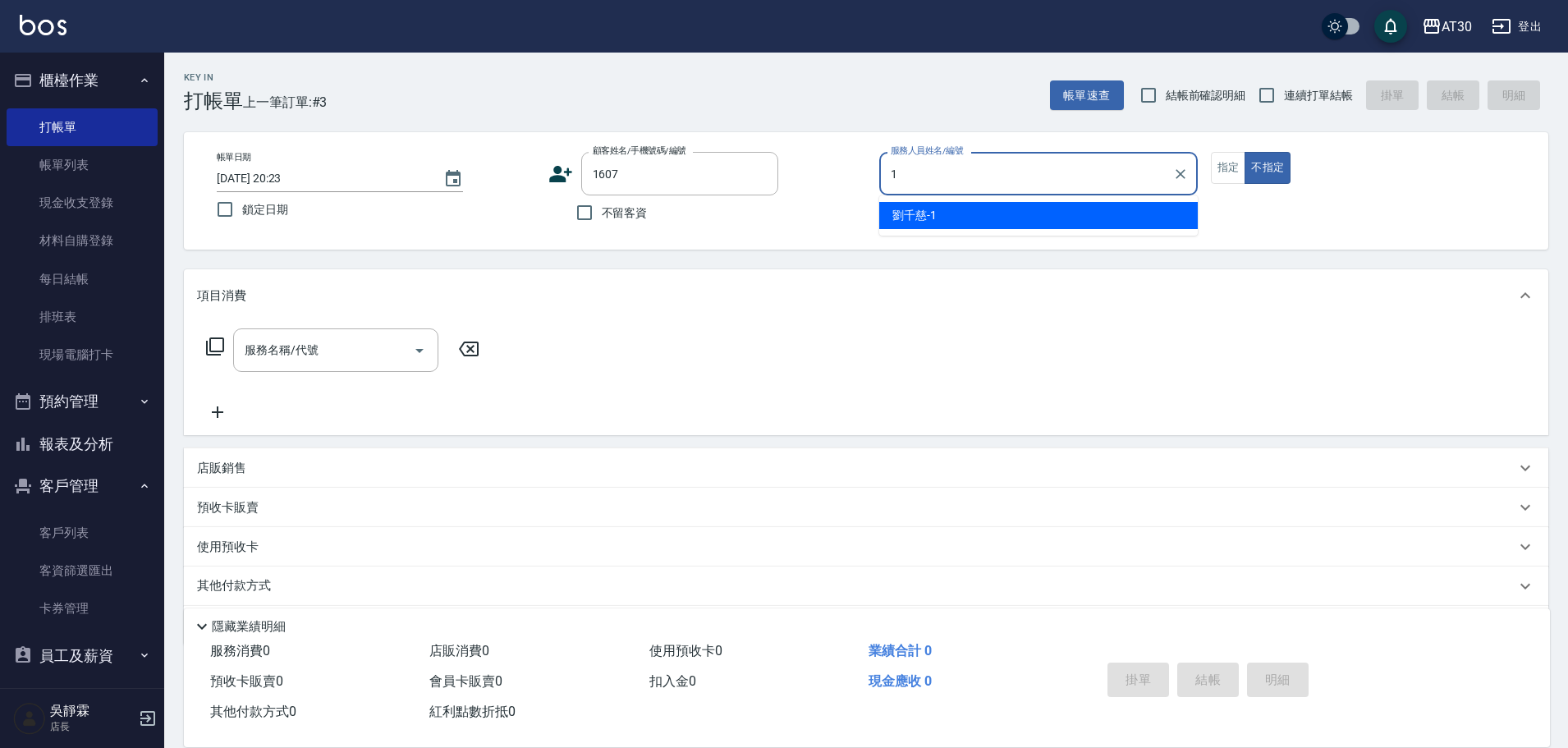
type input "[PERSON_NAME]1"
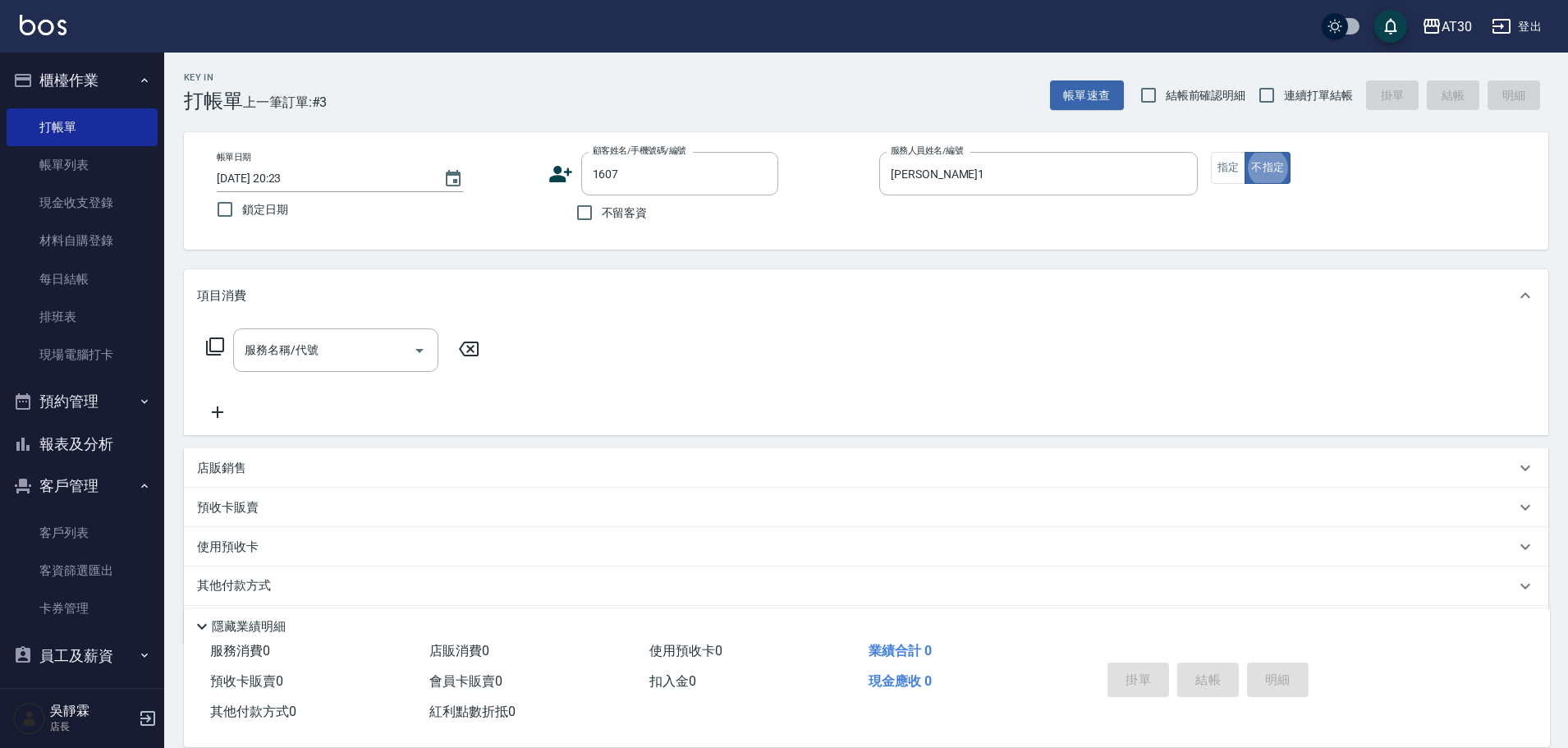
type button "false"
type input "[PERSON_NAME]/0976080589/1607"
click at [211, 353] on icon at bounding box center [215, 346] width 20 height 20
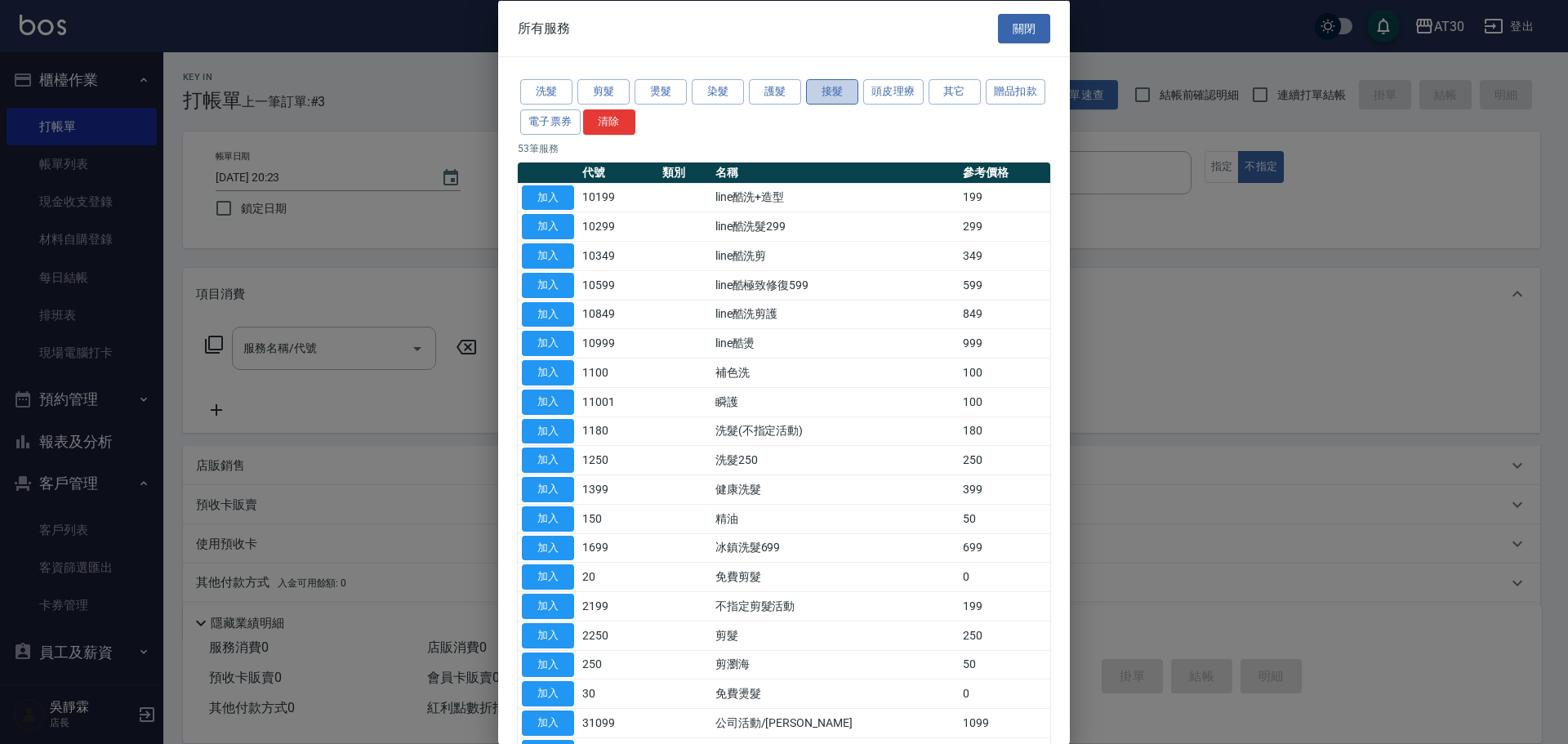
click at [839, 89] on button "接髮" at bounding box center [832, 92] width 52 height 25
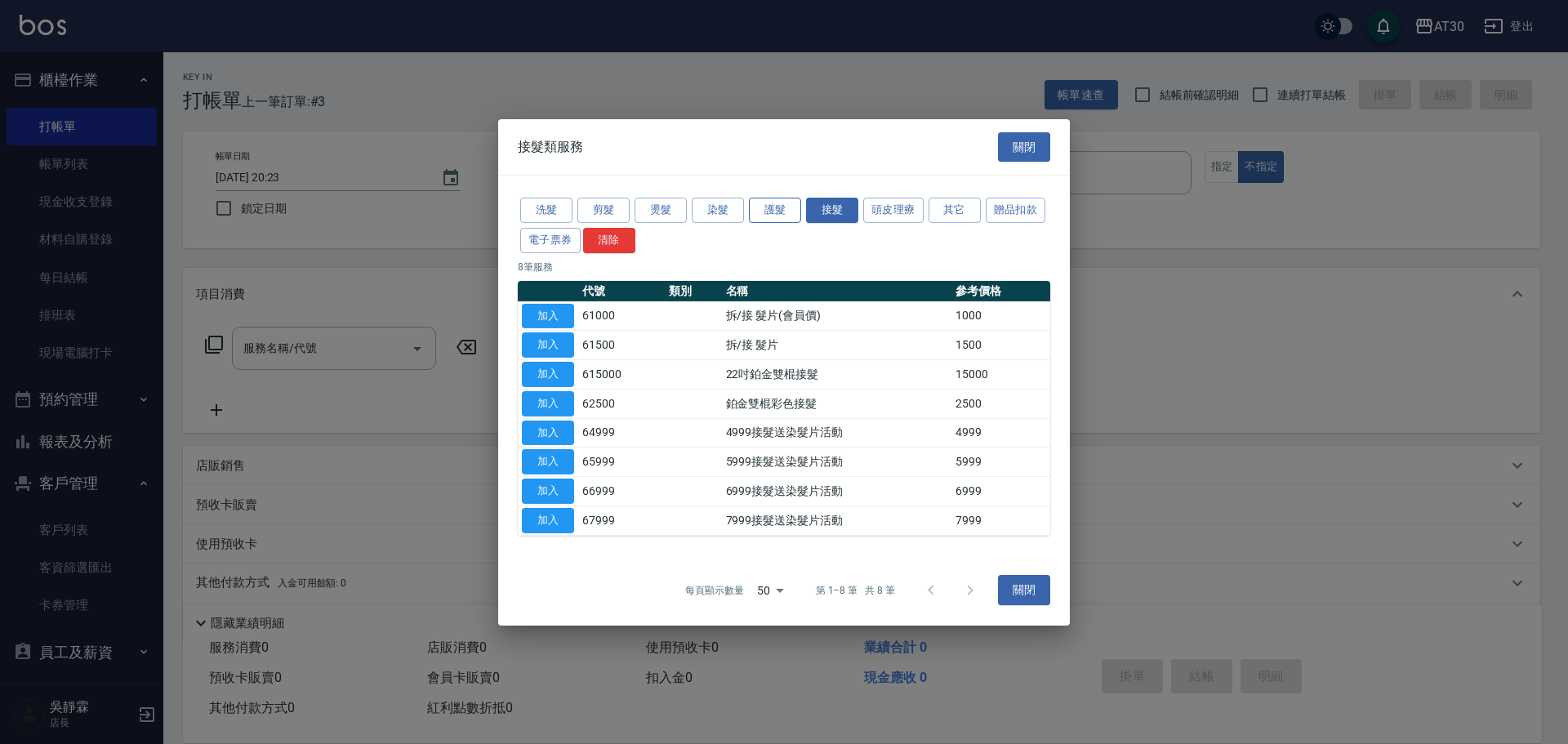
click at [771, 199] on button "護髮" at bounding box center [774, 209] width 52 height 25
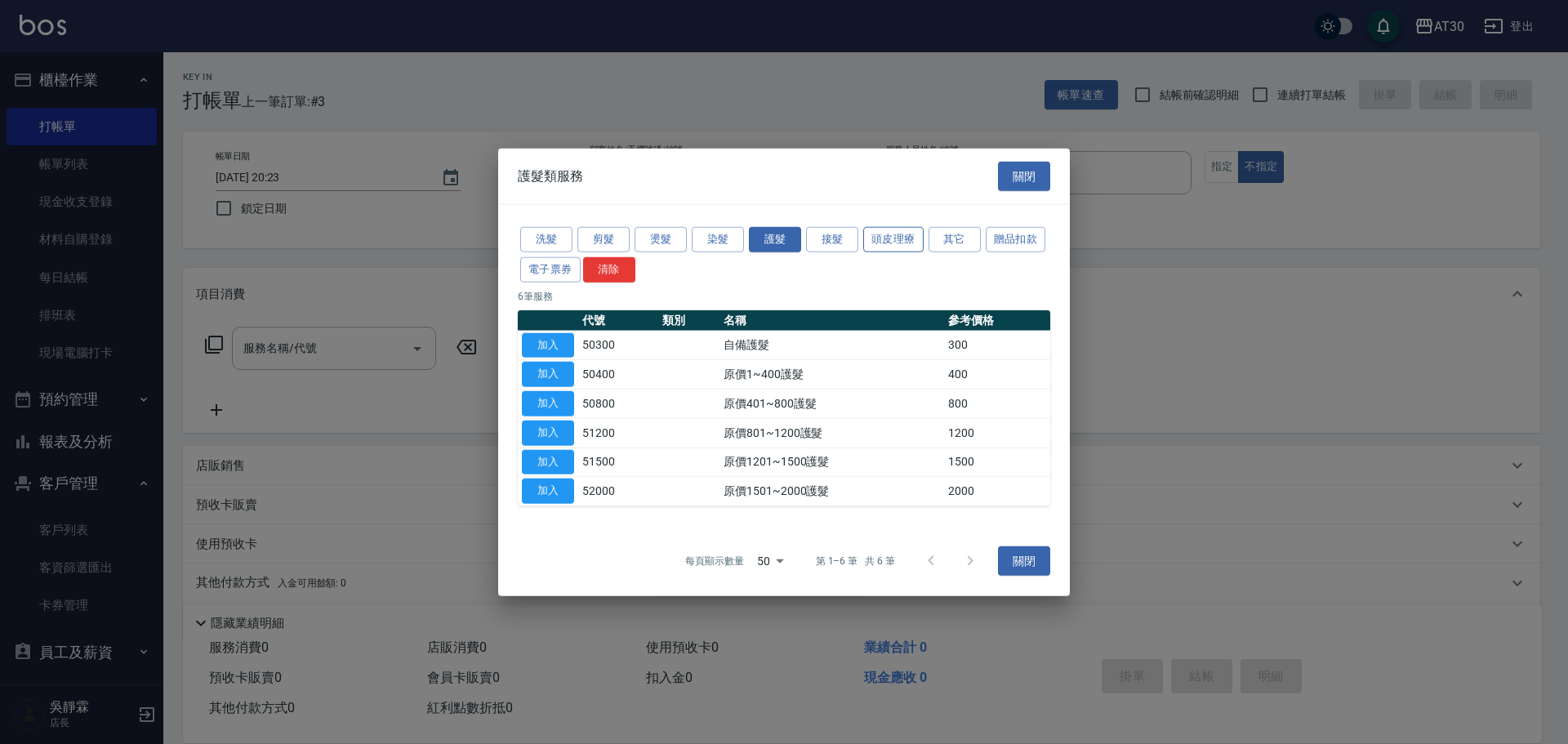
click at [903, 240] on button "頭皮理療" at bounding box center [893, 239] width 61 height 25
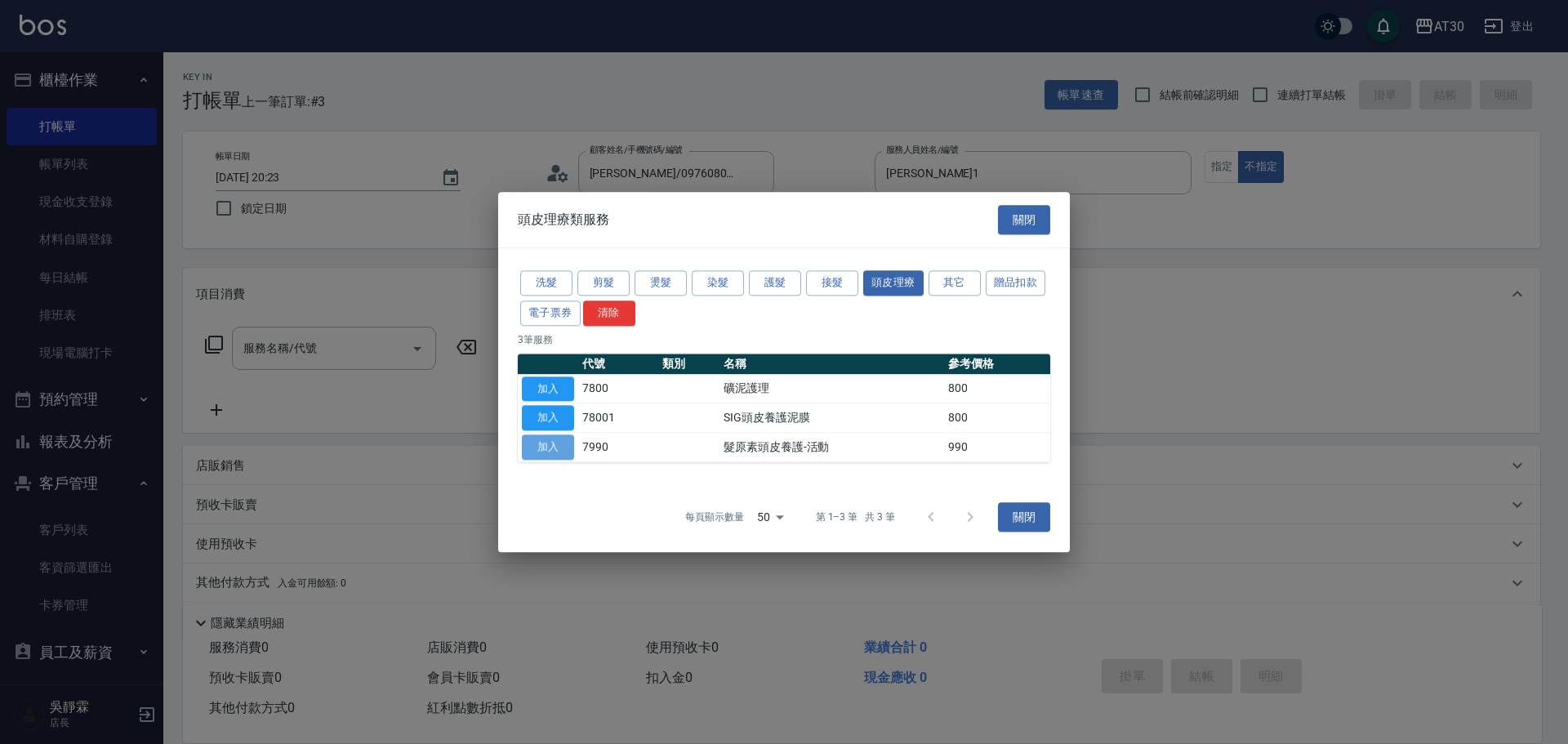
click at [559, 437] on button "加入" at bounding box center [548, 446] width 52 height 25
type input "髮原素頭皮養護-活動(7990)"
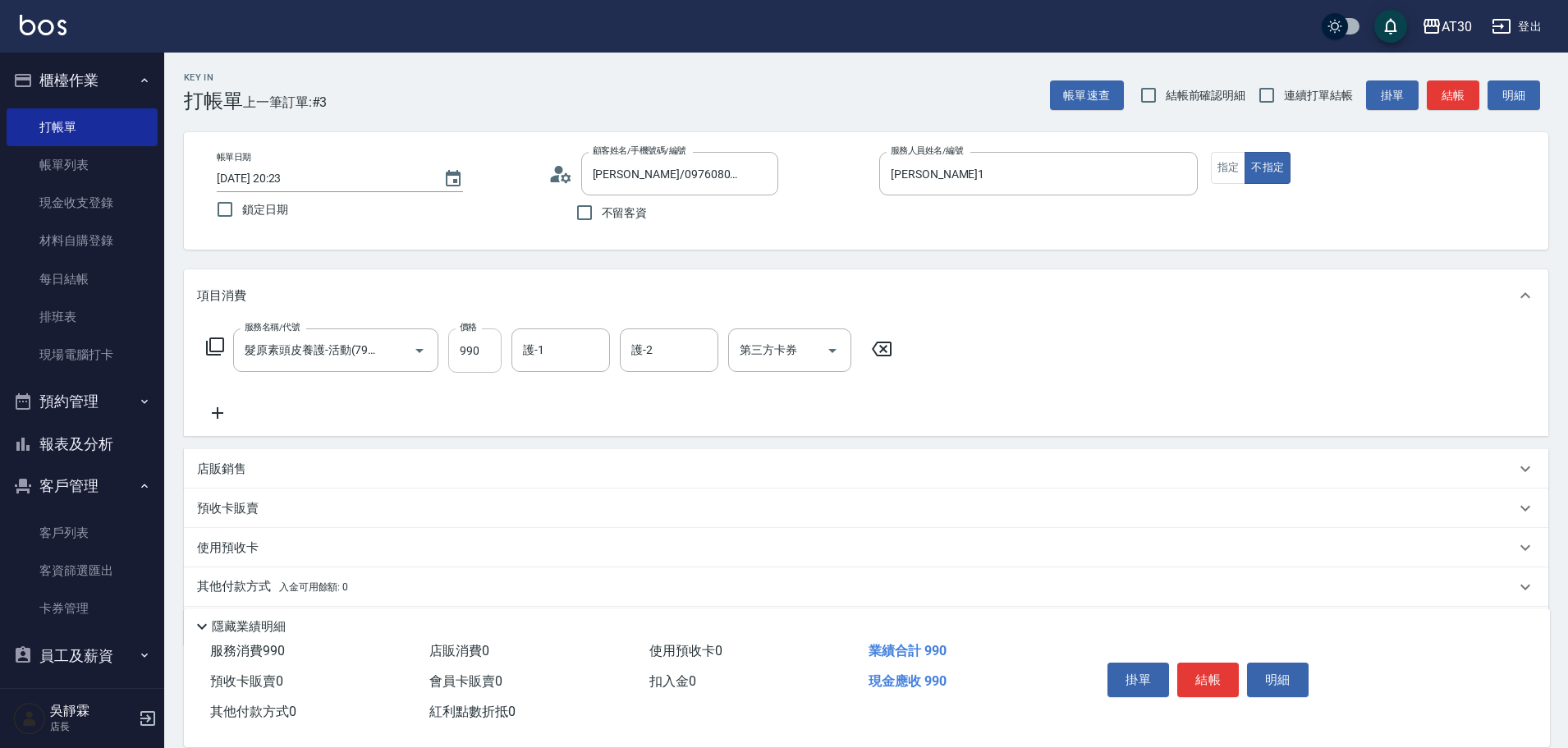
click at [475, 352] on input "990" at bounding box center [474, 350] width 53 height 44
type input "1500"
type input "[PERSON_NAME]1"
type input "[PERSON_NAME]育-23"
click at [1073, 285] on div "項目消費" at bounding box center [866, 295] width 1364 height 52
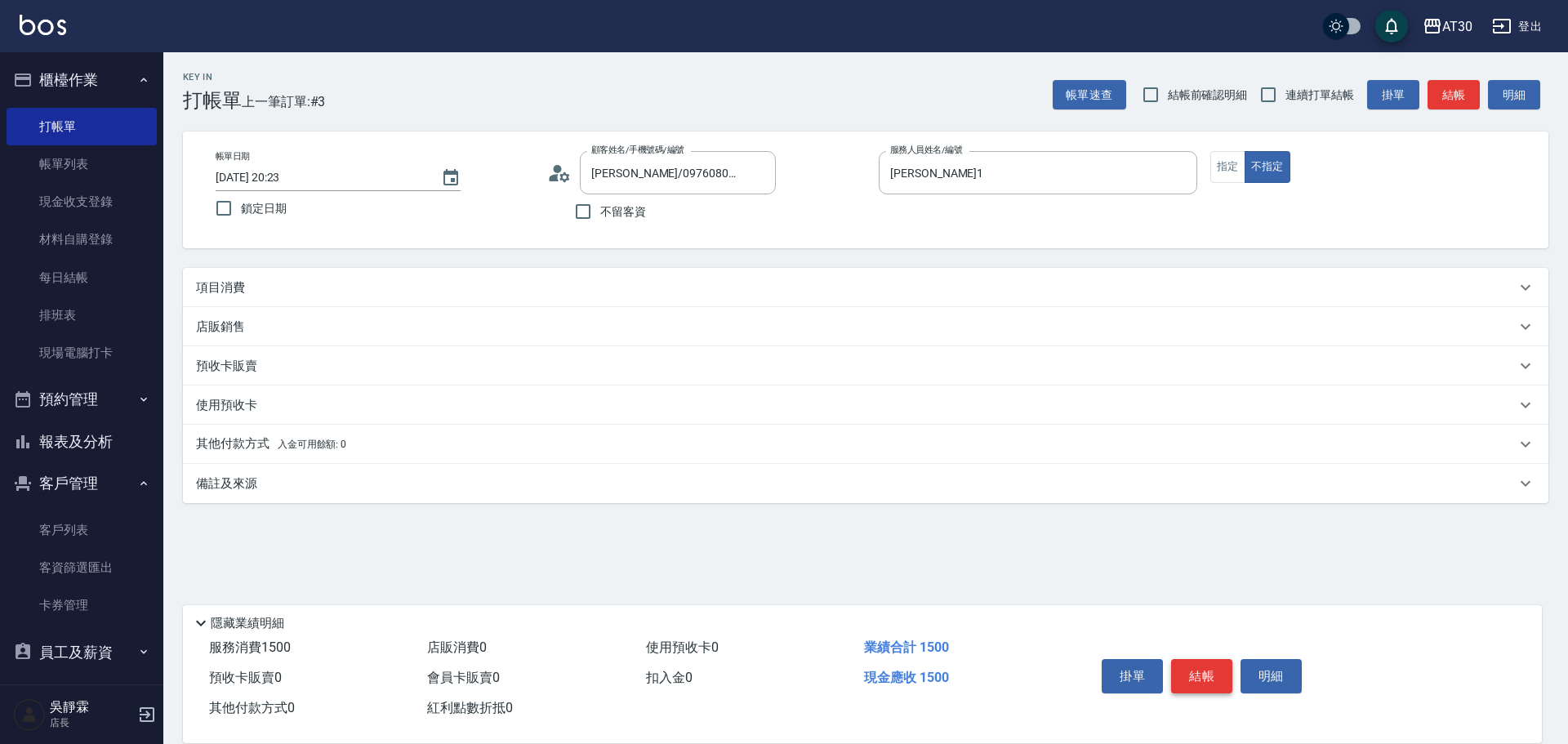
click at [1208, 673] on button "結帳" at bounding box center [1201, 676] width 61 height 35
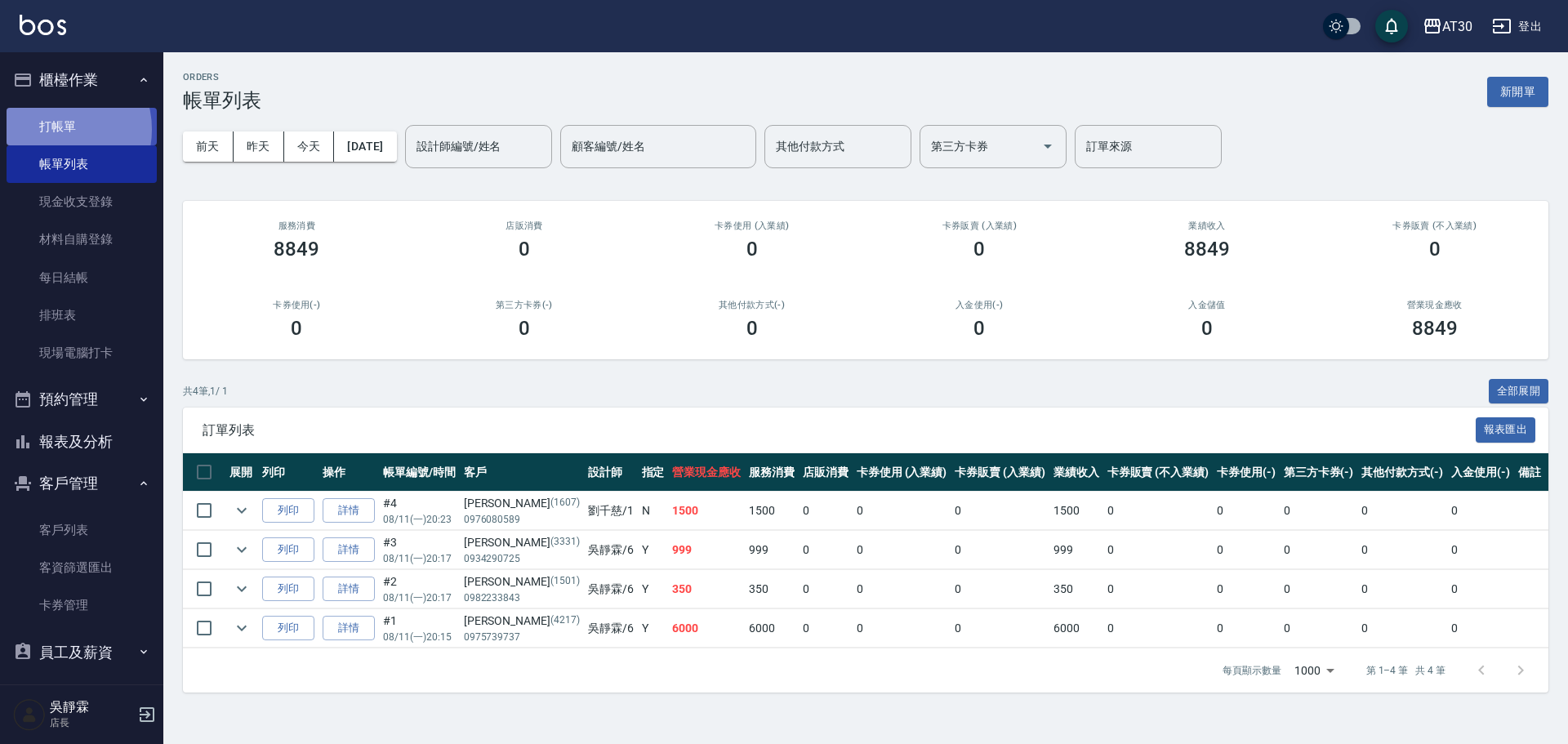
click at [57, 129] on link "打帳單" at bounding box center [82, 126] width 151 height 37
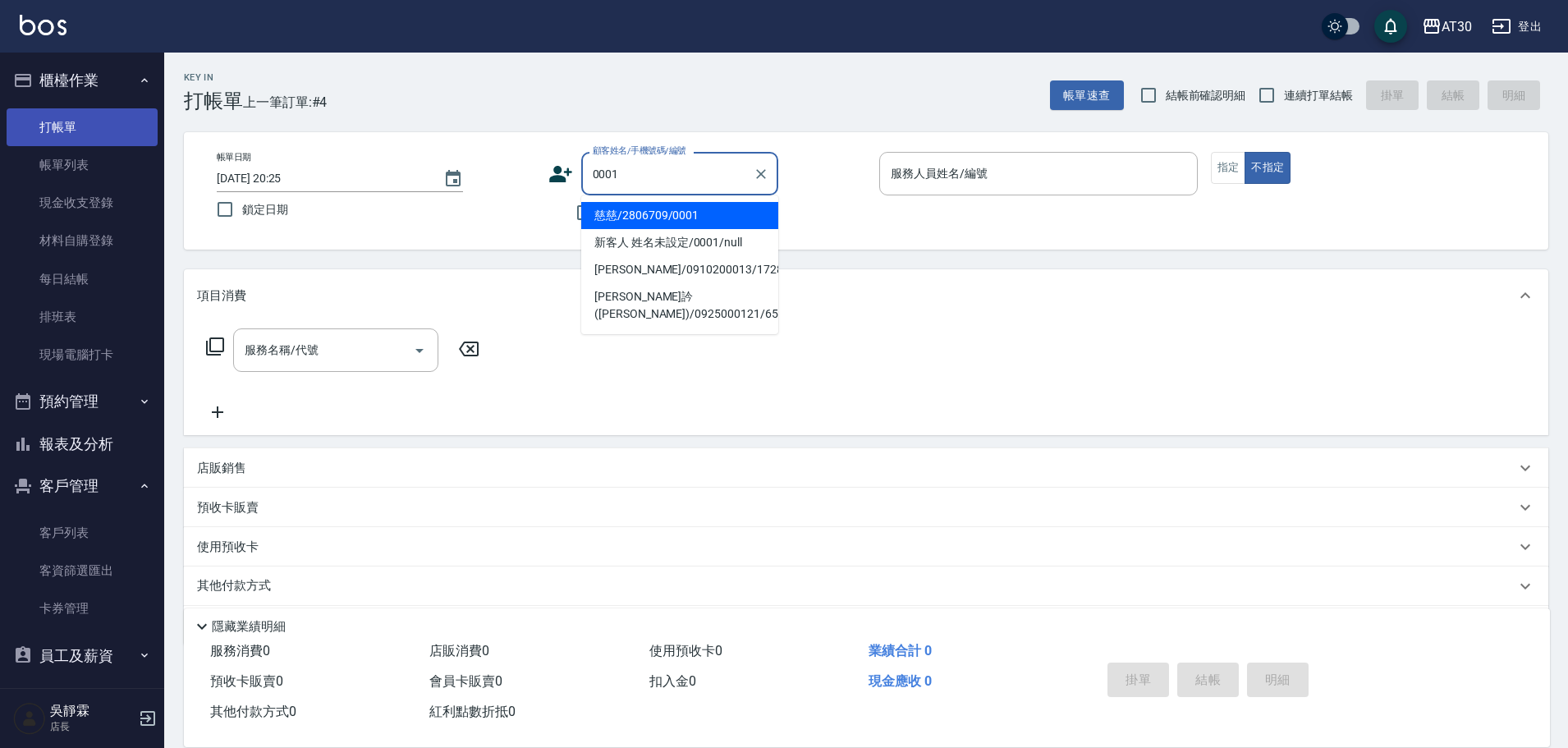
type input "慈慈/2806709/0001"
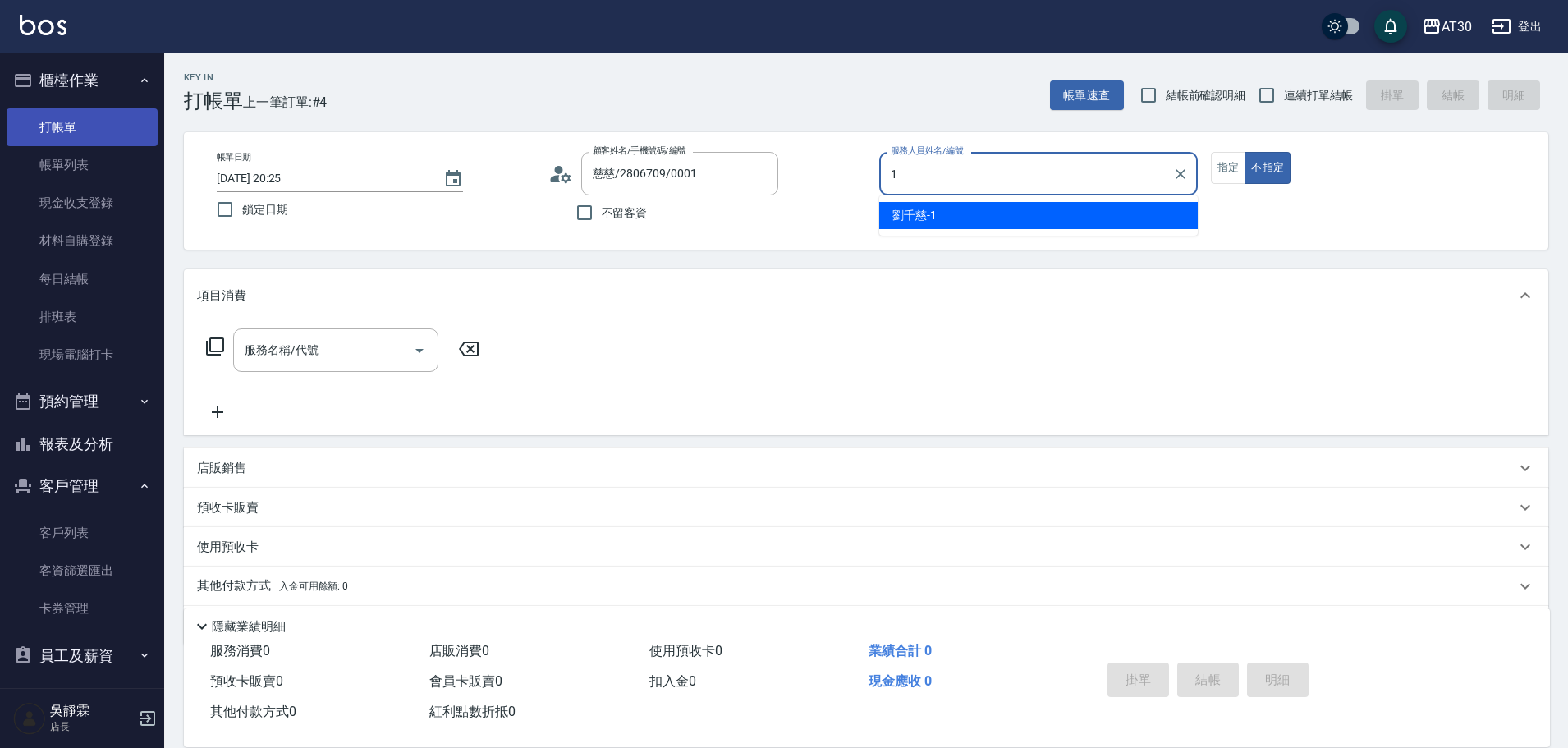
type input "[PERSON_NAME]1"
type button "false"
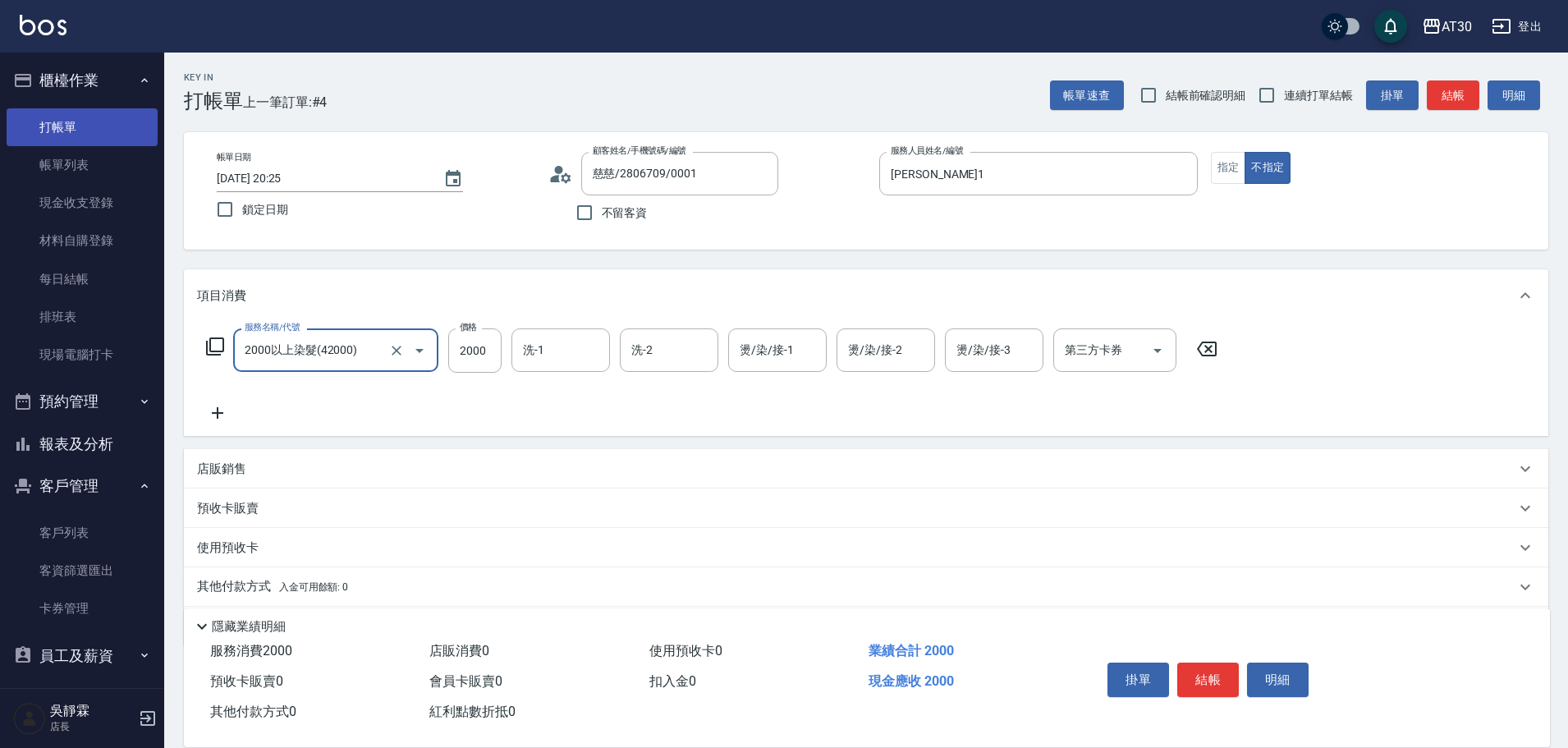
type input "2000以上染髮(42000)"
type input "公司-99"
type input "[PERSON_NAME]1"
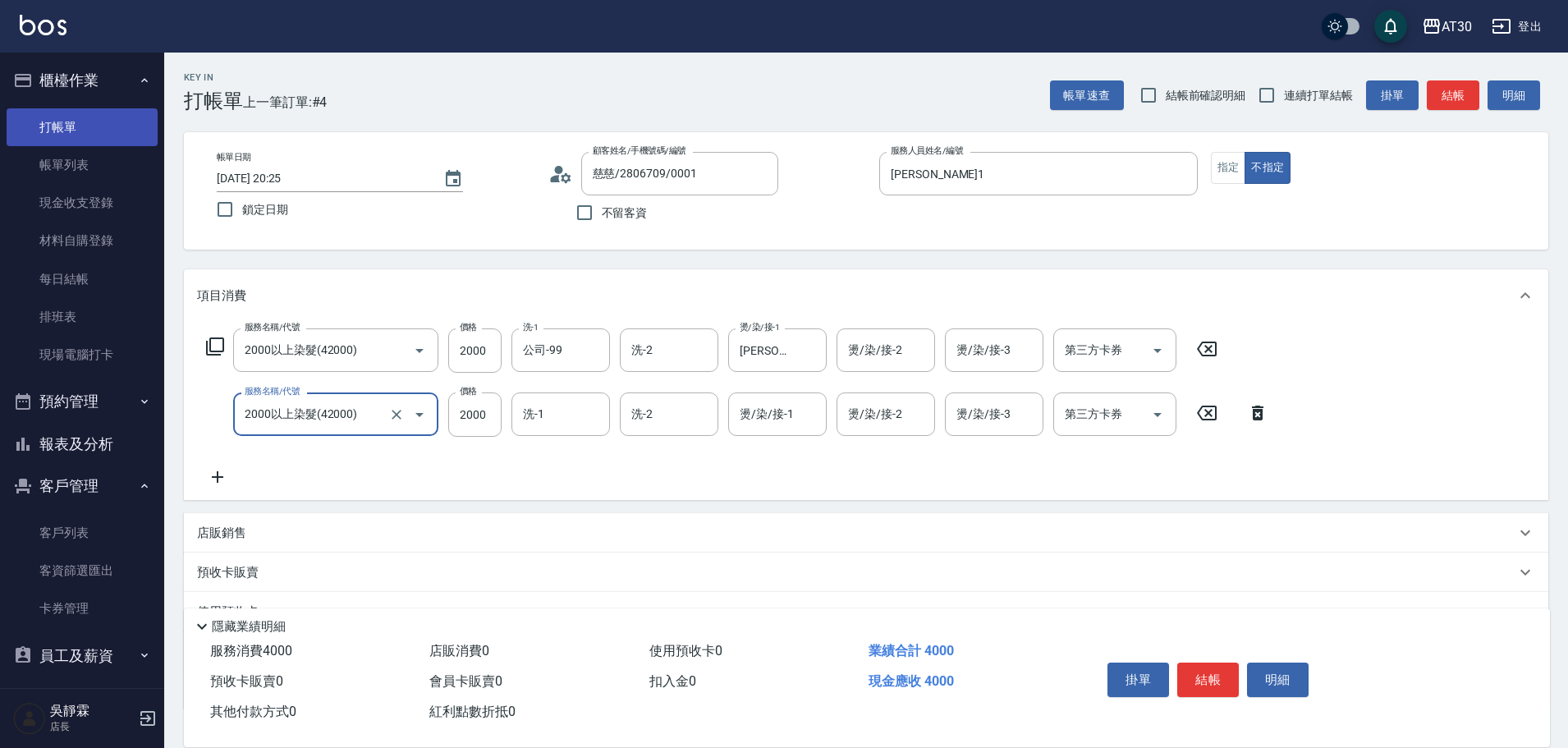
type input "2000以上染髮(42000)"
type input "[PERSON_NAME]1"
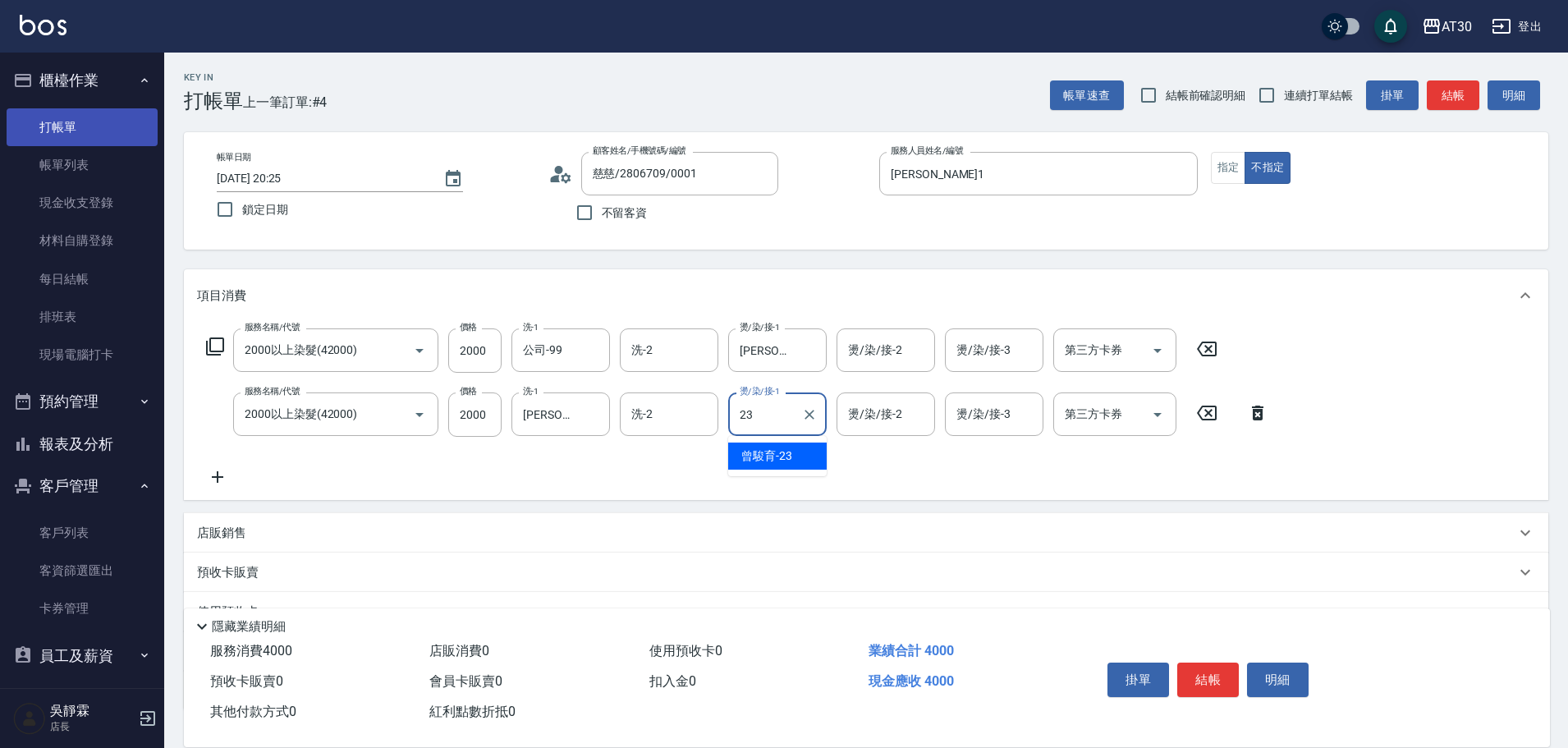
type input "[PERSON_NAME]育-23"
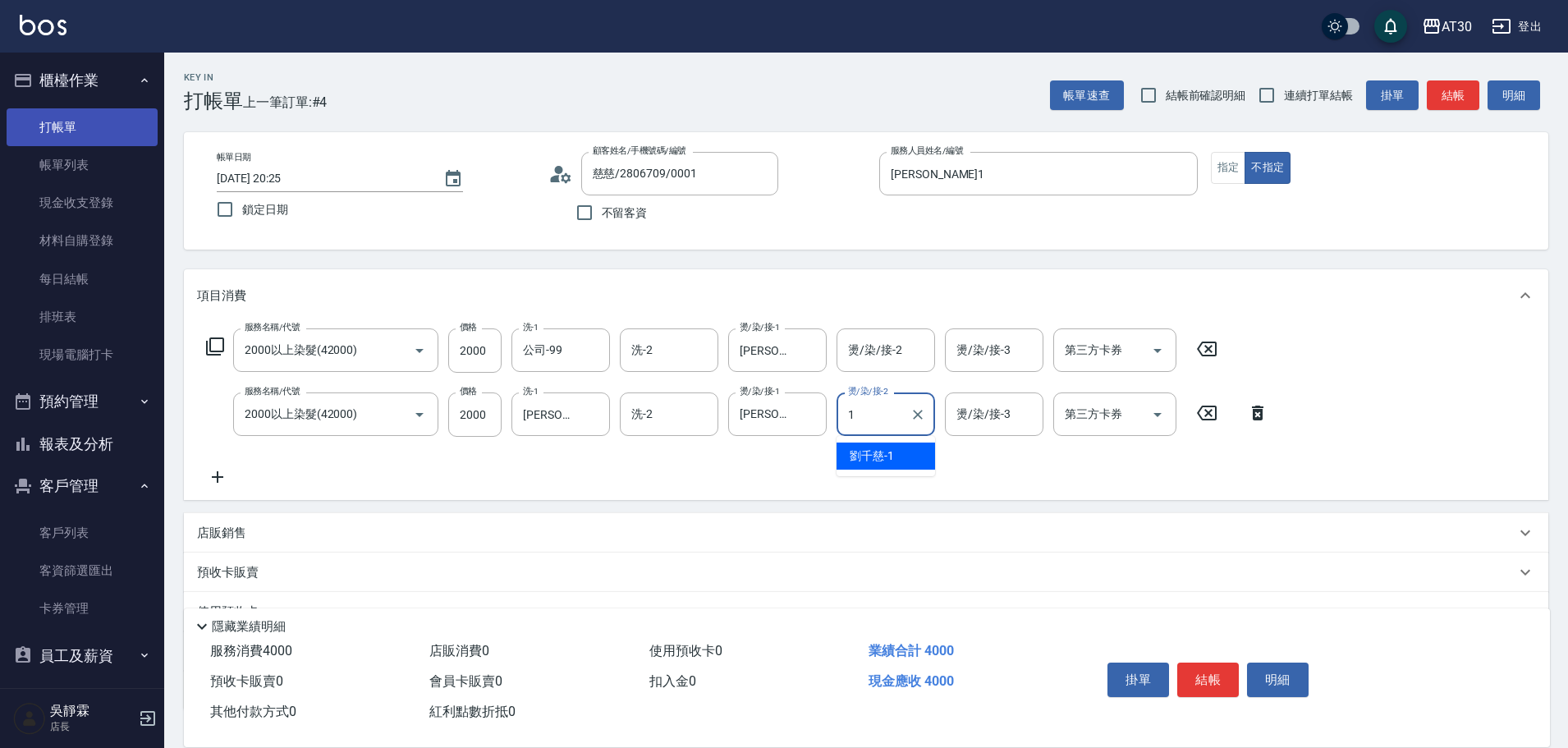
type input "[PERSON_NAME]1"
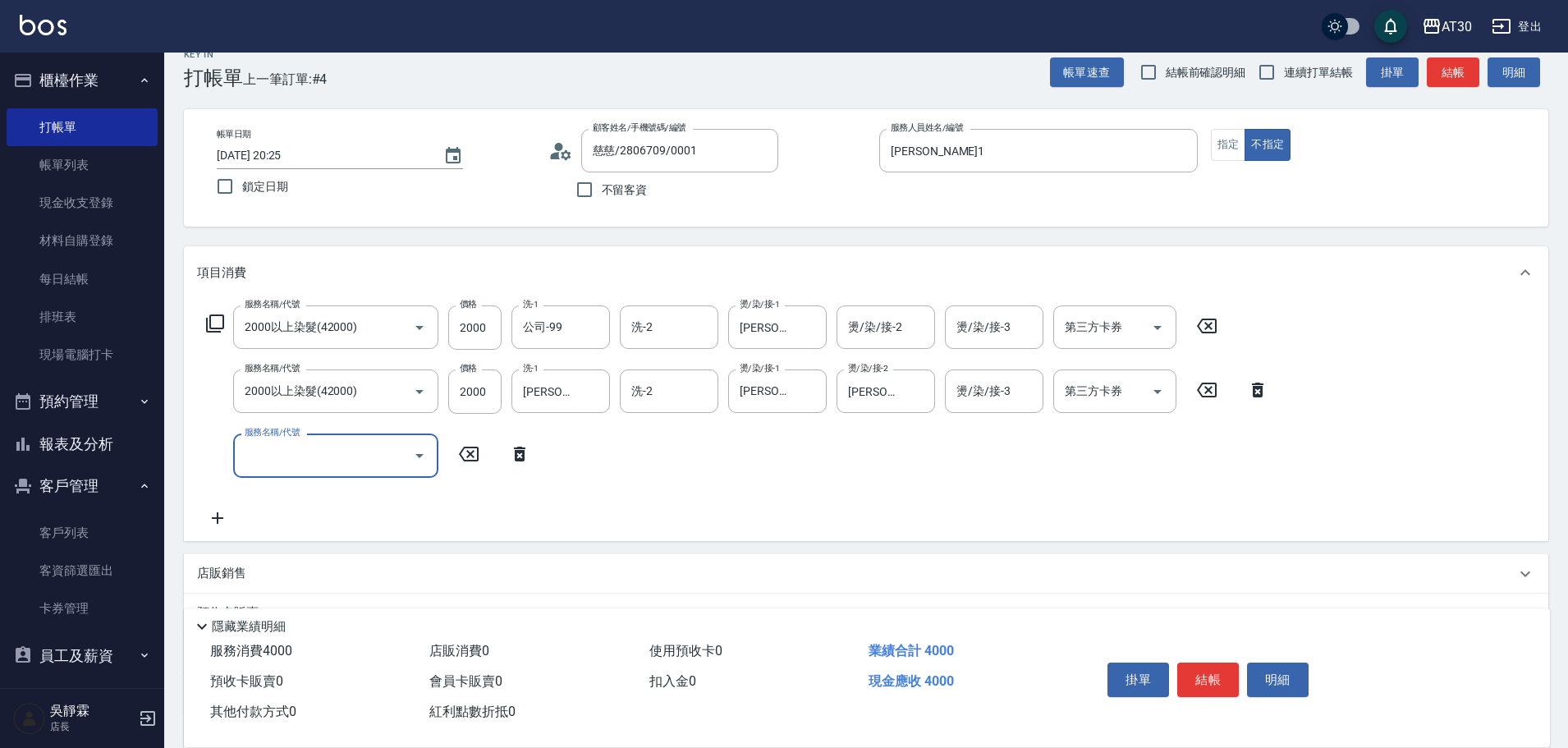
scroll to position [137, 0]
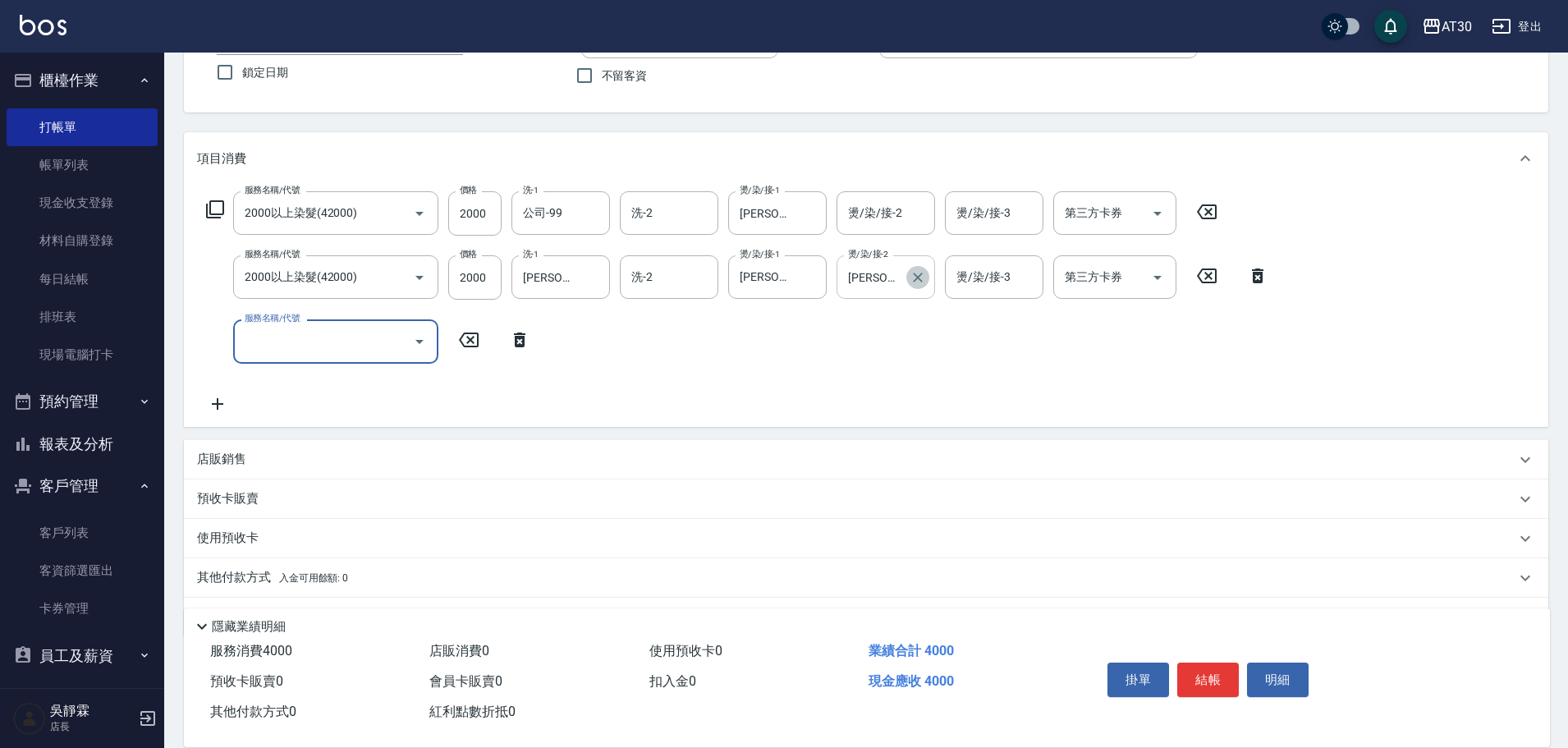
click at [922, 267] on button "Clear" at bounding box center [918, 277] width 23 height 23
click at [278, 344] on input "服務名稱/代號" at bounding box center [323, 341] width 166 height 29
type input "原價1501~2000護髮(52000)"
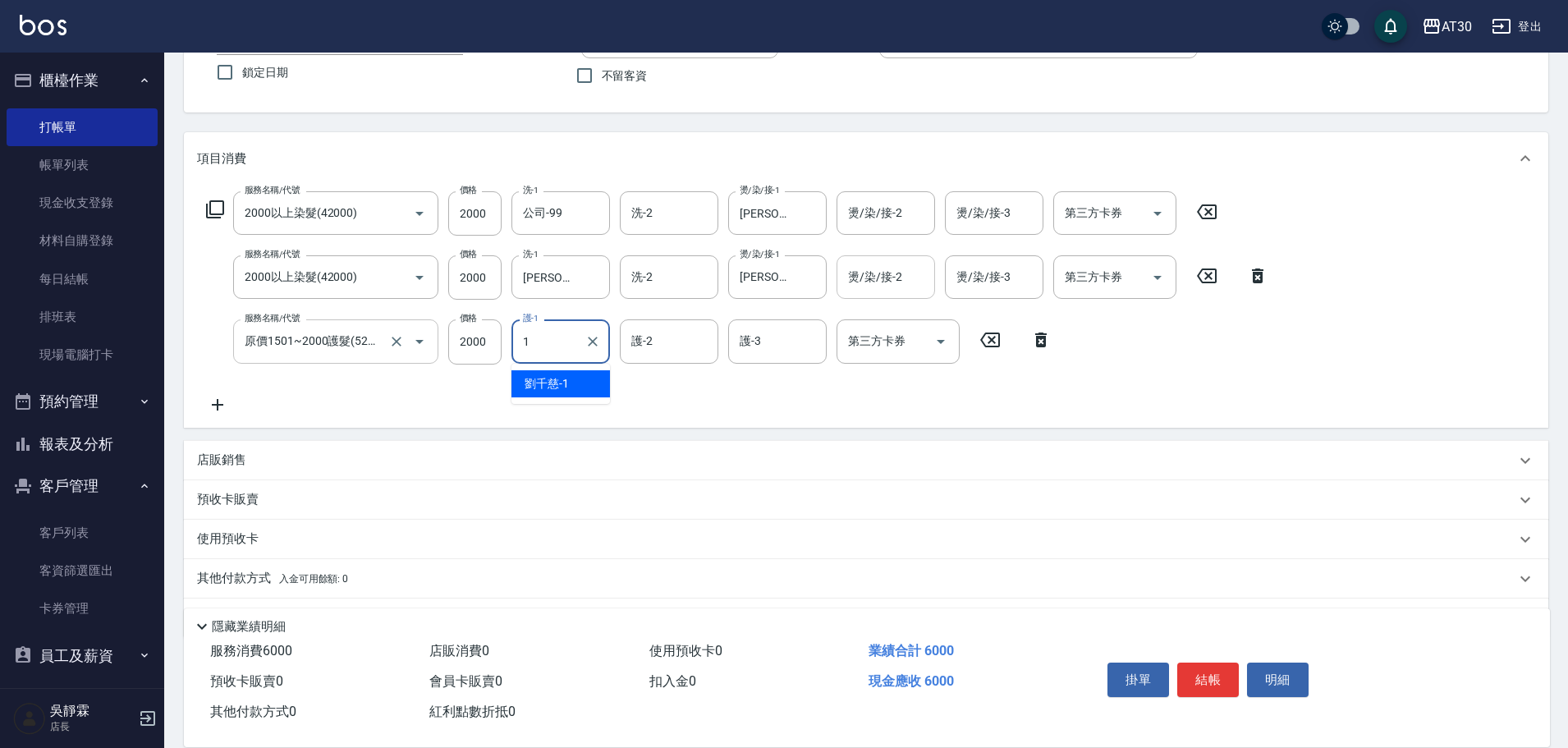
type input "[PERSON_NAME]1"
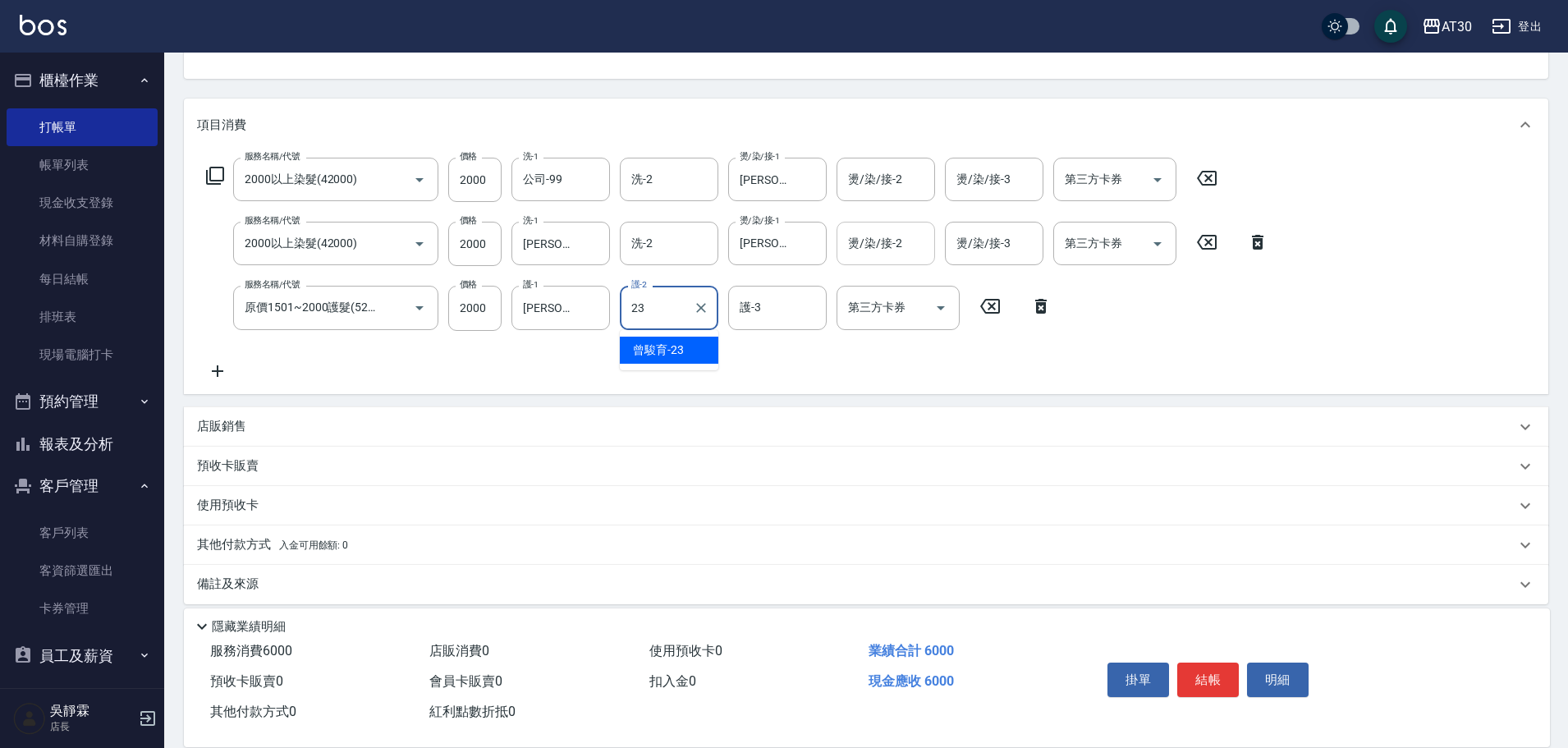
scroll to position [184, 0]
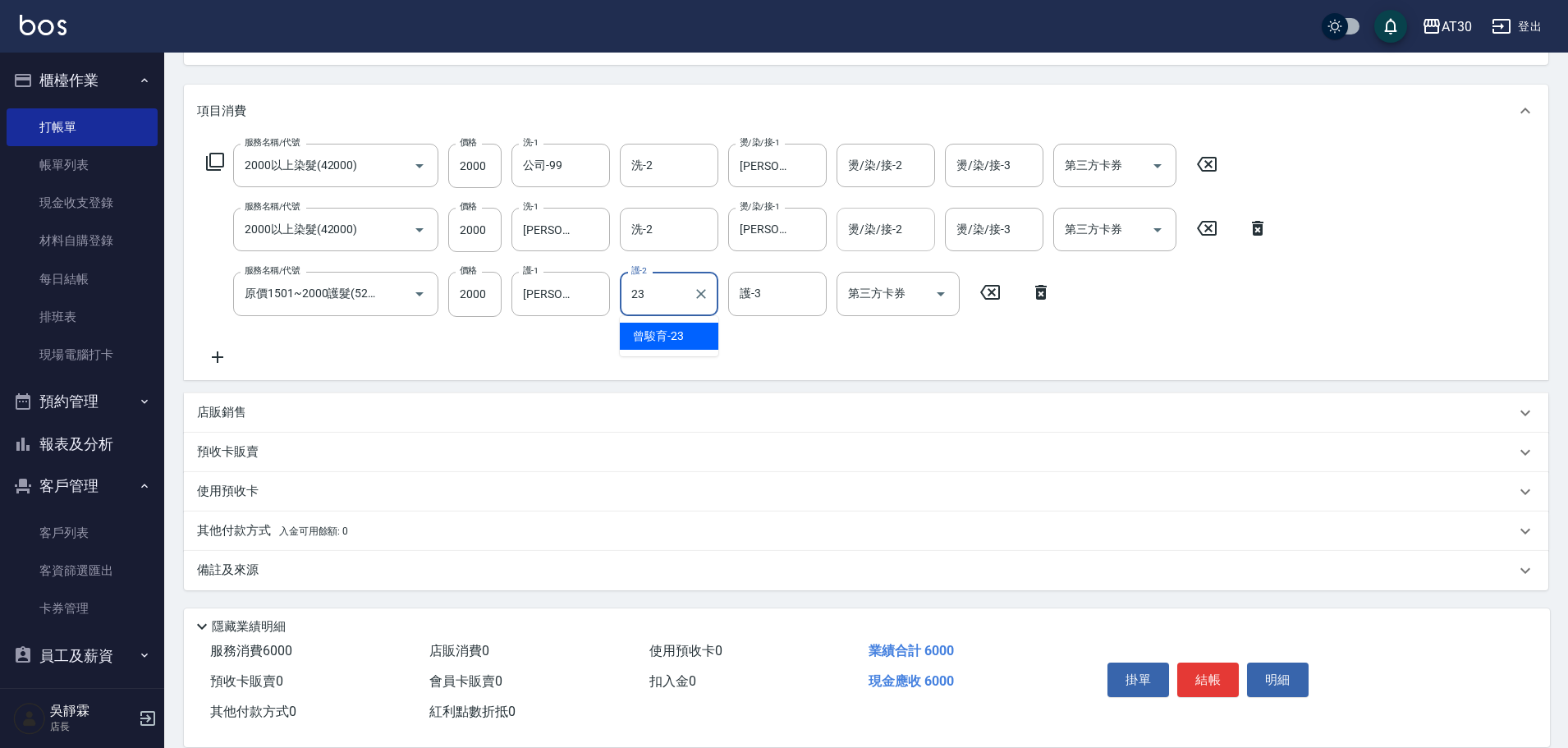
click at [643, 338] on span "[PERSON_NAME]育 -23" at bounding box center [658, 336] width 51 height 17
type input "[PERSON_NAME]育-23"
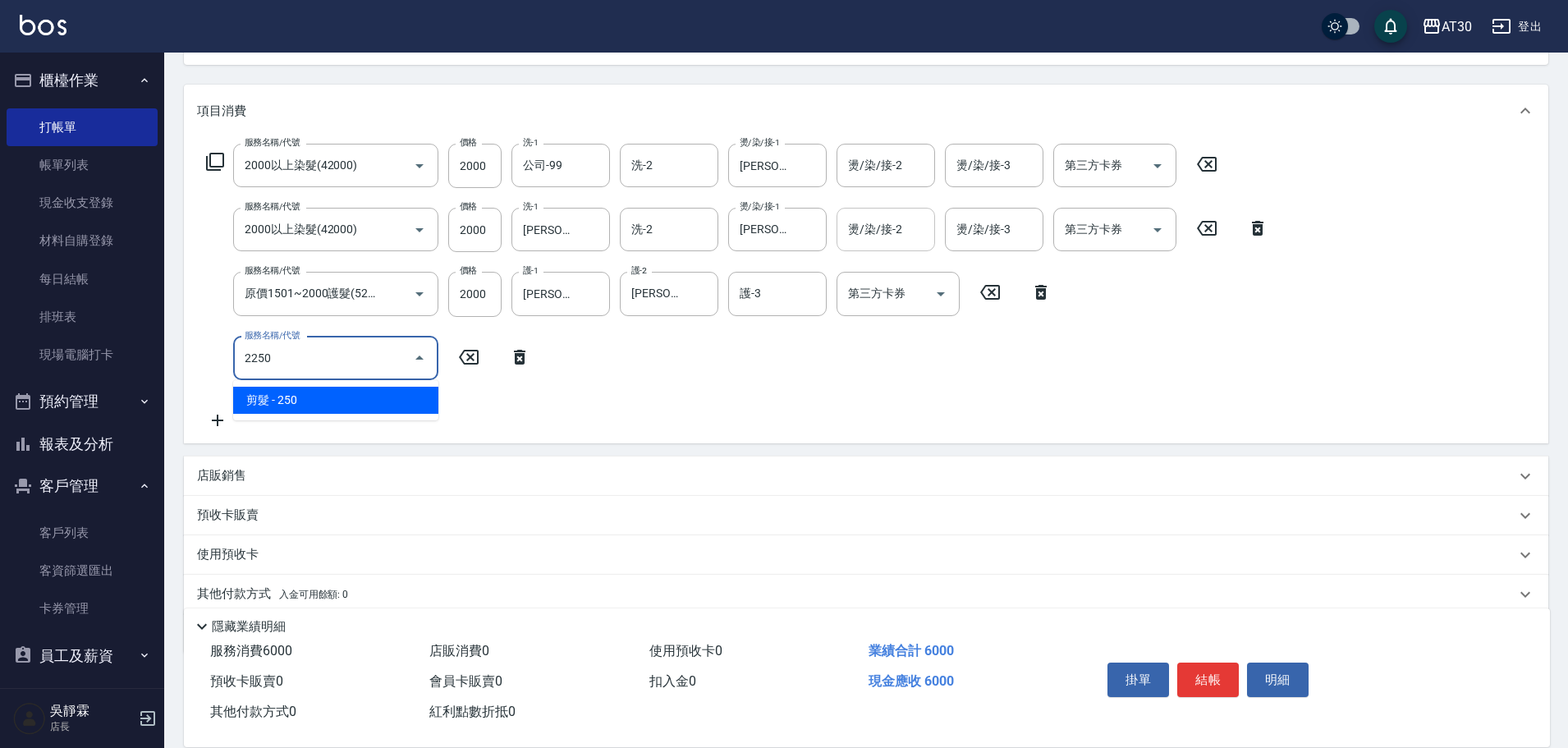
type input "剪髮(2250)"
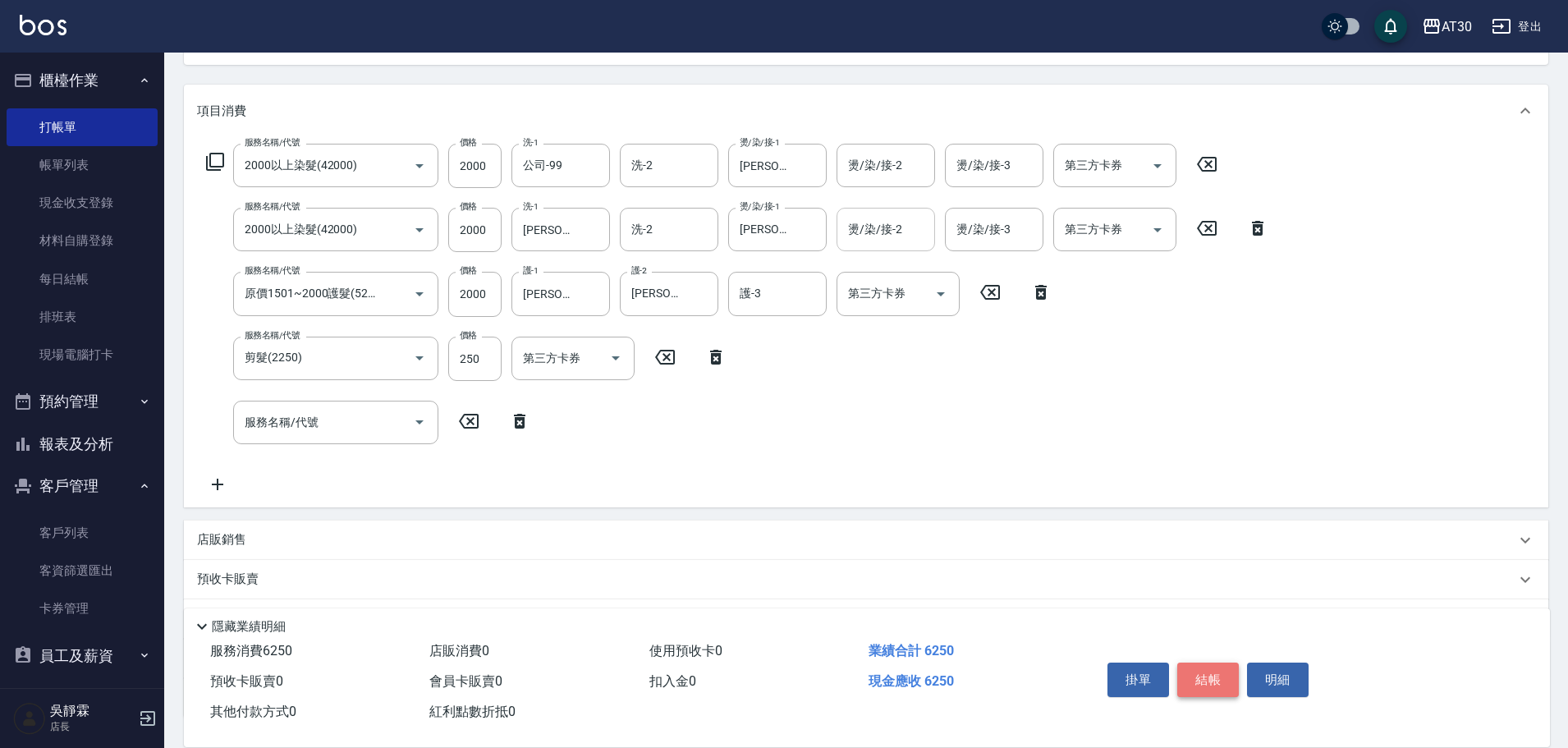
click at [1202, 665] on button "結帳" at bounding box center [1208, 679] width 62 height 35
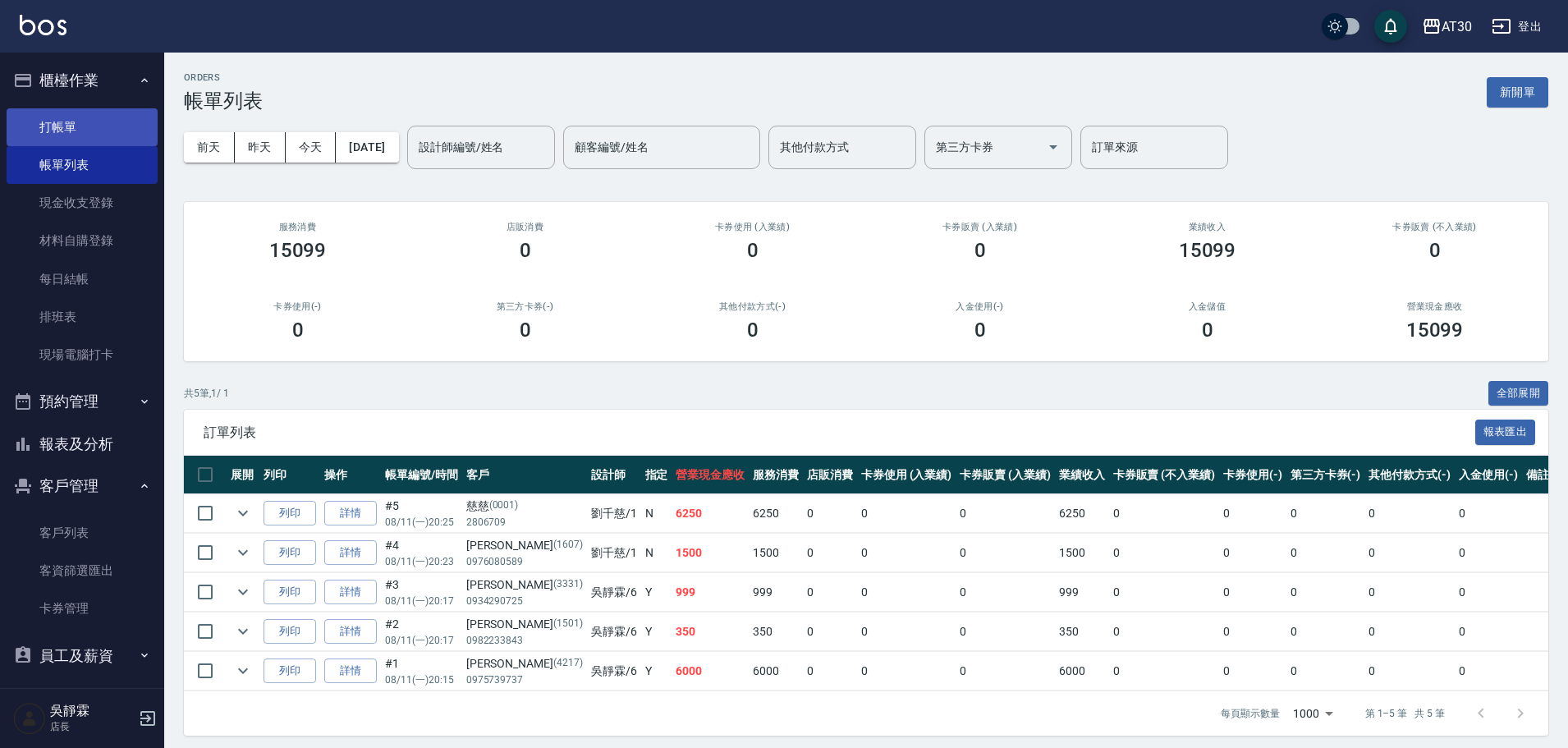
click at [89, 138] on link "打帳單" at bounding box center [83, 127] width 151 height 37
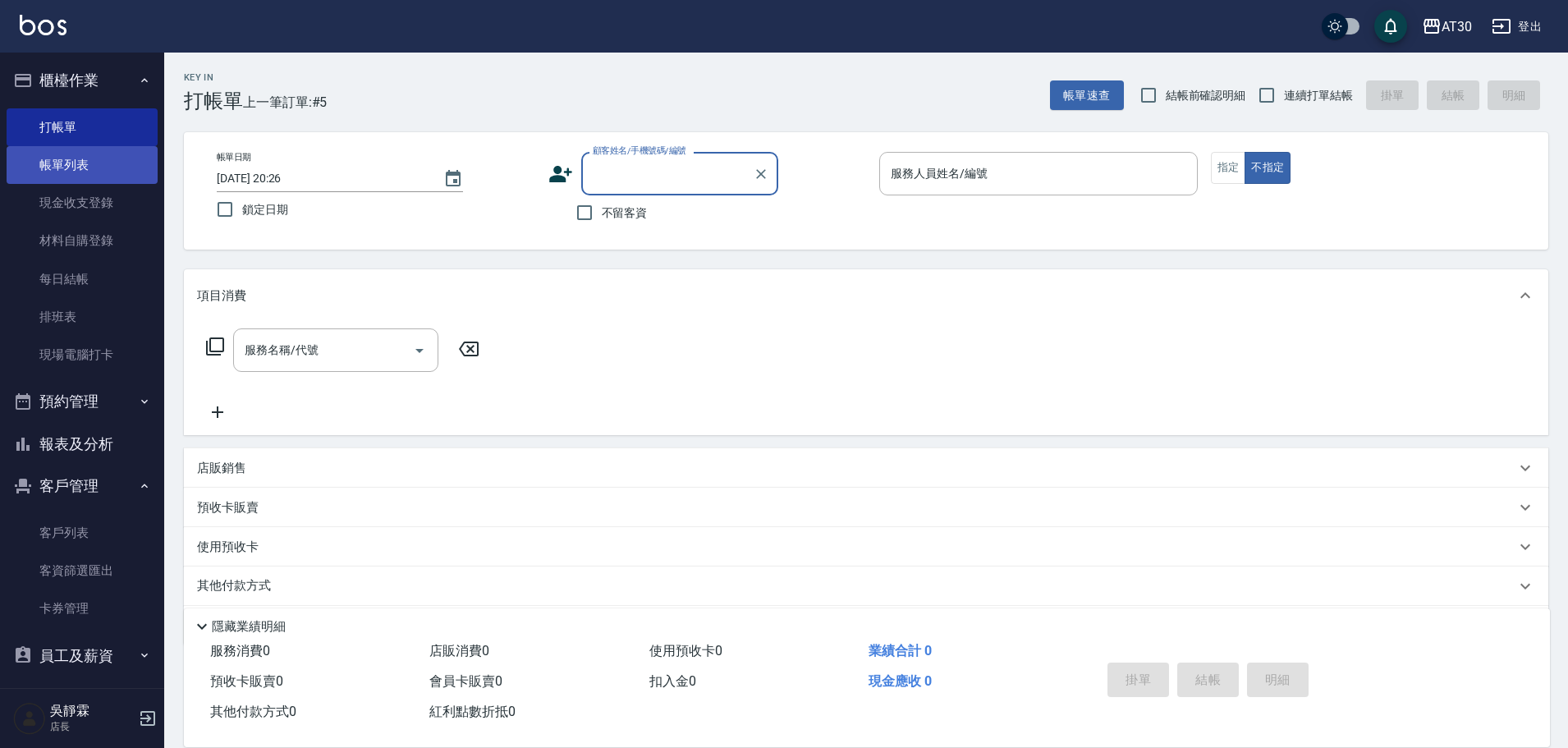
click at [90, 170] on link "帳單列表" at bounding box center [83, 164] width 151 height 37
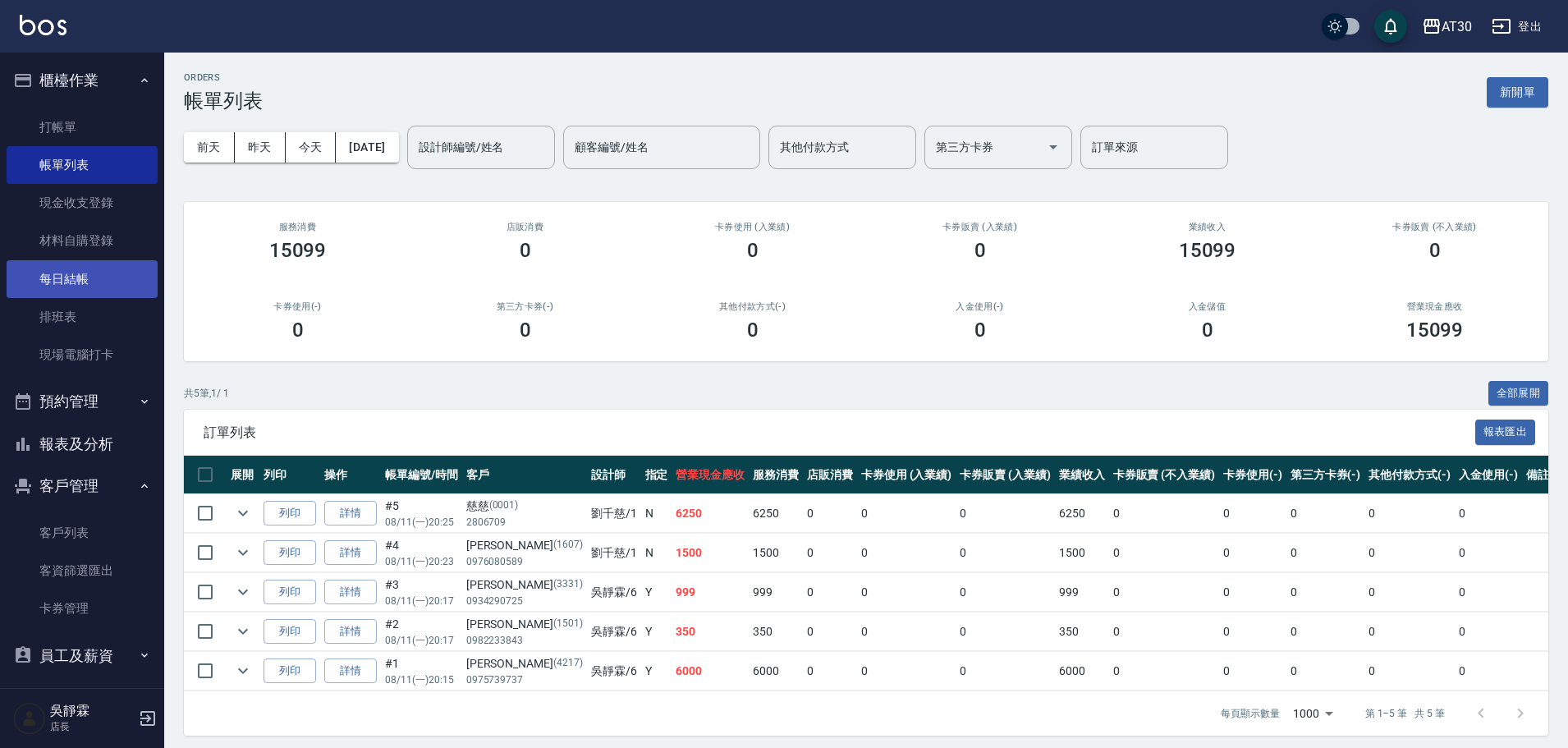
click at [77, 284] on link "每日結帳" at bounding box center [83, 278] width 151 height 37
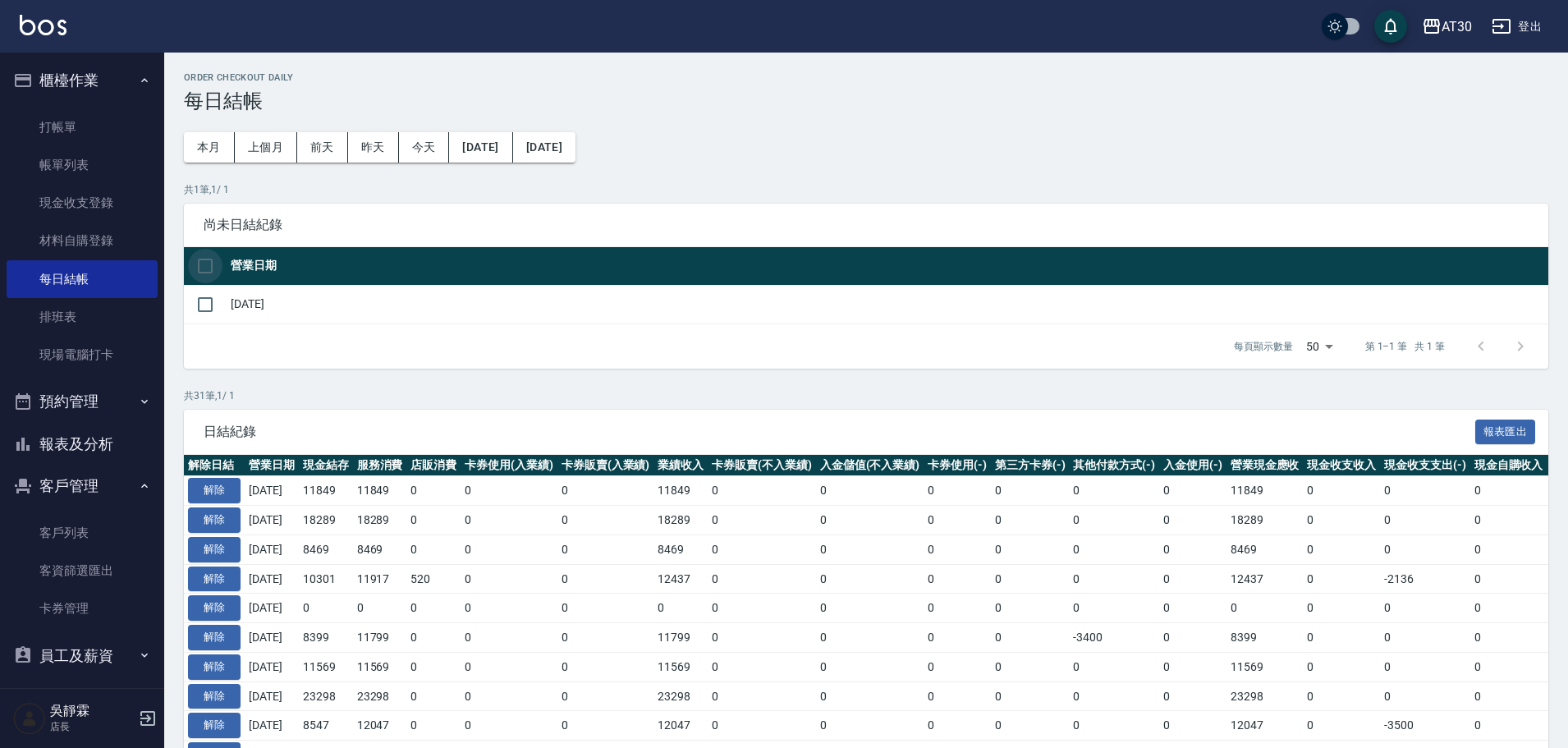
click at [203, 262] on input "checkbox" at bounding box center [205, 266] width 35 height 35
checkbox input "true"
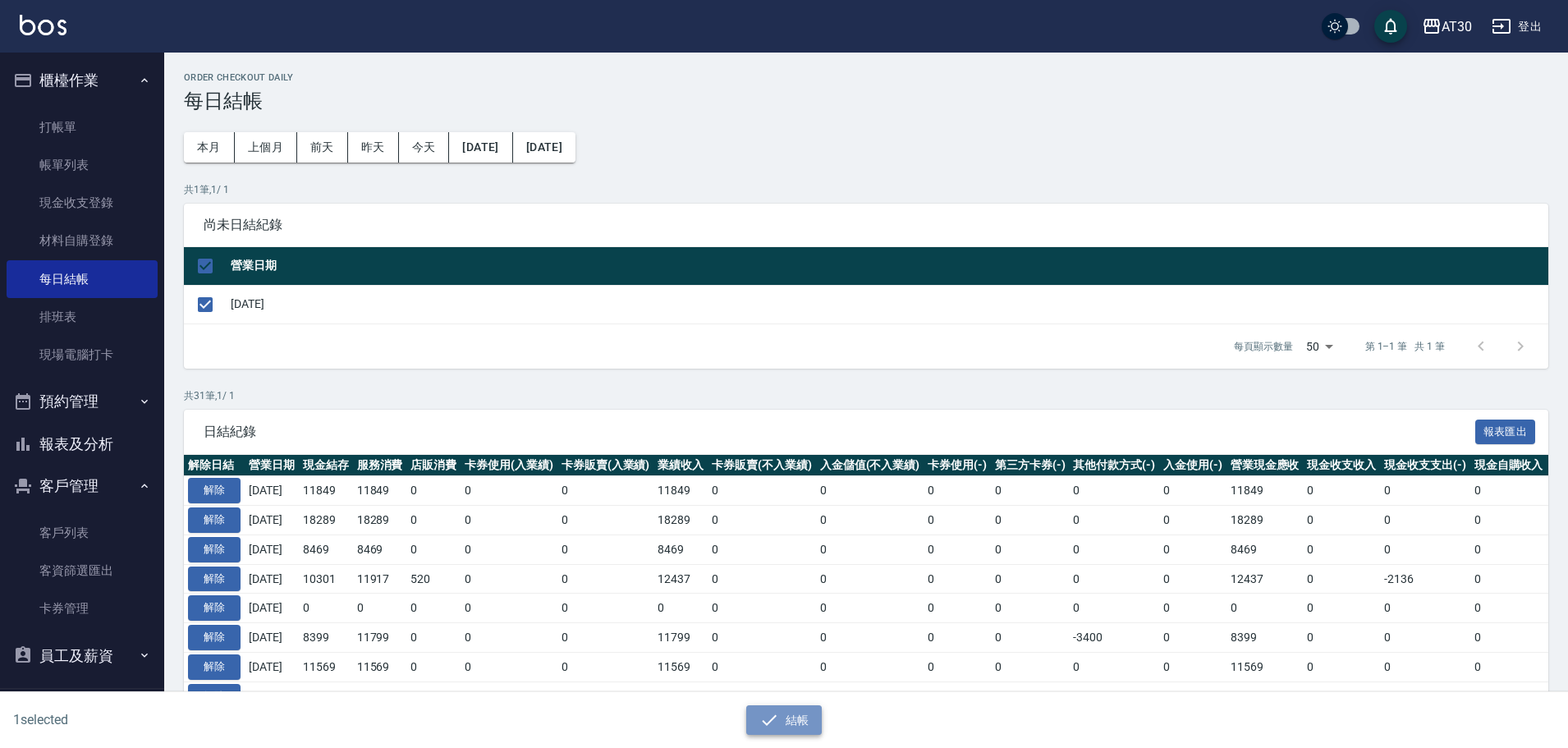
click at [804, 726] on button "結帳" at bounding box center [785, 720] width 77 height 30
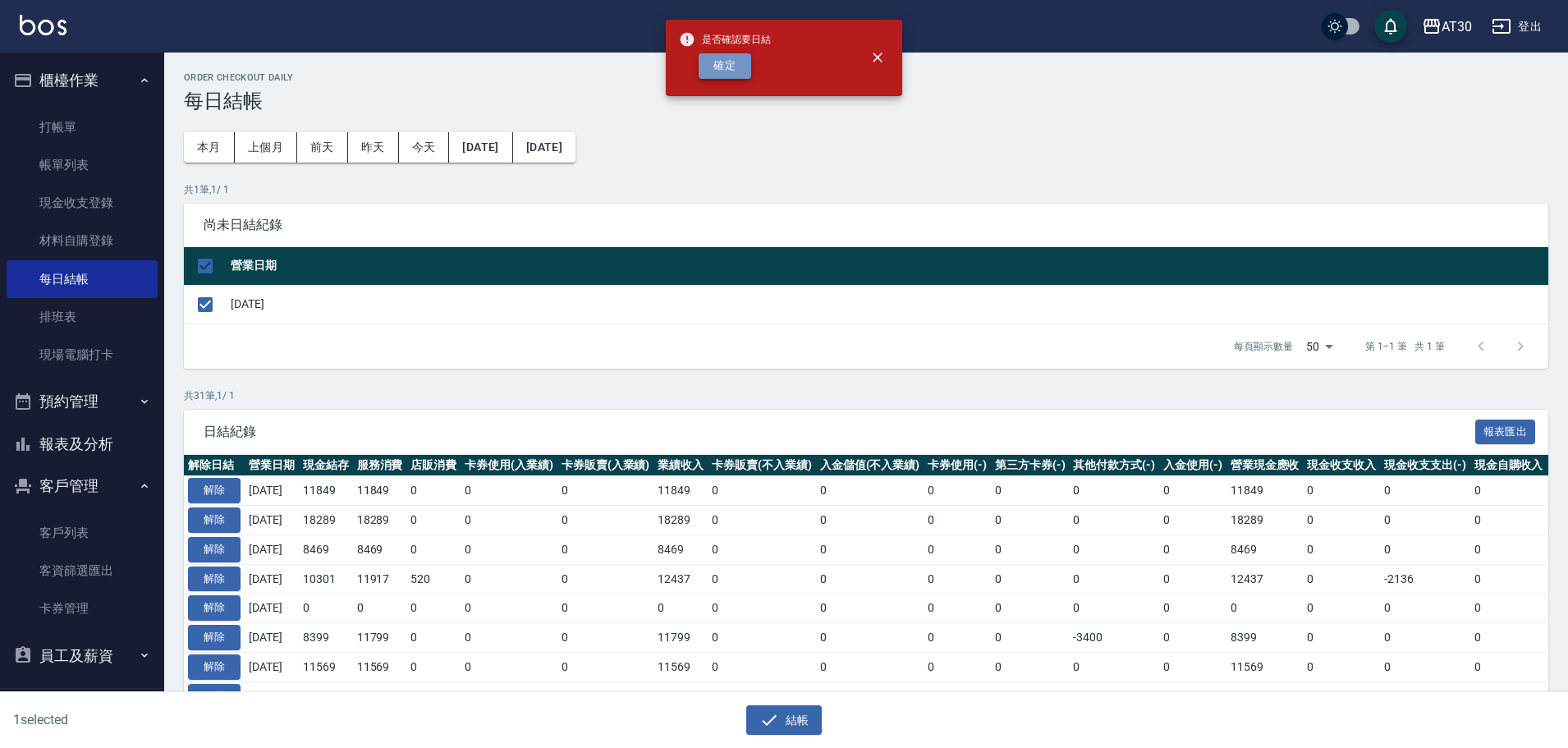
click at [727, 68] on button "確定" at bounding box center [725, 65] width 52 height 25
checkbox input "false"
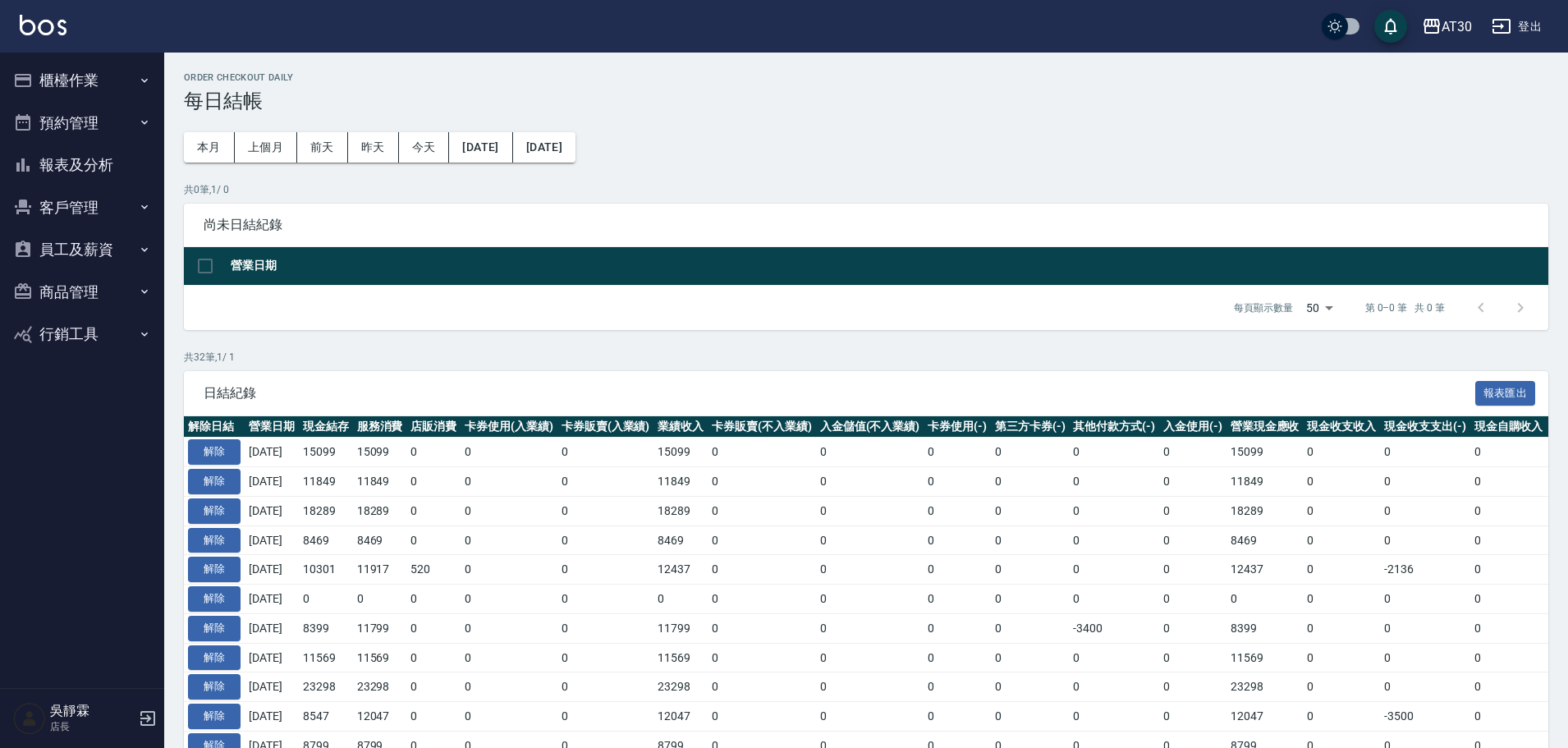
click at [97, 249] on button "員工及薪資" at bounding box center [83, 249] width 151 height 43
click at [100, 201] on button "客戶管理" at bounding box center [83, 207] width 151 height 43
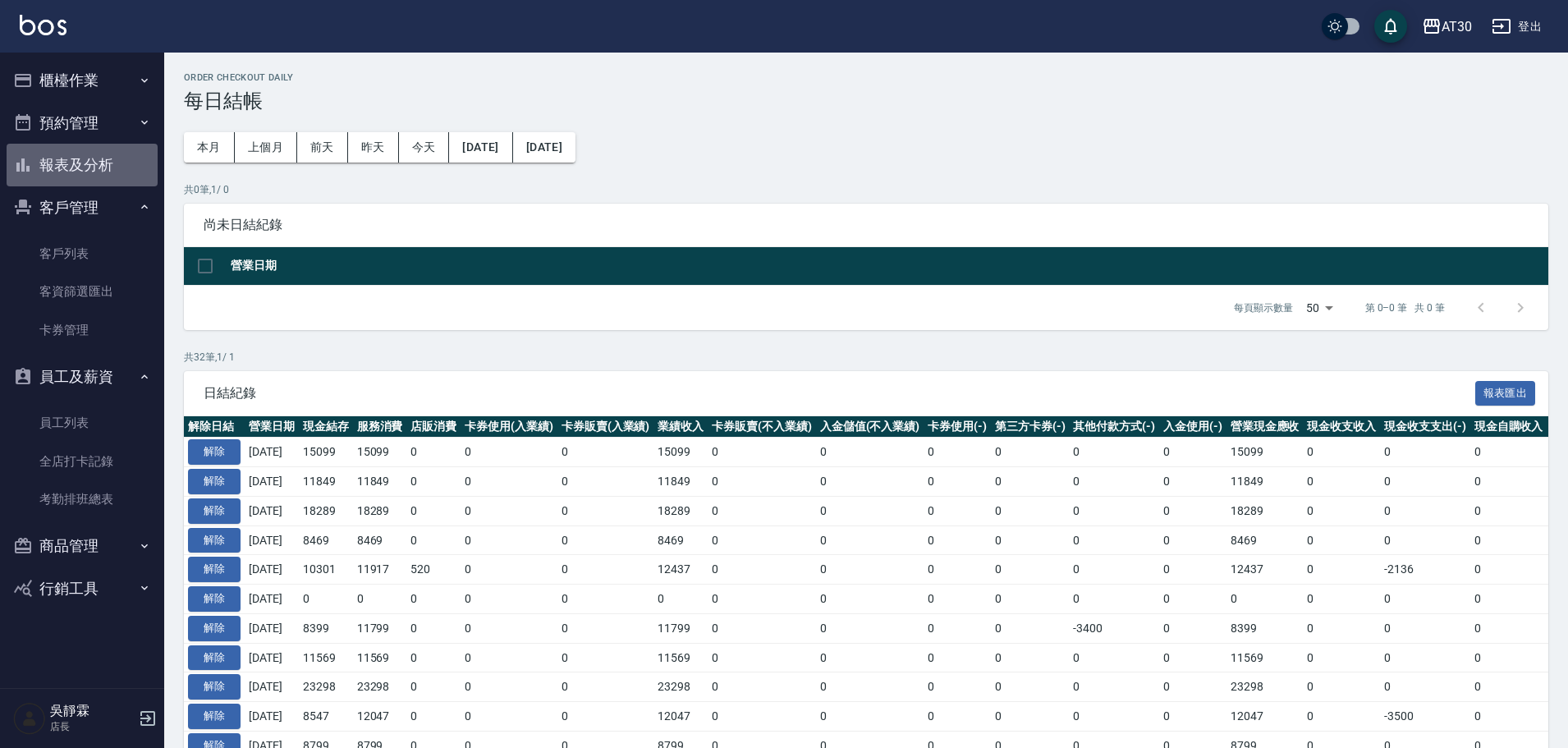
click at [108, 157] on button "報表及分析" at bounding box center [83, 164] width 151 height 43
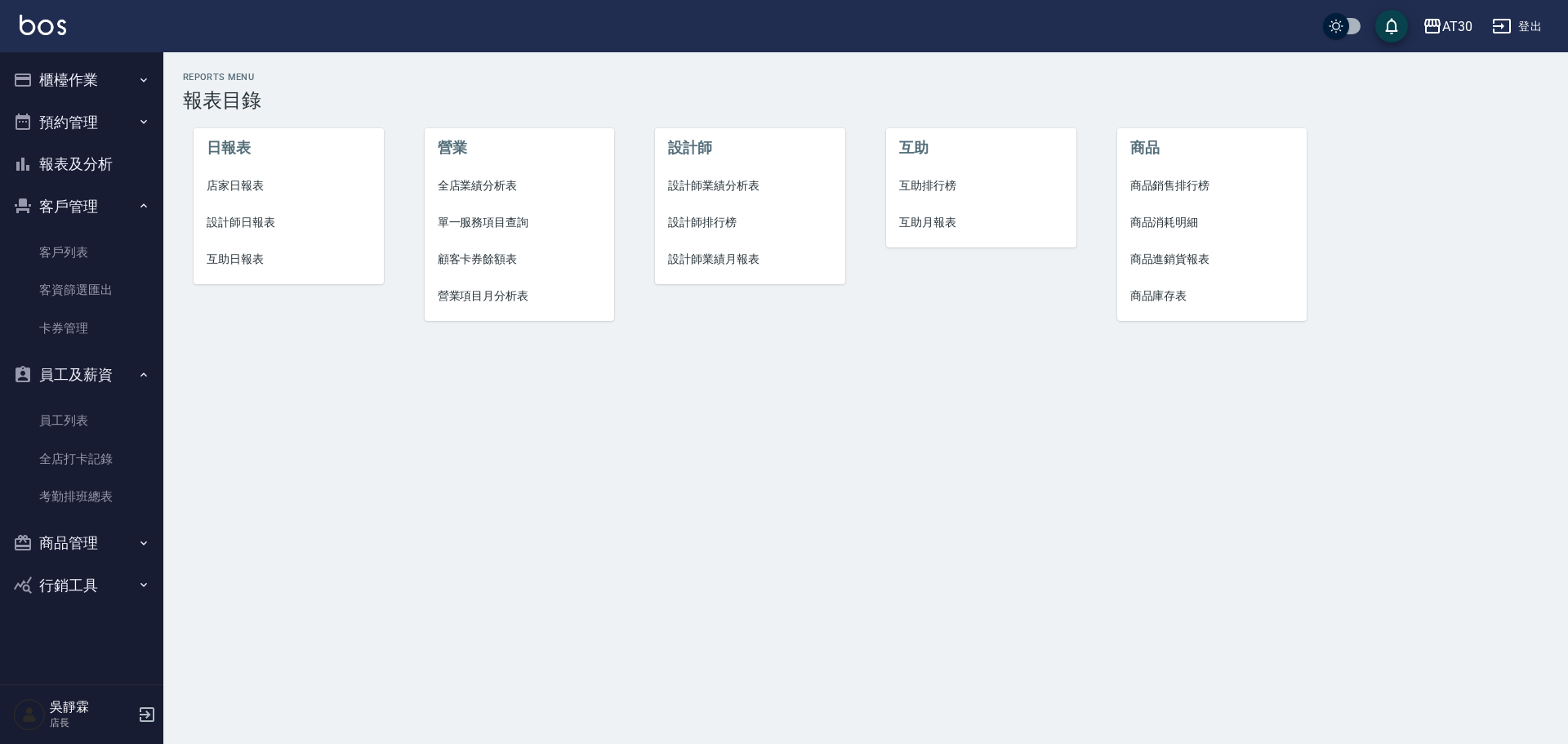
click at [717, 224] on span "設計師排行榜" at bounding box center [750, 222] width 164 height 17
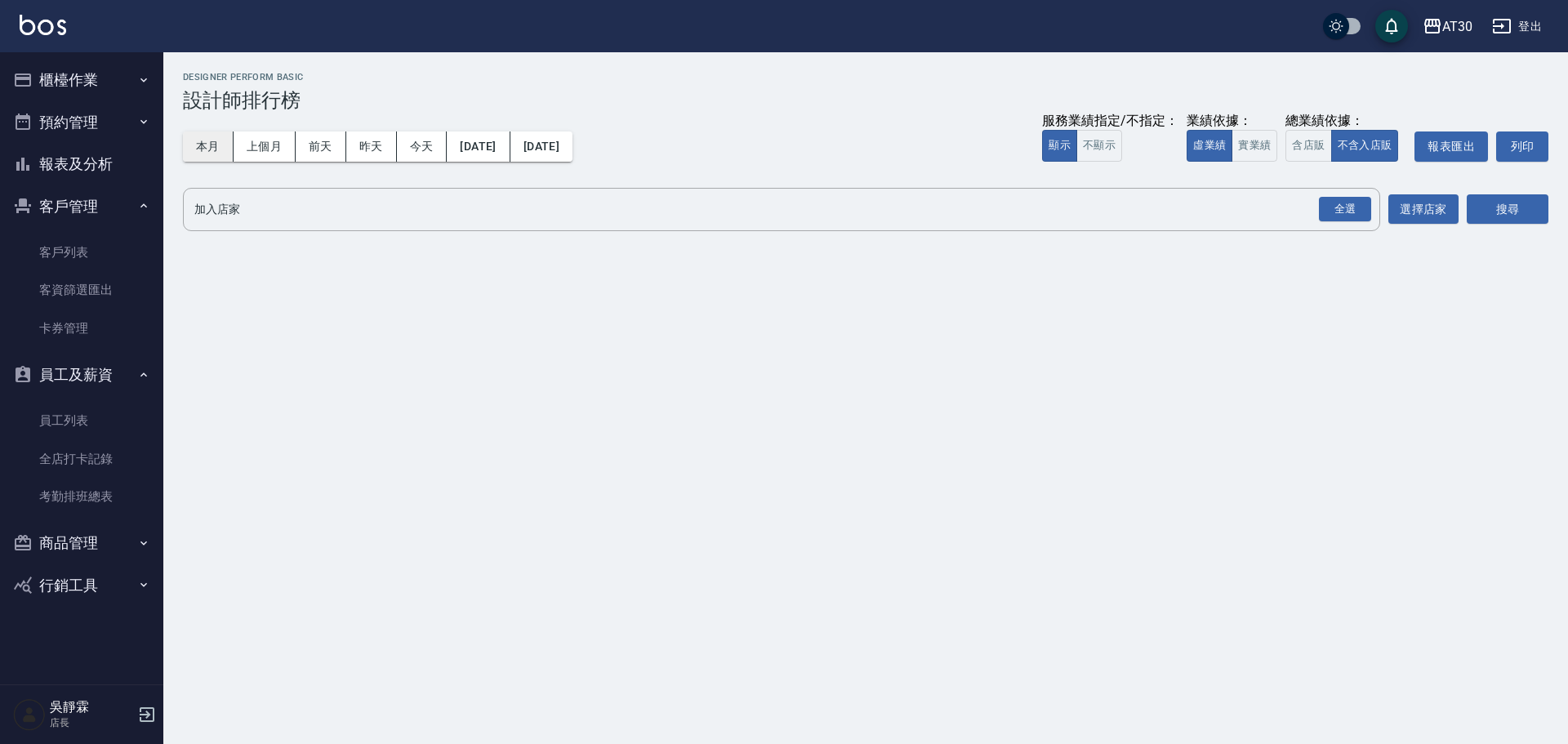
click at [195, 157] on button "本月" at bounding box center [208, 146] width 51 height 30
drag, startPoint x: 1351, startPoint y: 208, endPoint x: 1404, endPoint y: 211, distance: 53.1
click at [1351, 209] on div "全選" at bounding box center [1345, 208] width 52 height 25
click at [1494, 213] on button "搜尋" at bounding box center [1507, 210] width 81 height 30
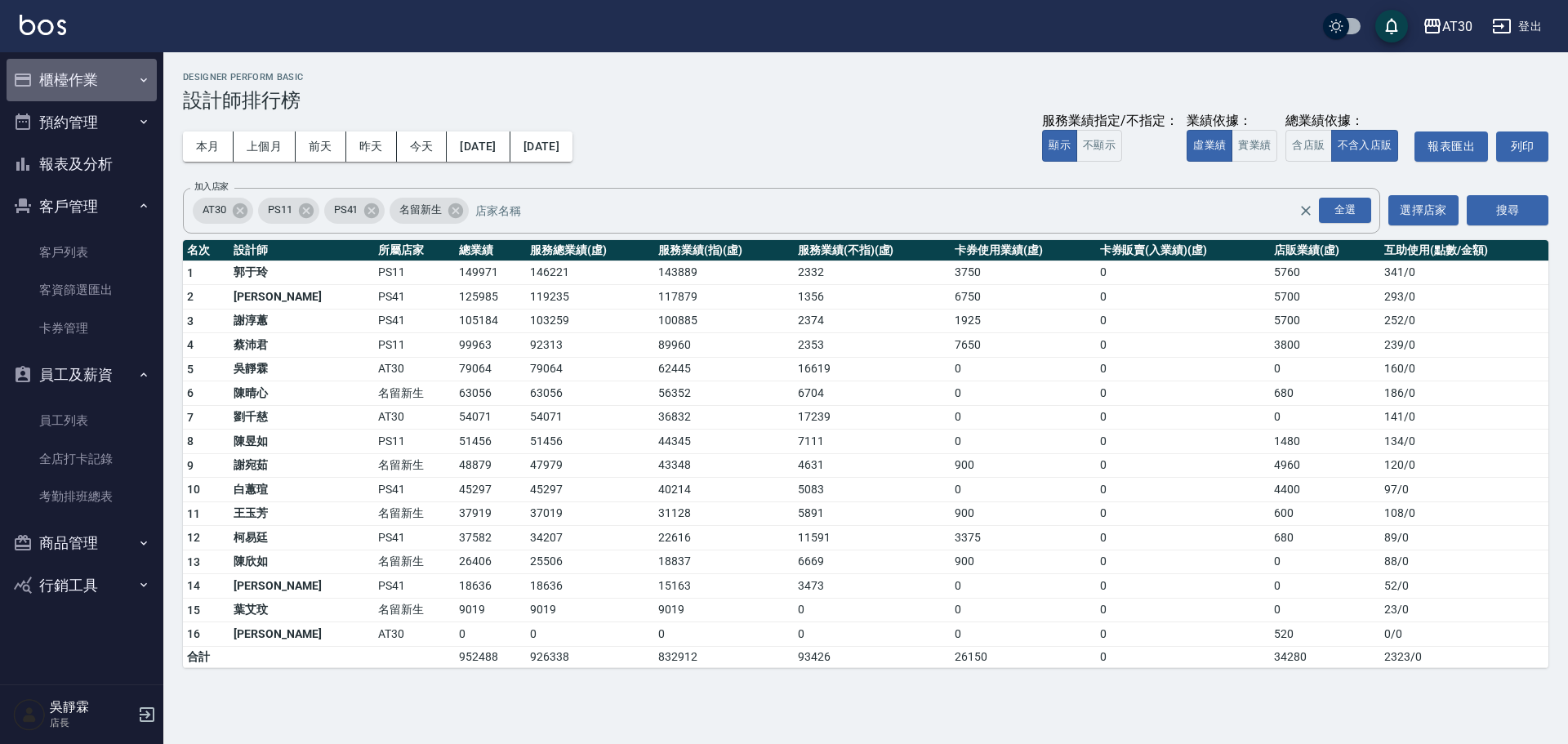
click at [93, 74] on button "櫃檯作業" at bounding box center [82, 80] width 151 height 42
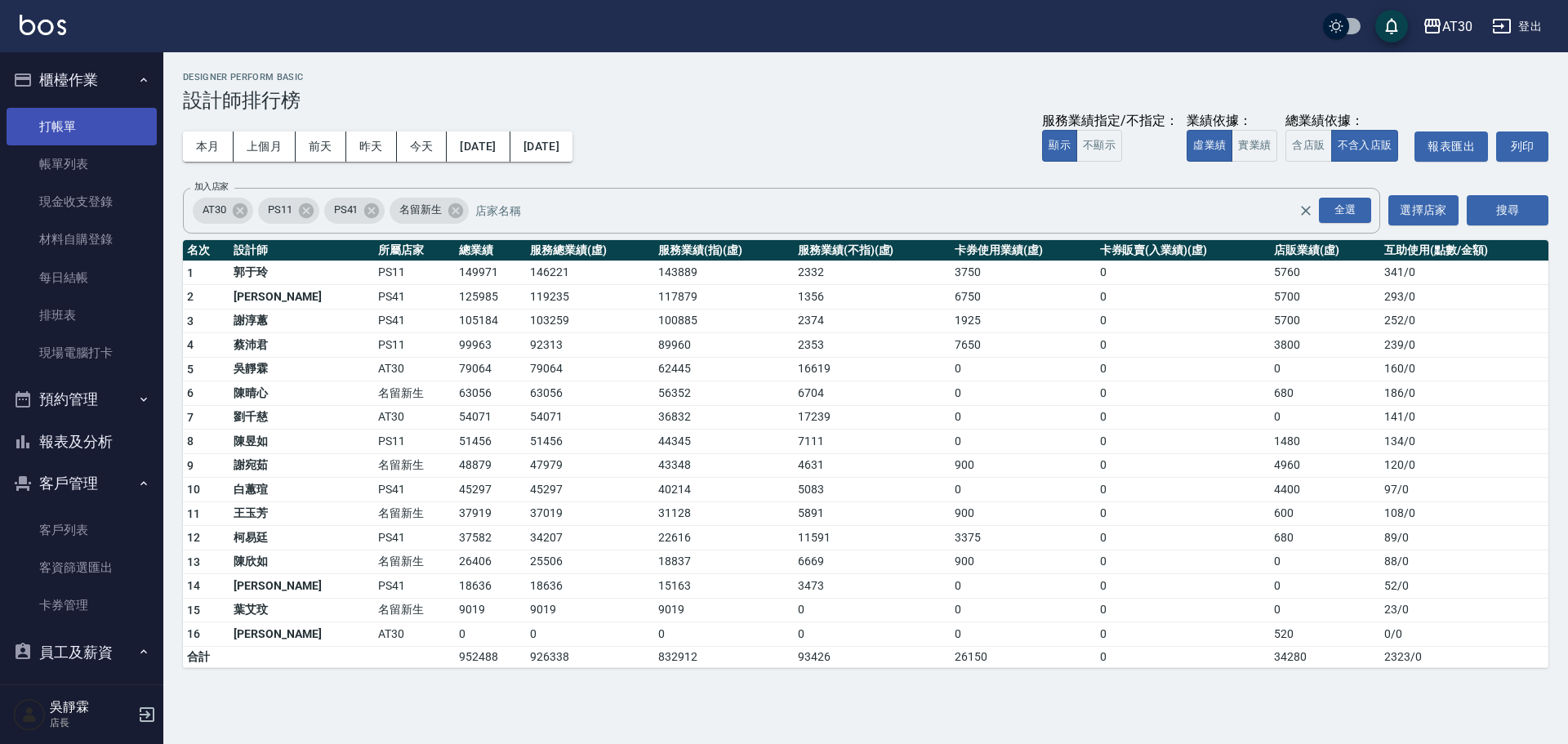
click at [79, 128] on link "打帳單" at bounding box center [82, 126] width 151 height 37
